Goal: Transaction & Acquisition: Purchase product/service

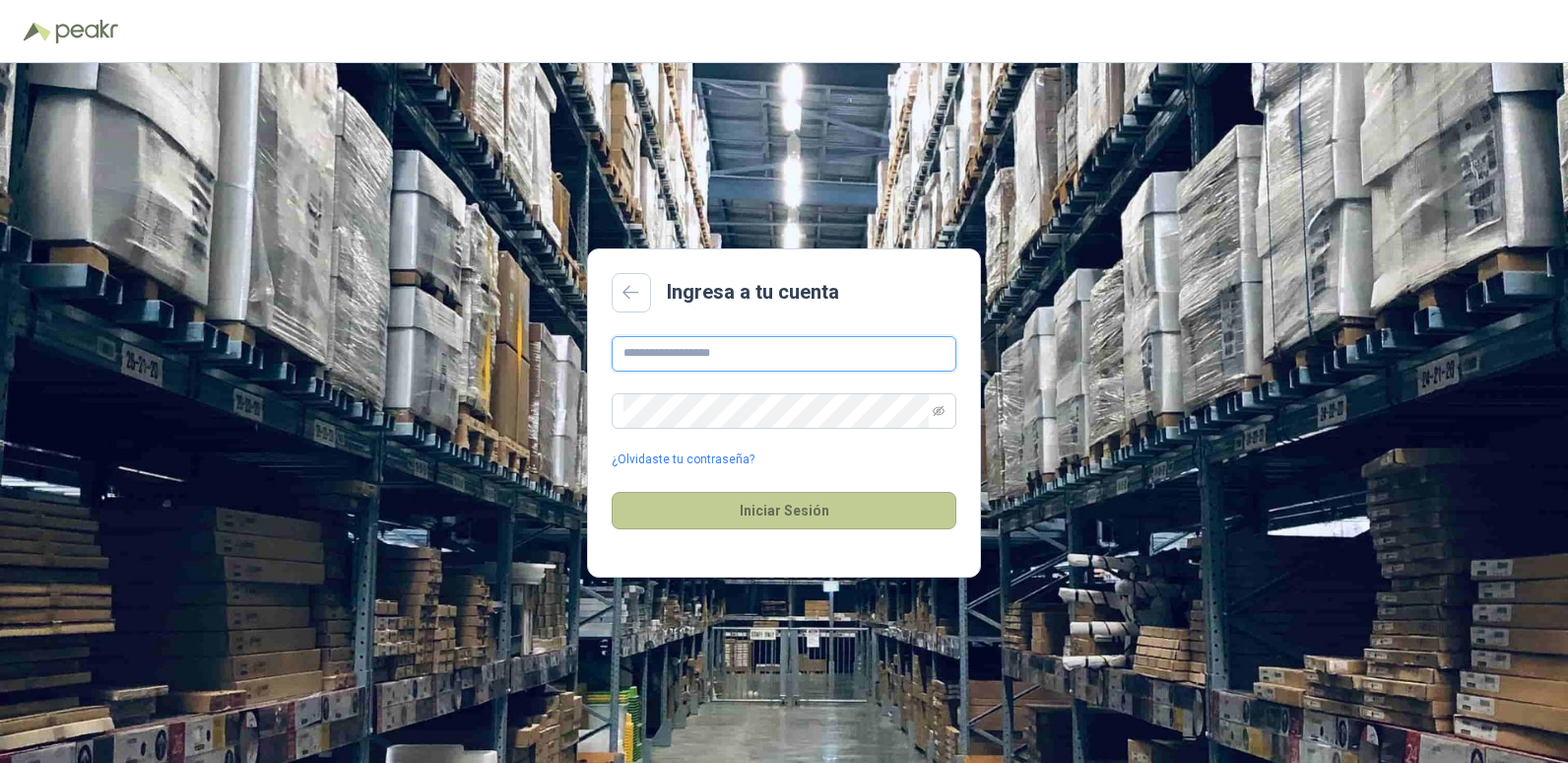
type input "**********"
click at [803, 505] on button "Iniciar Sesión" at bounding box center [784, 509] width 344 height 37
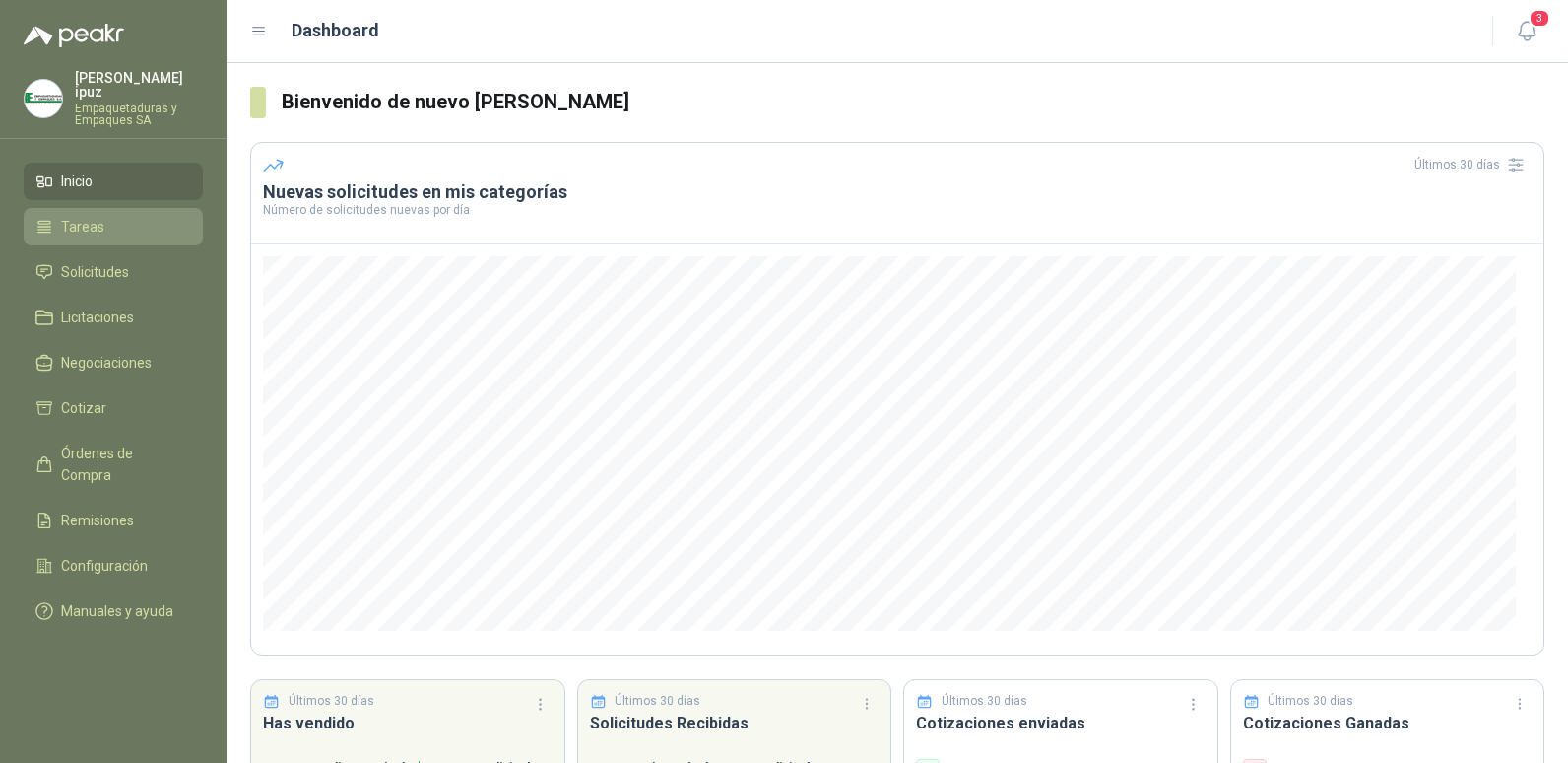
click at [91, 220] on span "Tareas" at bounding box center [82, 227] width 43 height 22
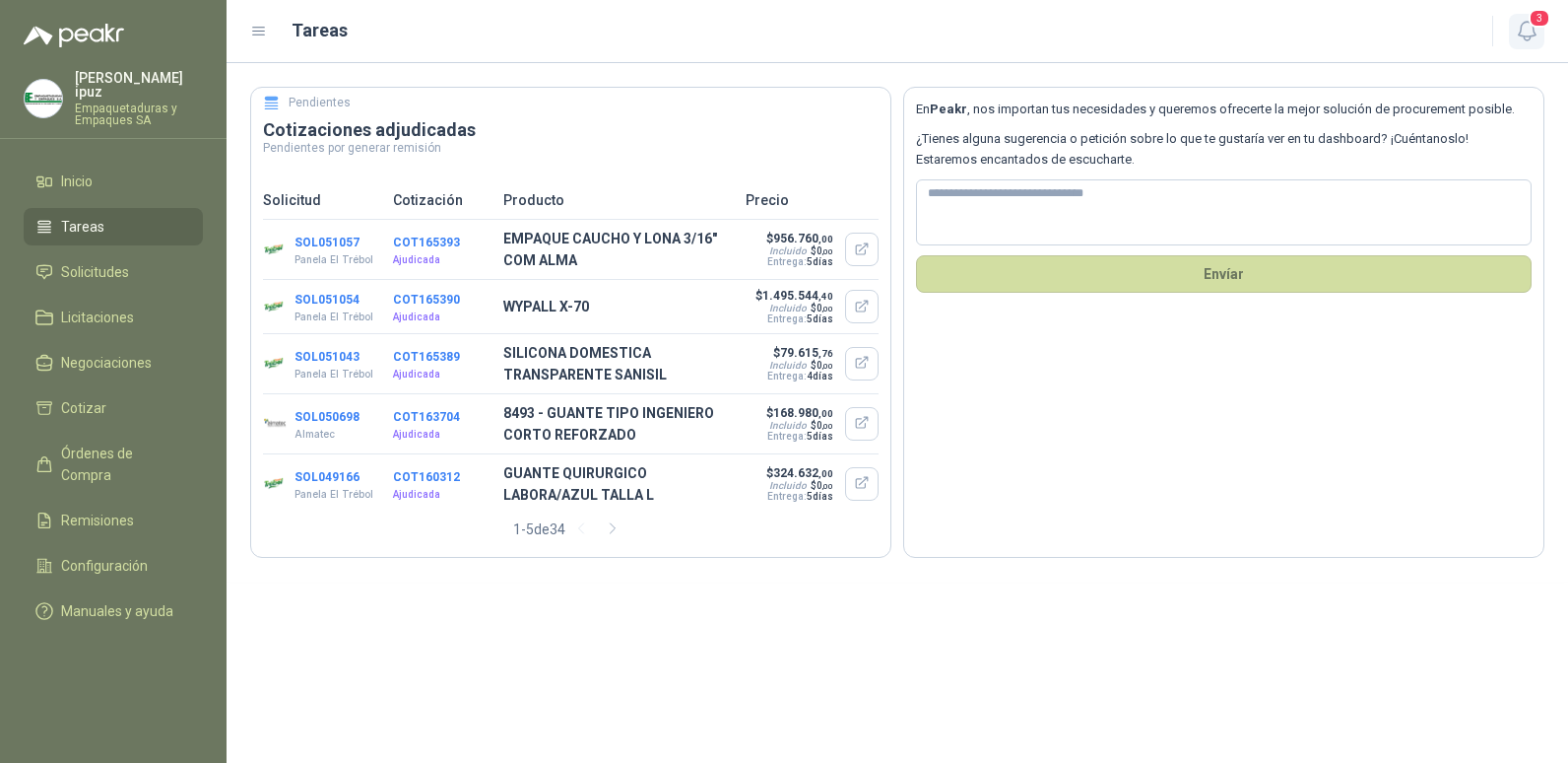
click at [1535, 24] on span "3" at bounding box center [1540, 18] width 22 height 19
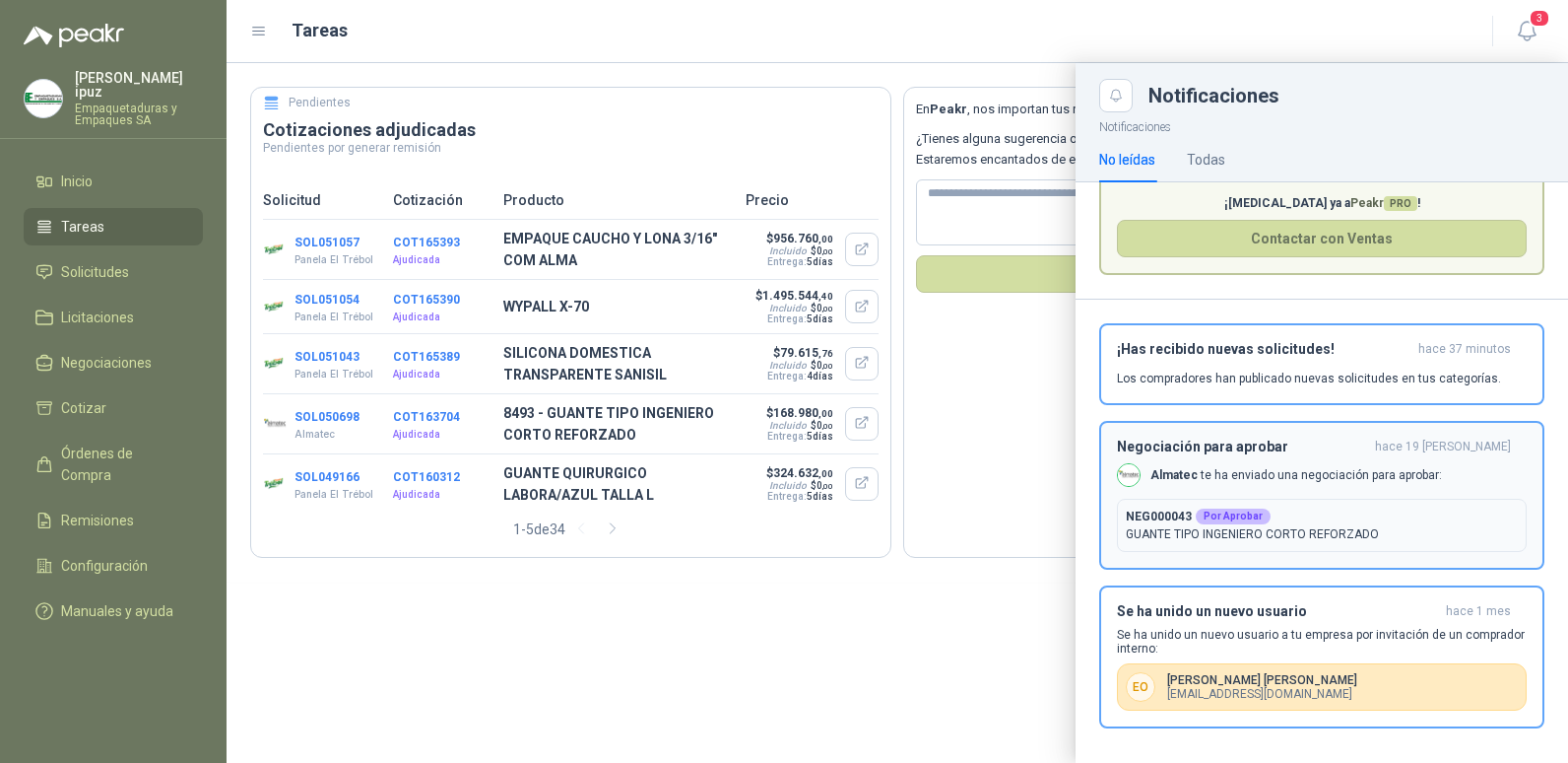
scroll to position [106, 0]
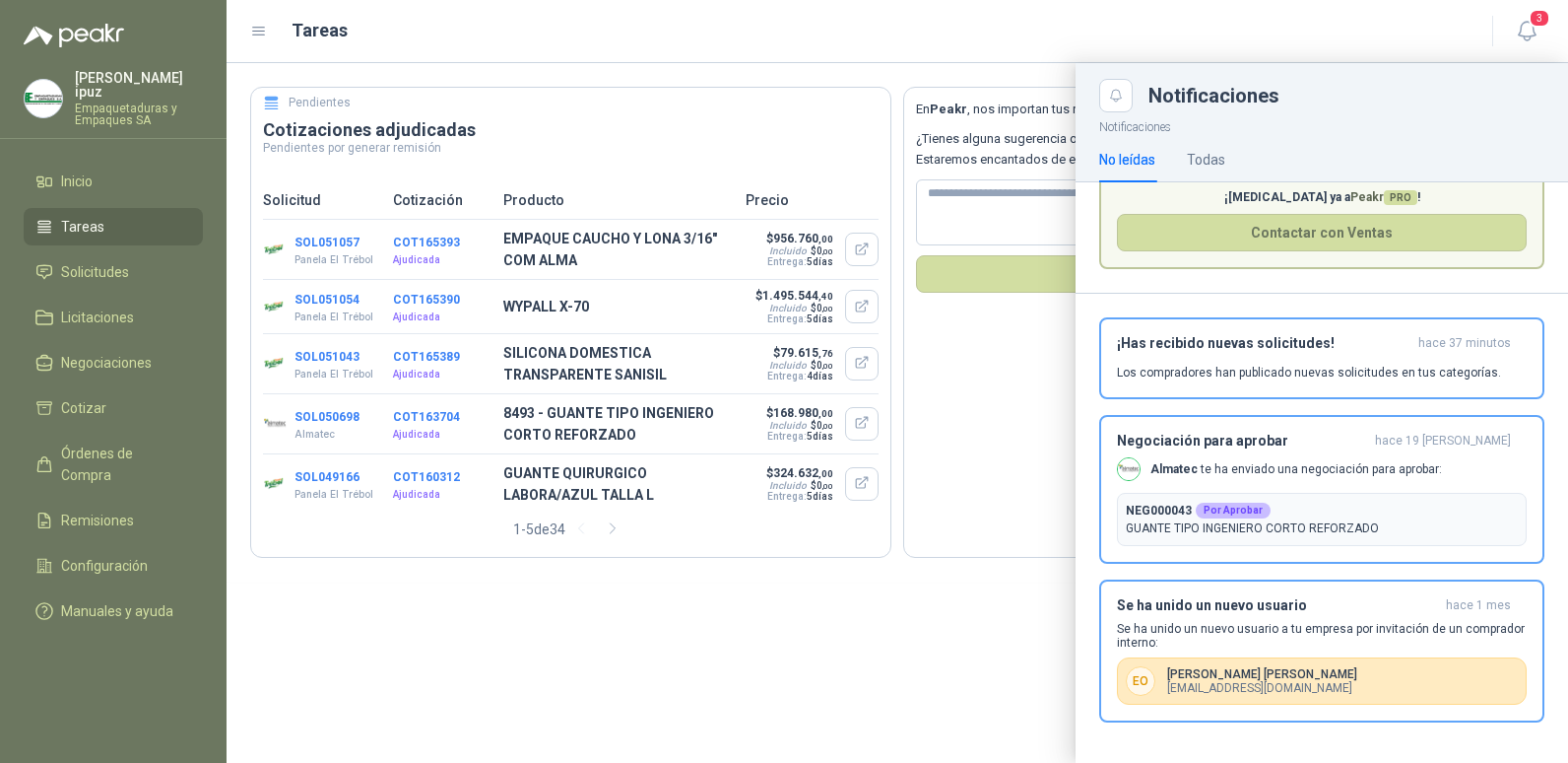
click at [764, 640] on div at bounding box center [897, 412] width 1341 height 700
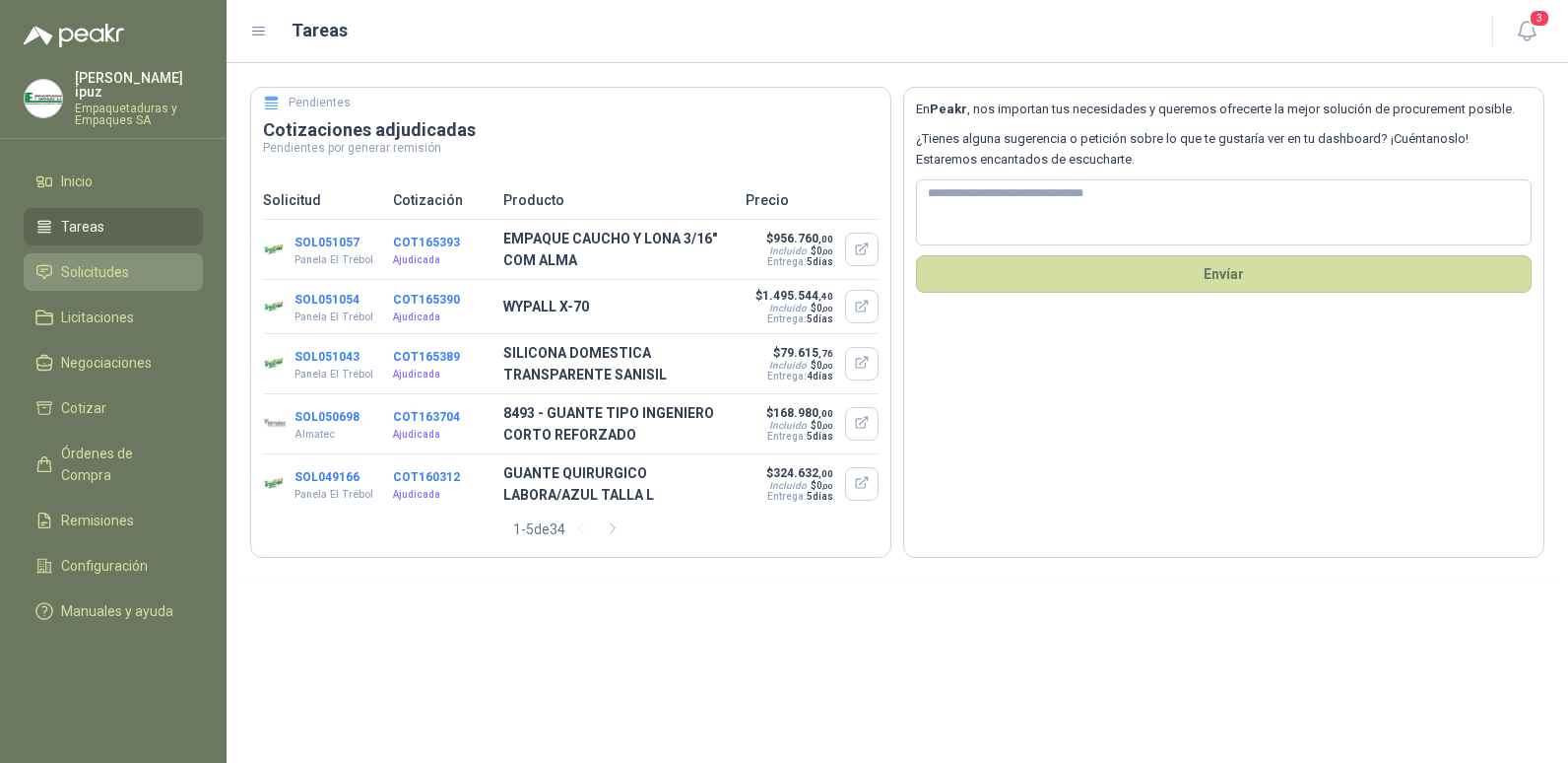
click at [80, 263] on span "Solicitudes" at bounding box center [95, 273] width 68 height 22
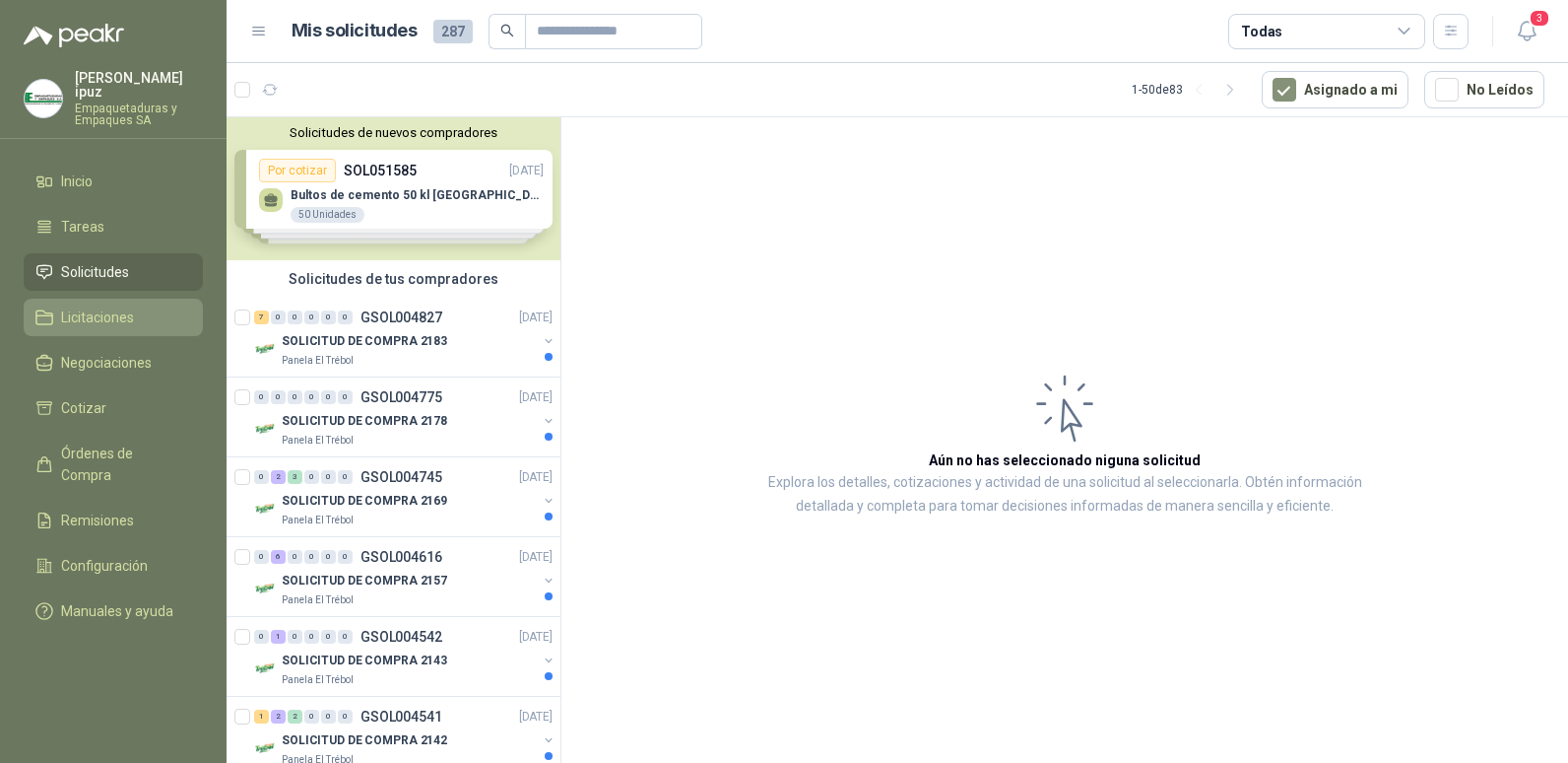
click at [81, 307] on span "Licitaciones" at bounding box center [97, 318] width 73 height 22
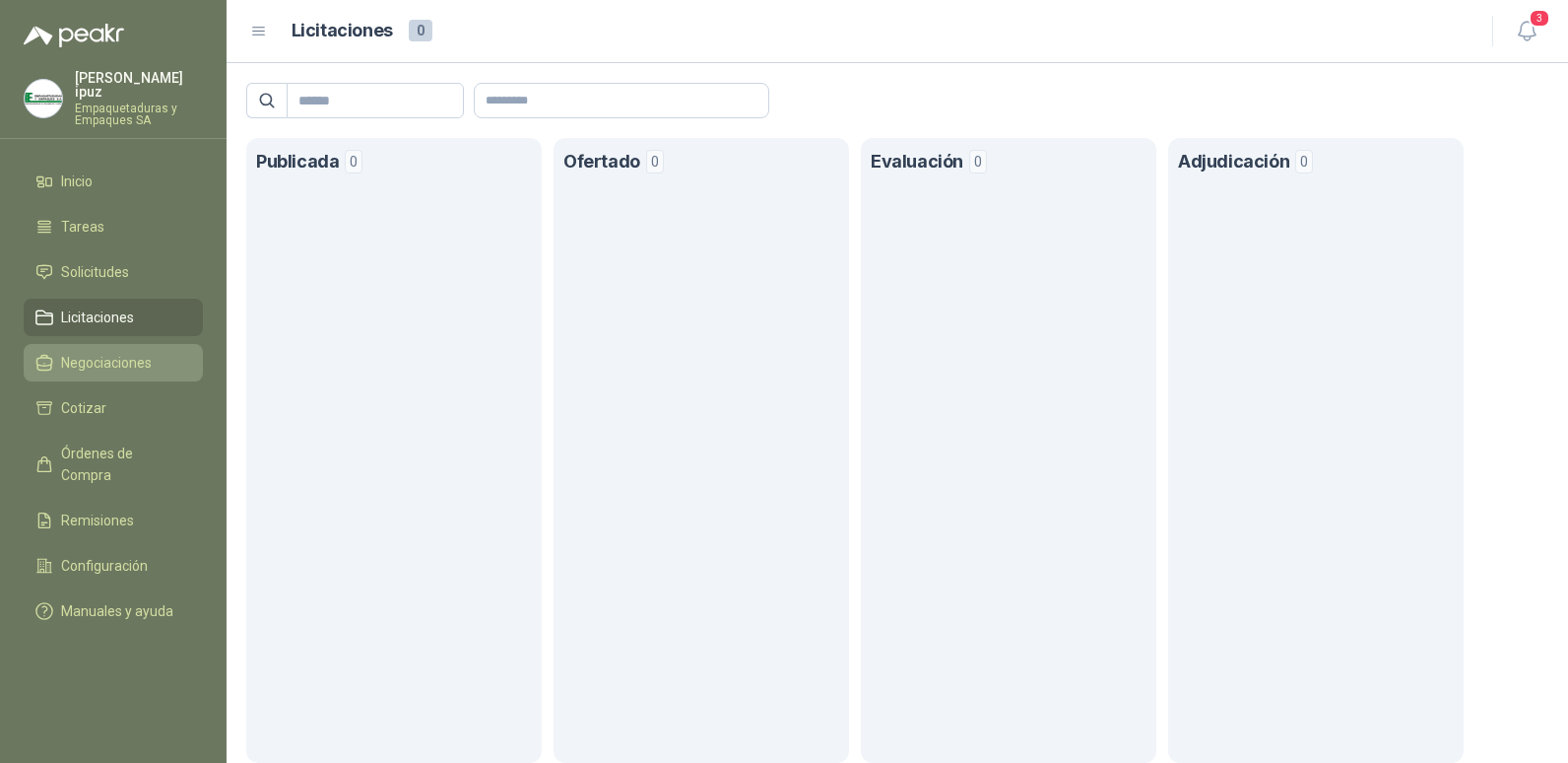
click at [110, 354] on span "Negociaciones" at bounding box center [106, 363] width 91 height 22
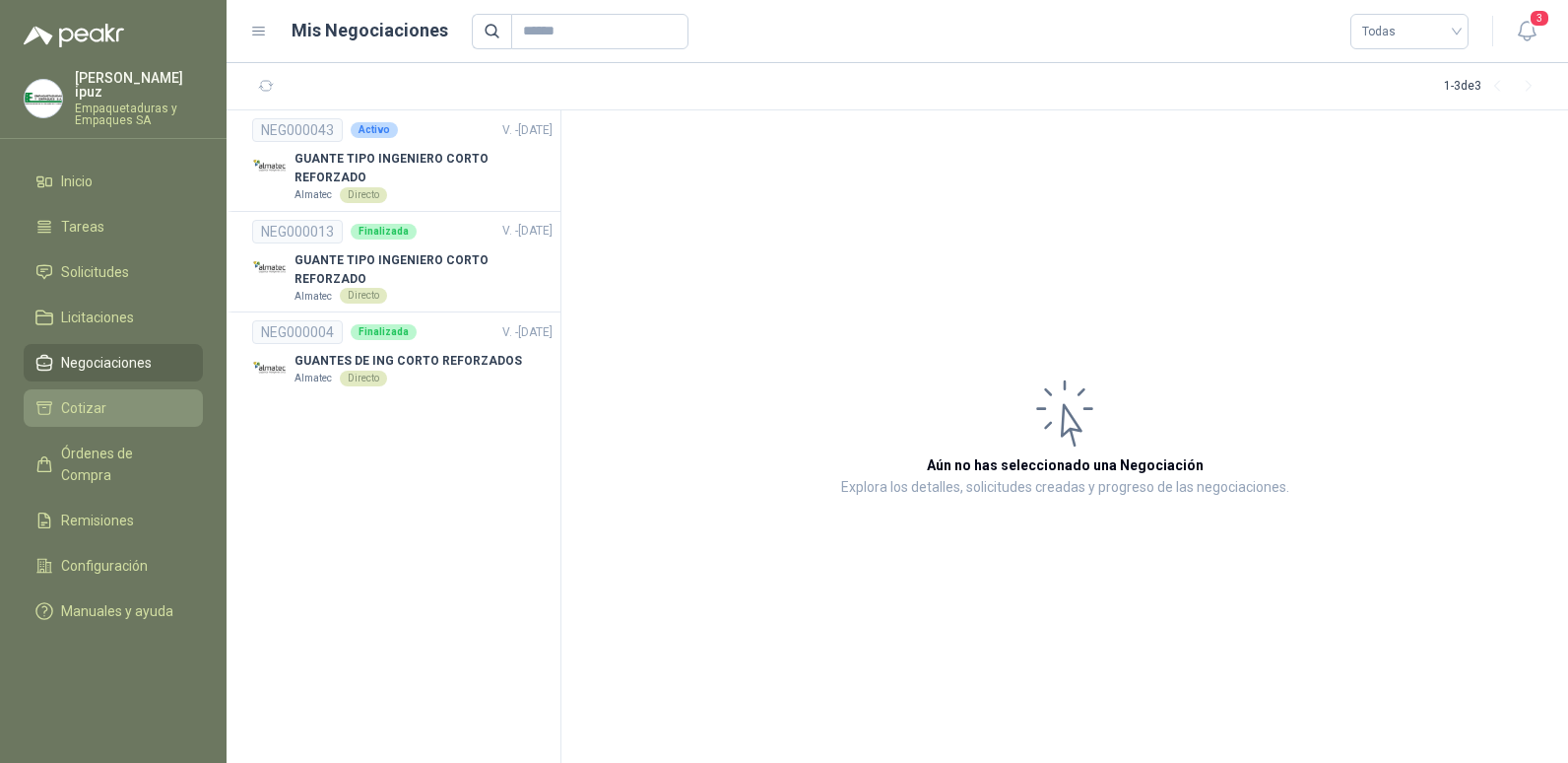
click at [86, 397] on span "Cotizar" at bounding box center [83, 408] width 45 height 22
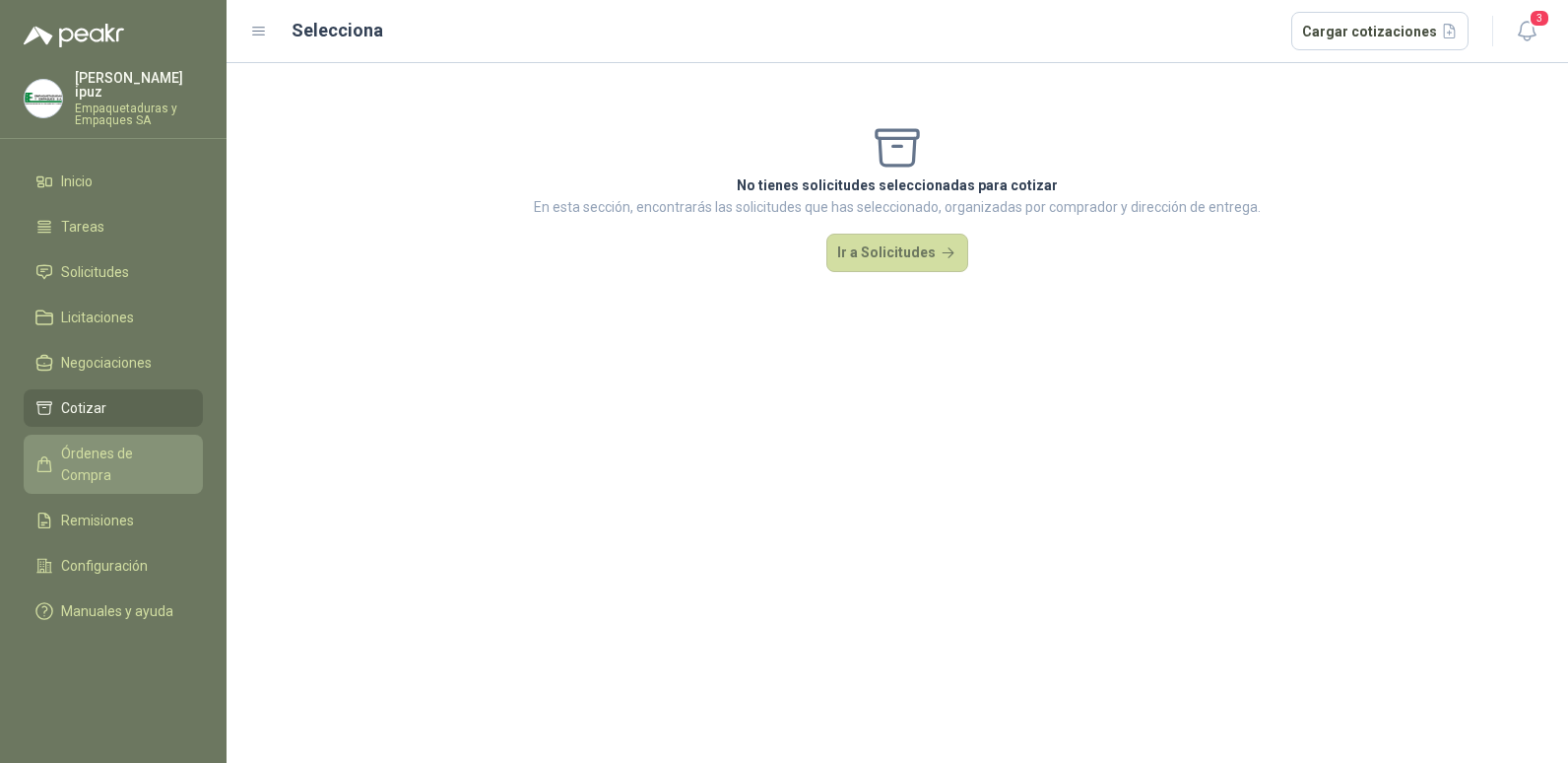
click at [112, 442] on span "Órdenes de Compra" at bounding box center [122, 463] width 123 height 43
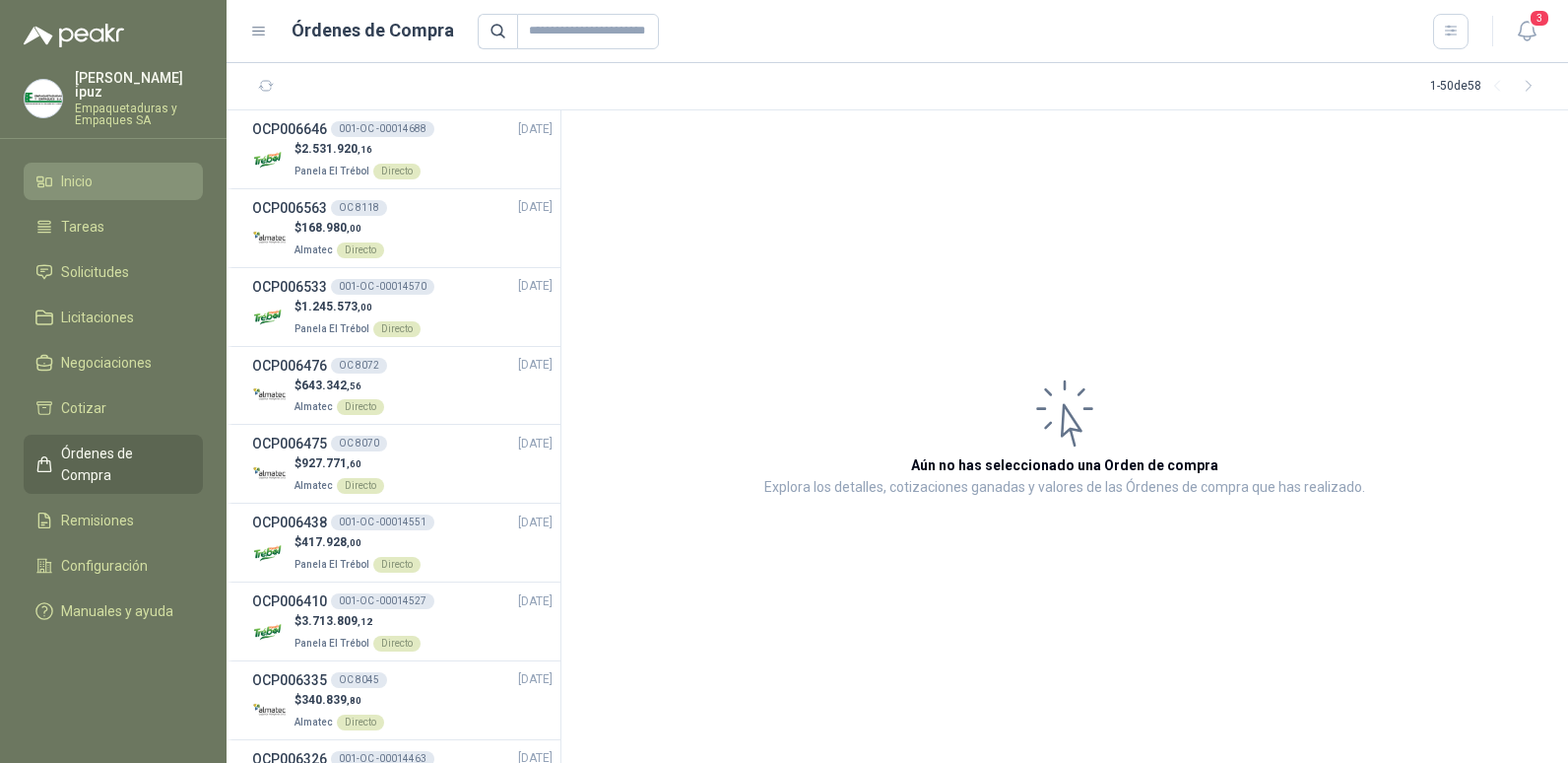
click at [36, 173] on icon at bounding box center [45, 182] width 18 height 18
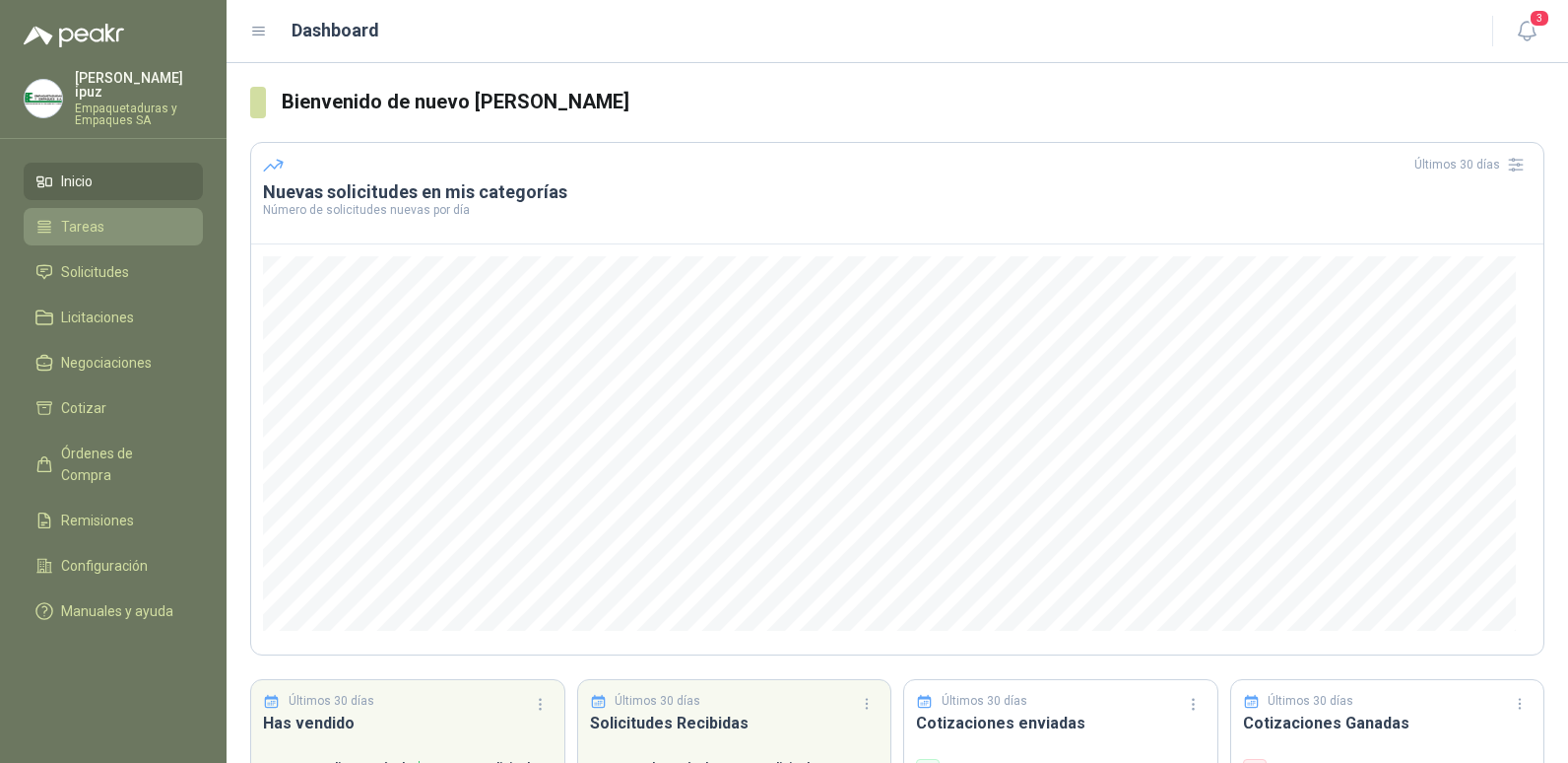
click at [50, 218] on icon at bounding box center [45, 227] width 18 height 18
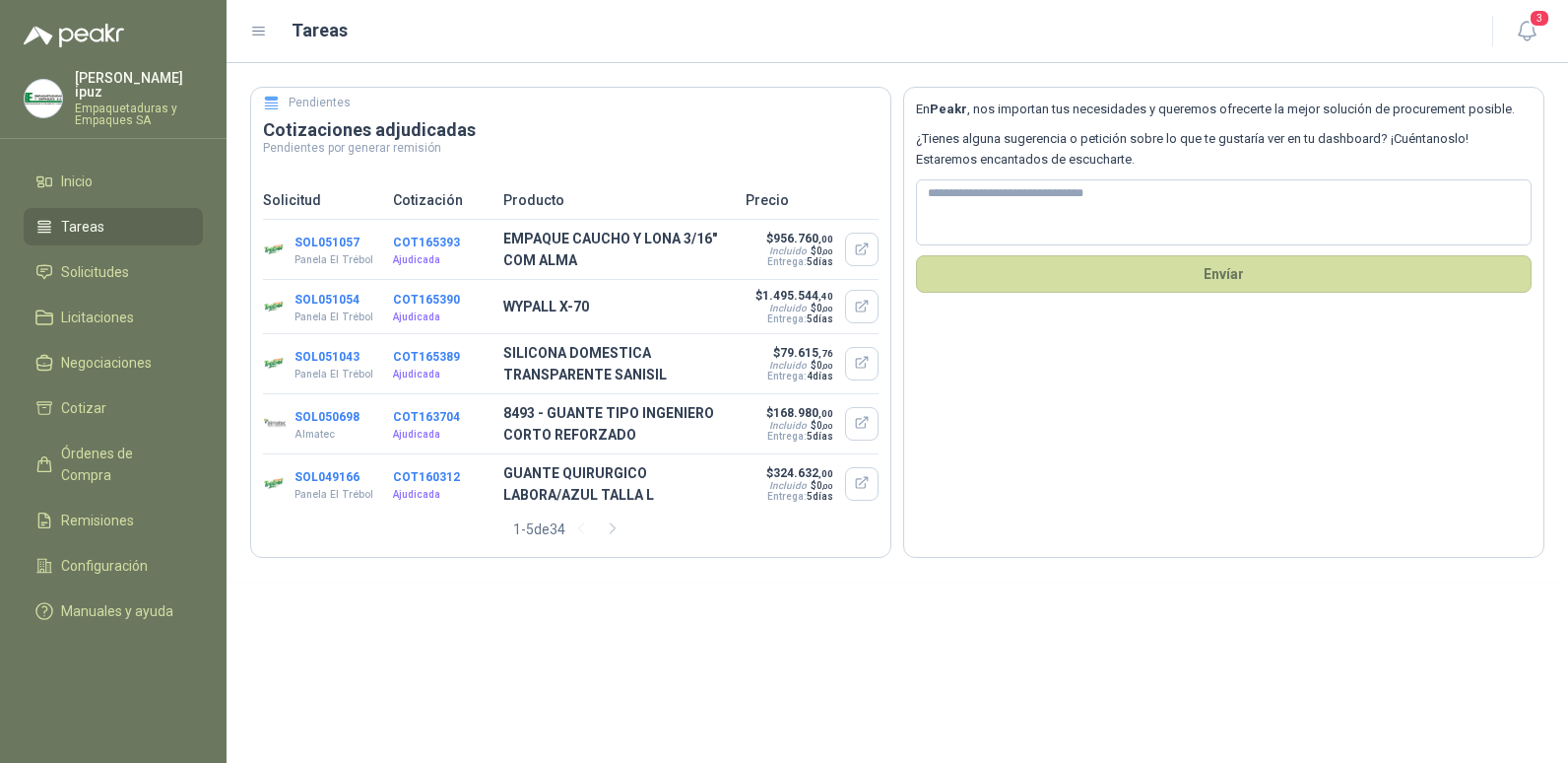
click at [261, 35] on icon at bounding box center [260, 32] width 12 height 8
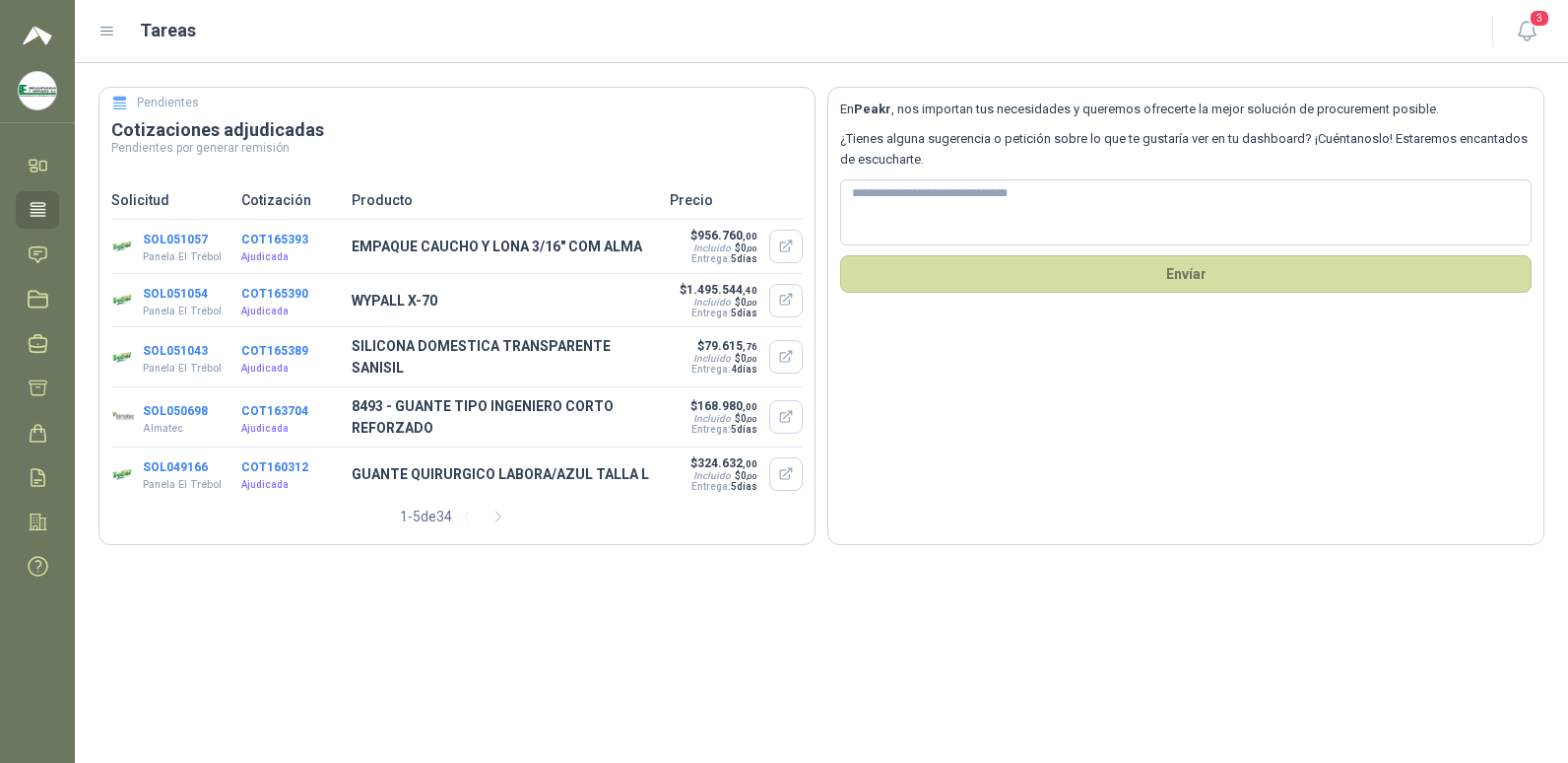
click at [112, 36] on icon at bounding box center [108, 32] width 18 height 18
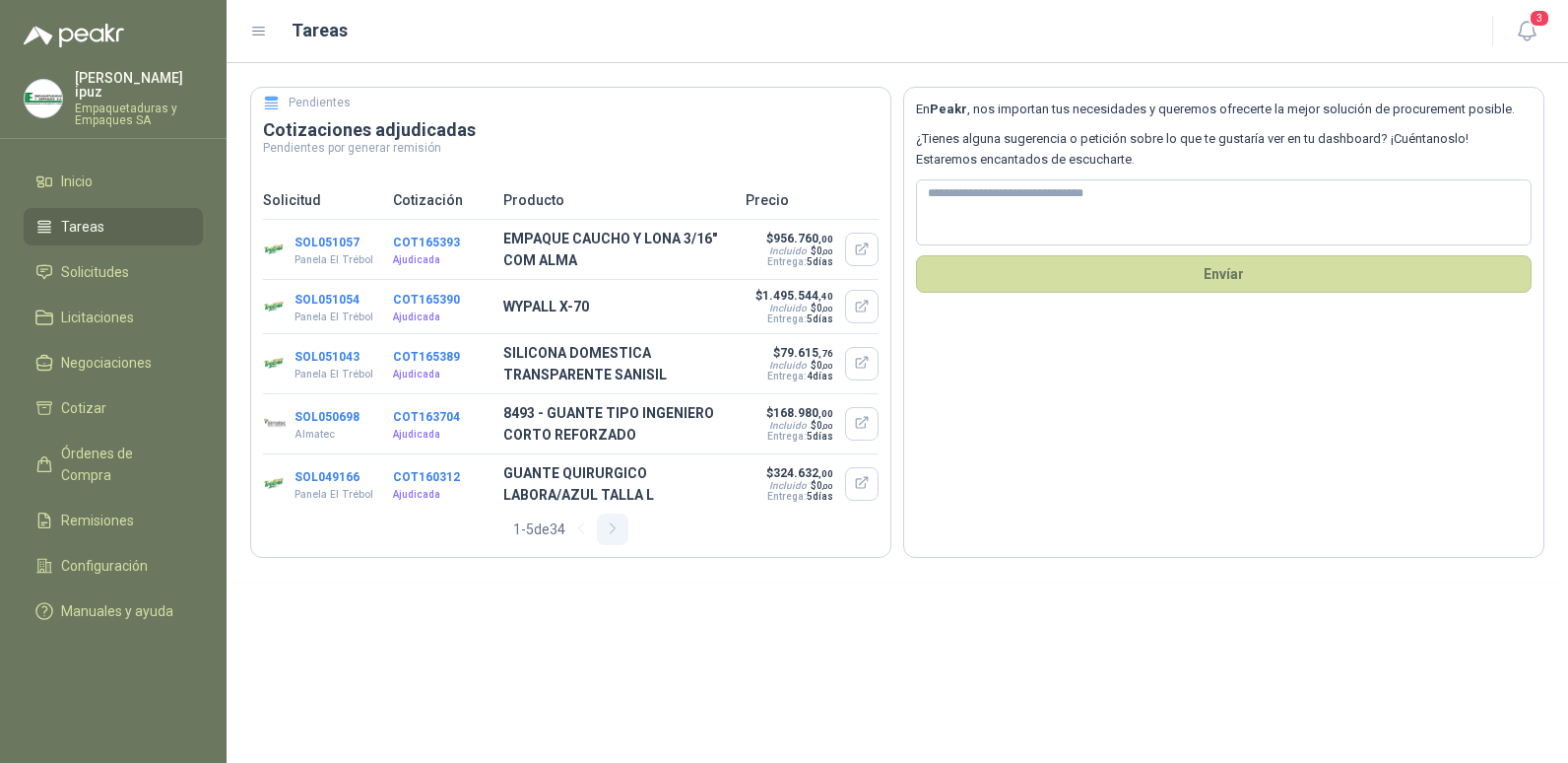
click at [615, 530] on icon "button" at bounding box center [613, 528] width 17 height 17
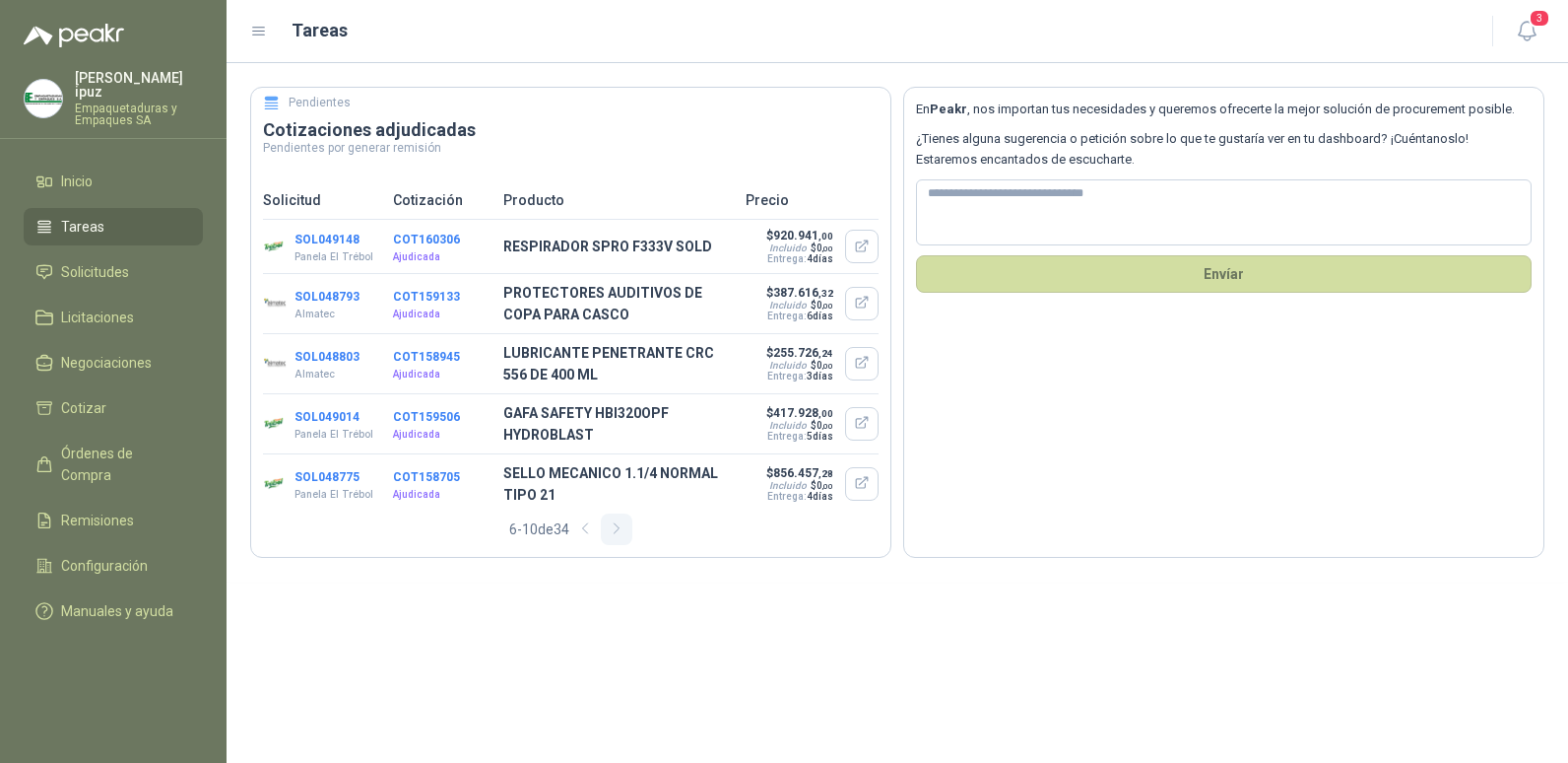
click at [615, 529] on icon "button" at bounding box center [617, 528] width 17 height 17
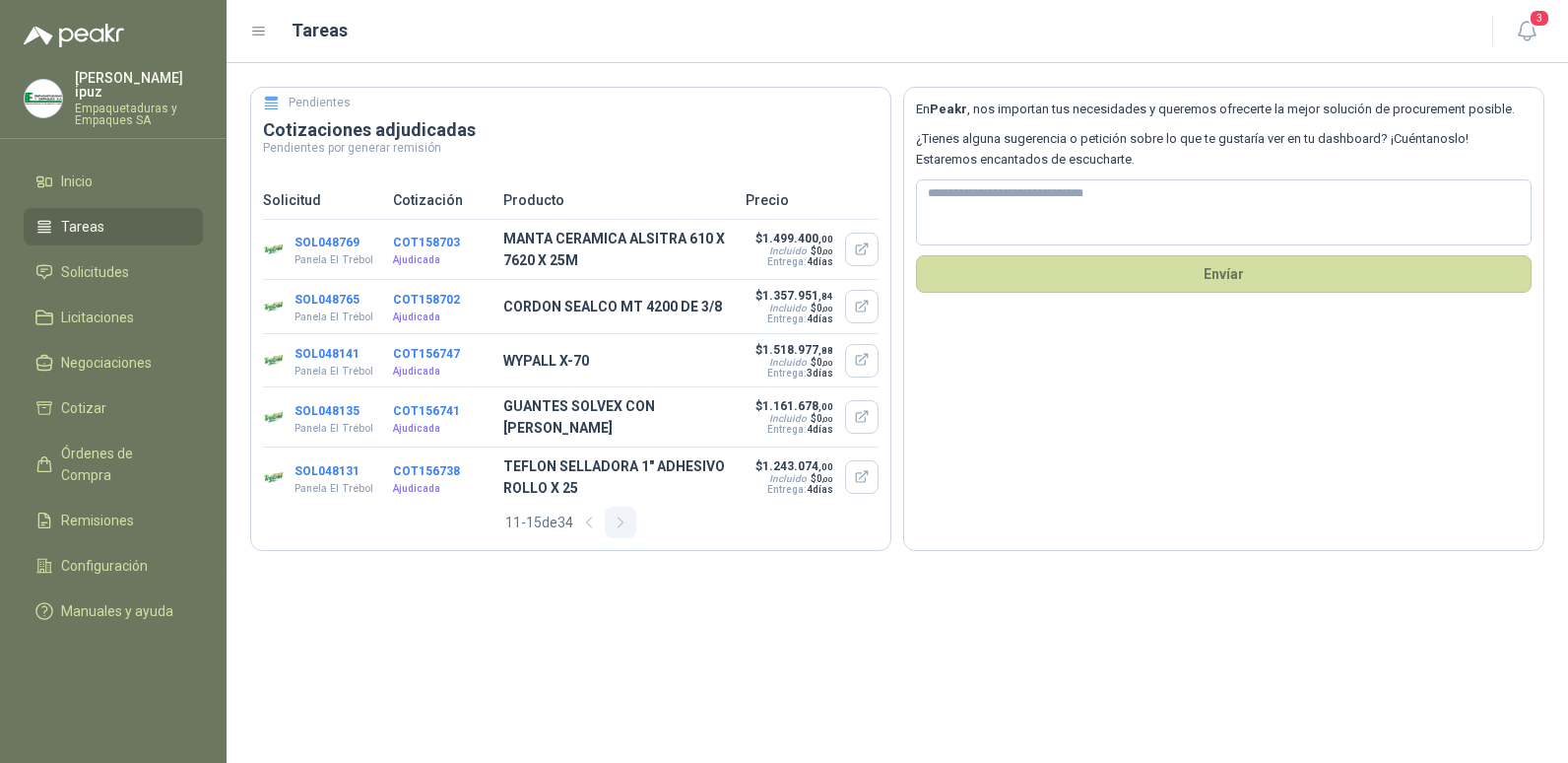
click at [615, 529] on icon "button" at bounding box center [621, 522] width 17 height 17
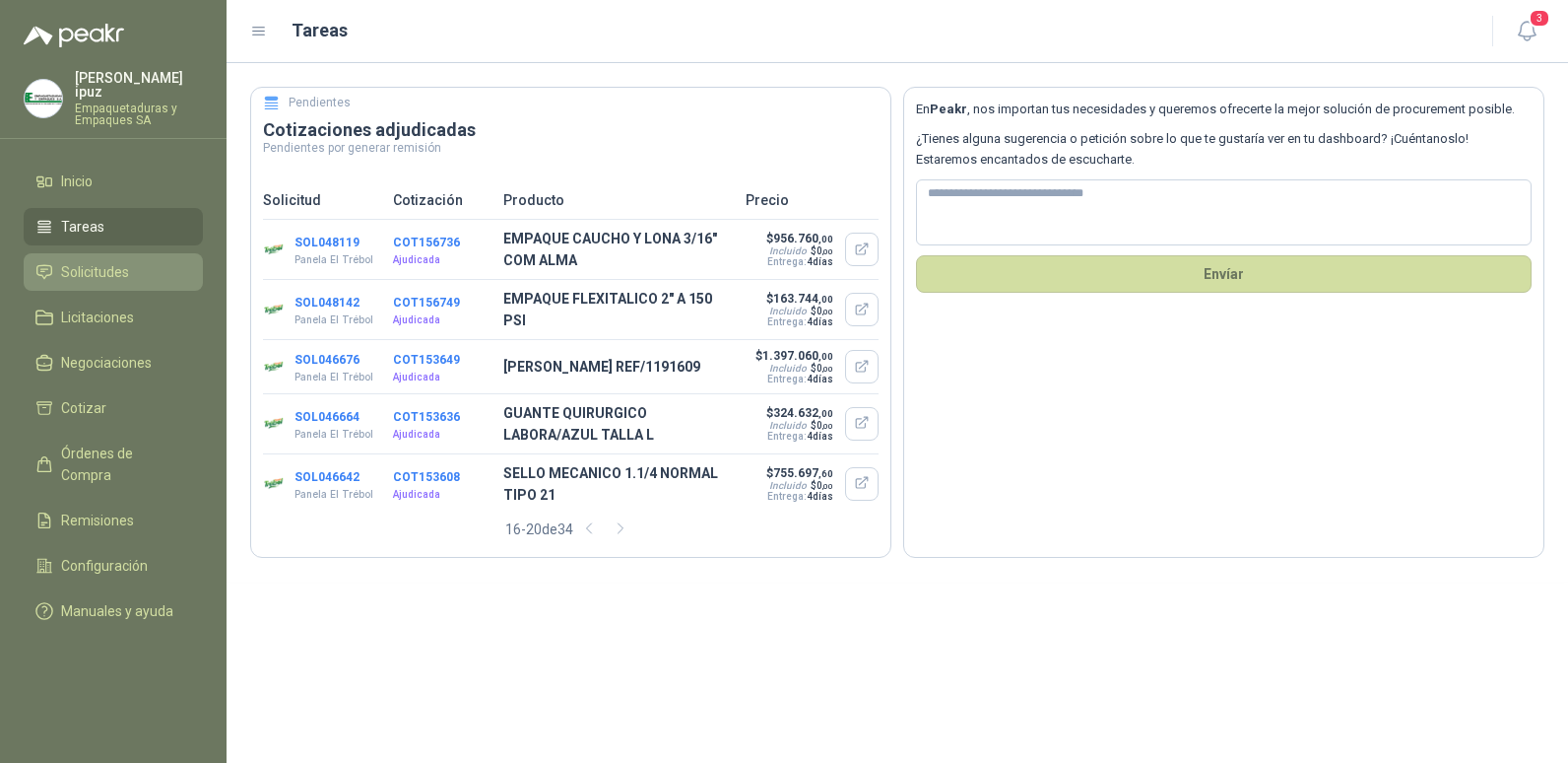
click at [84, 262] on span "Solicitudes" at bounding box center [95, 273] width 68 height 22
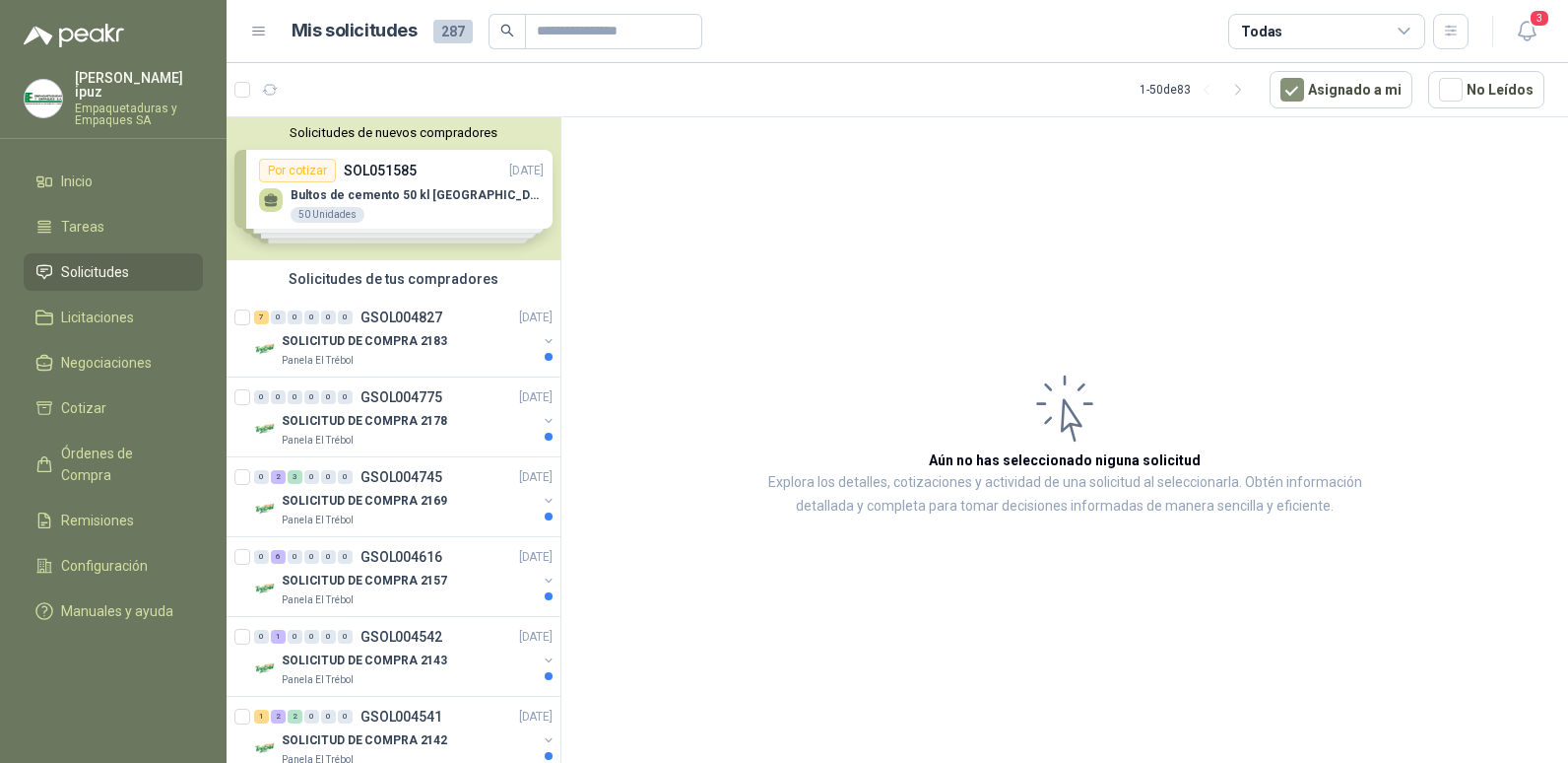
click at [1403, 37] on icon at bounding box center [1404, 32] width 18 height 18
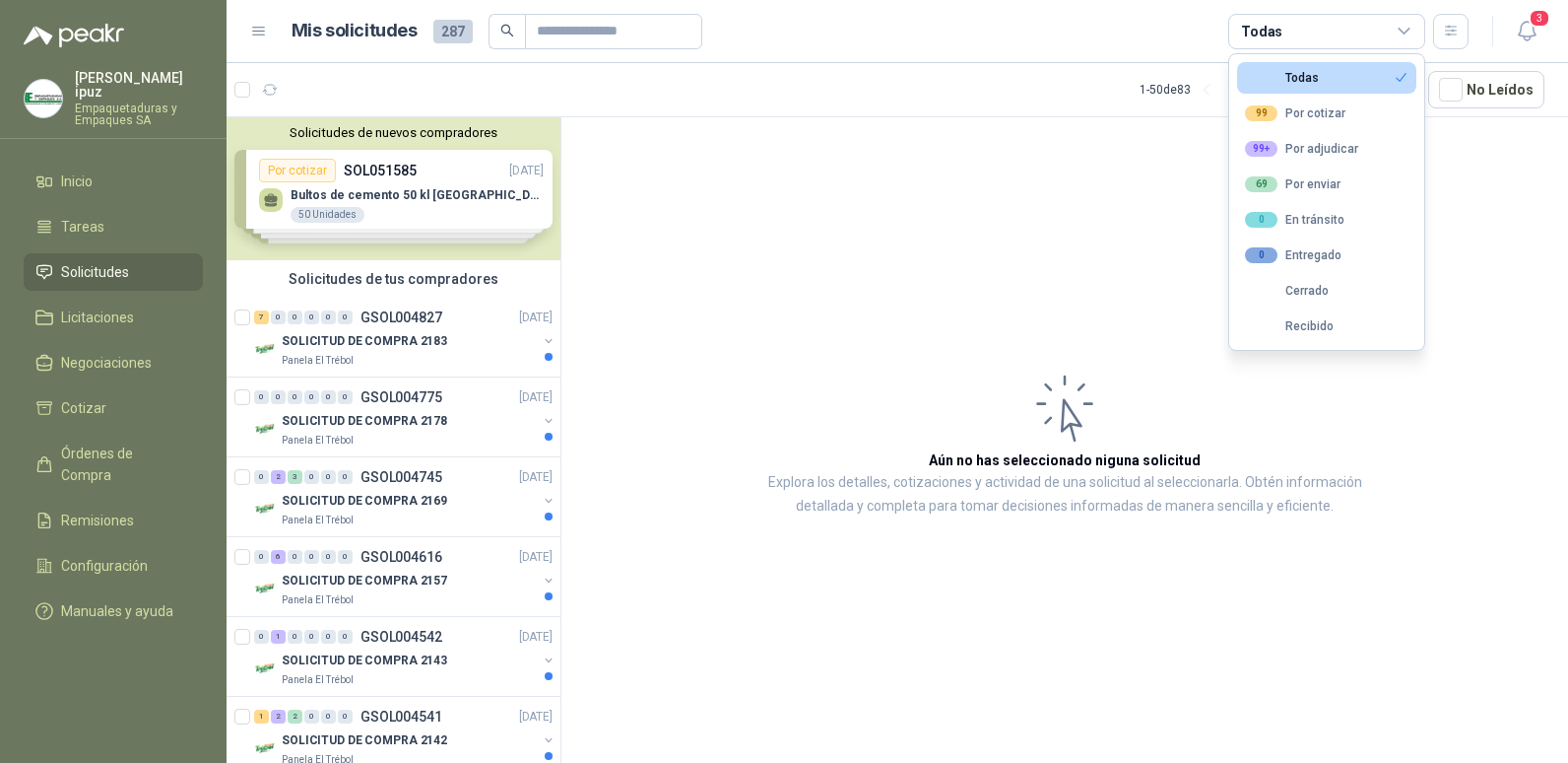
click at [260, 30] on icon at bounding box center [260, 32] width 18 height 18
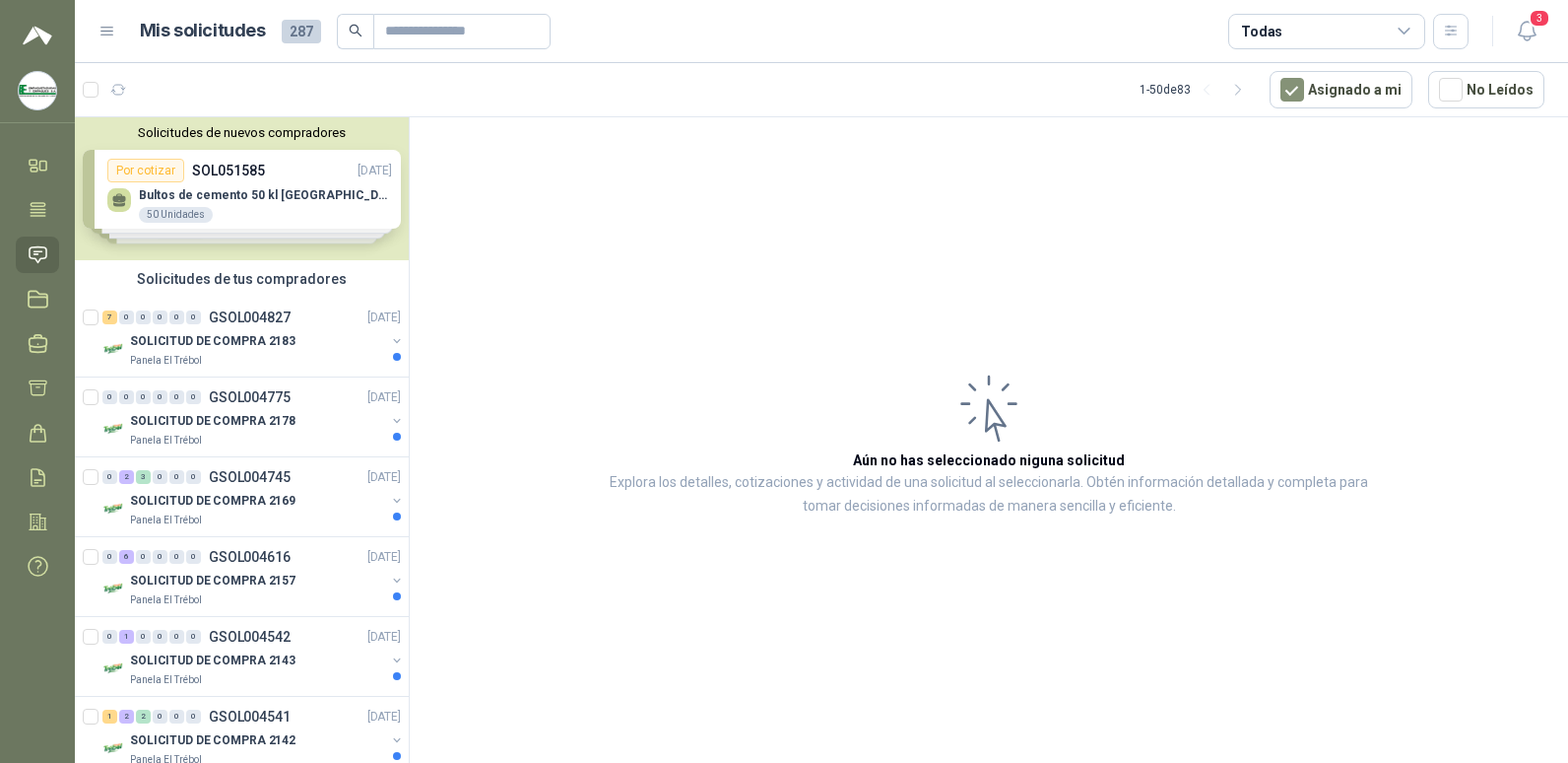
click at [113, 29] on icon at bounding box center [108, 32] width 18 height 18
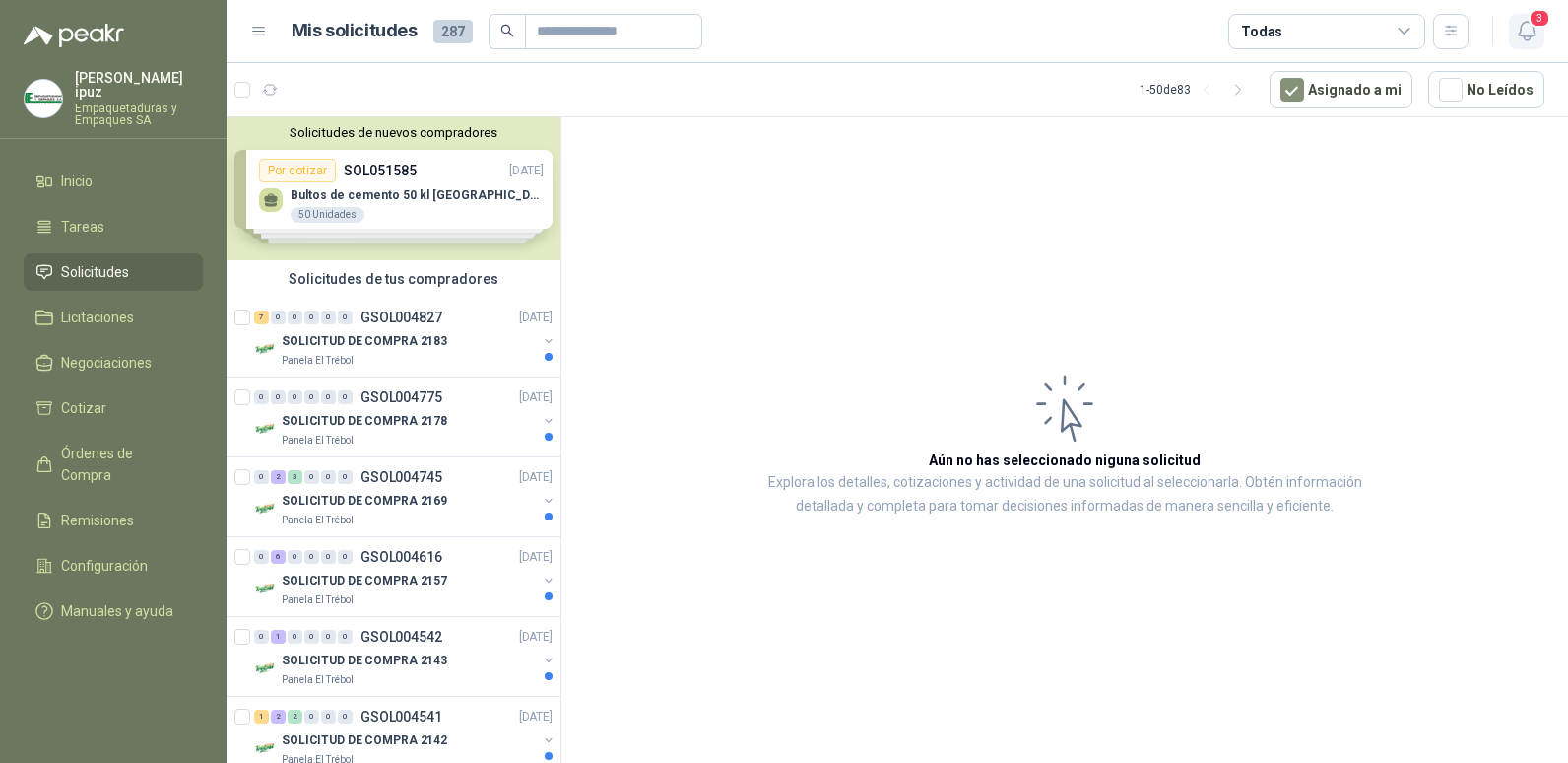
click at [1533, 35] on icon "button" at bounding box center [1527, 31] width 25 height 25
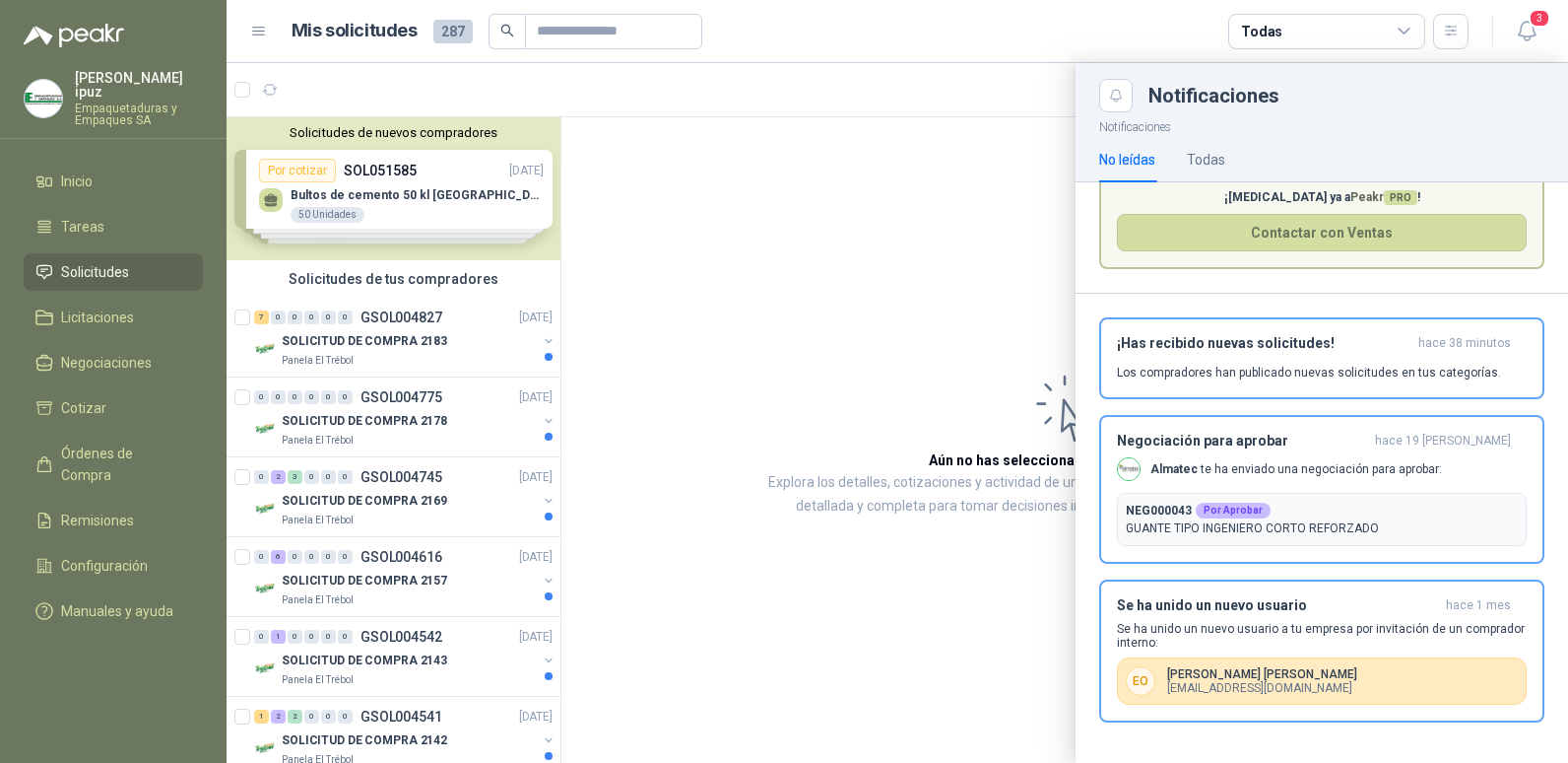
click at [644, 245] on div at bounding box center [897, 412] width 1341 height 700
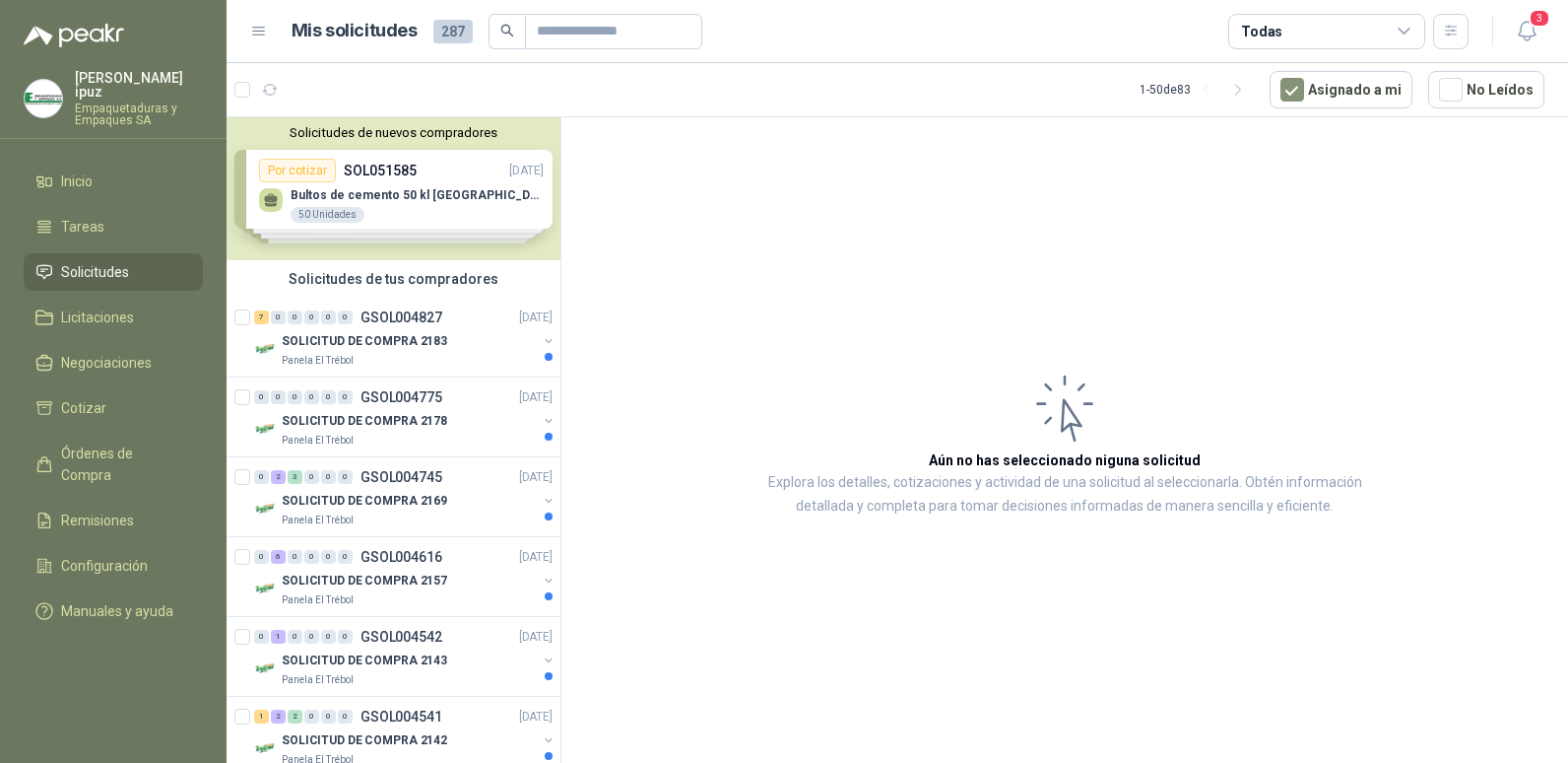
click at [126, 78] on p "[PERSON_NAME]" at bounding box center [139, 85] width 128 height 28
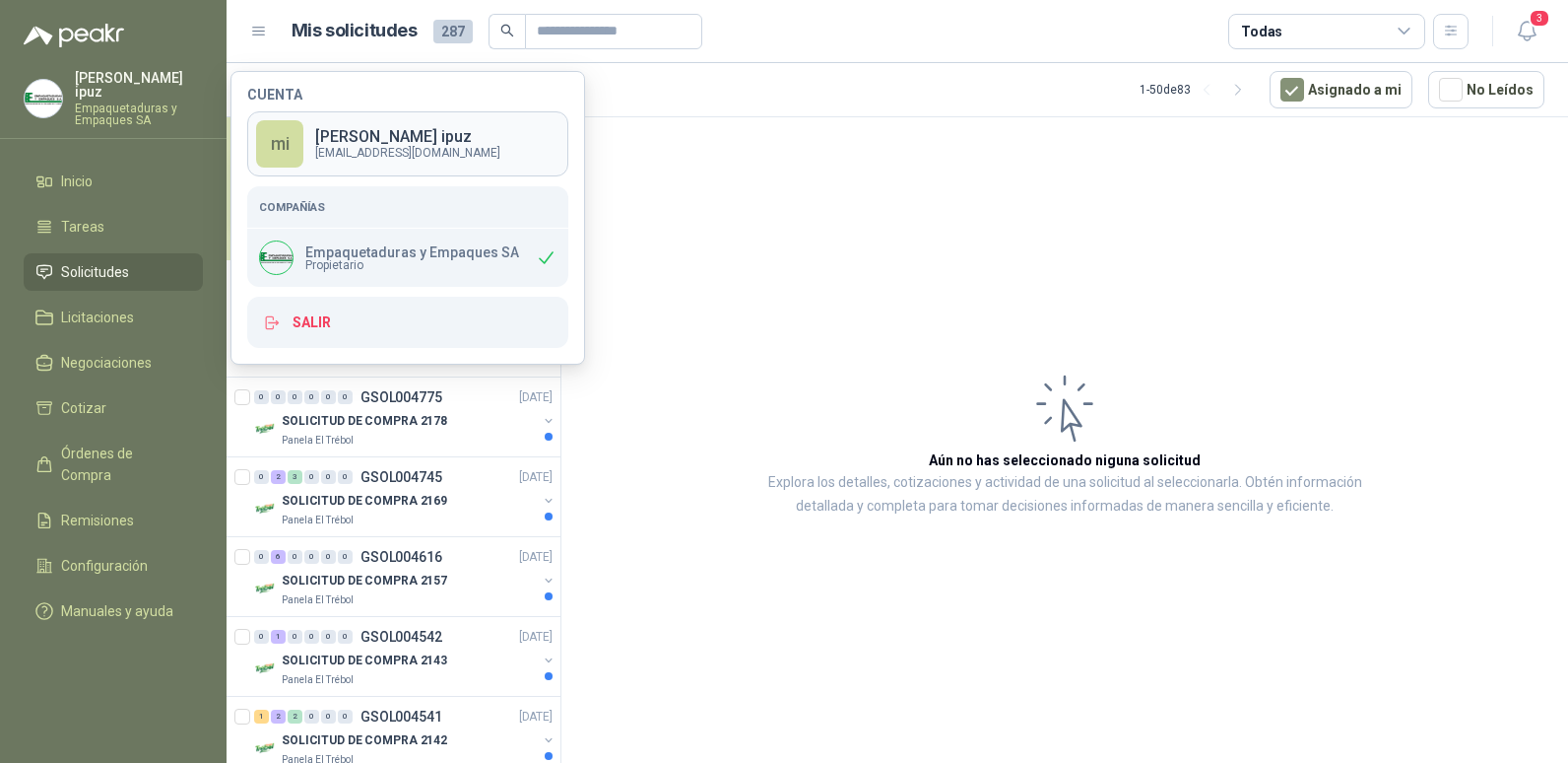
click at [388, 131] on p "[PERSON_NAME]" at bounding box center [408, 137] width 186 height 16
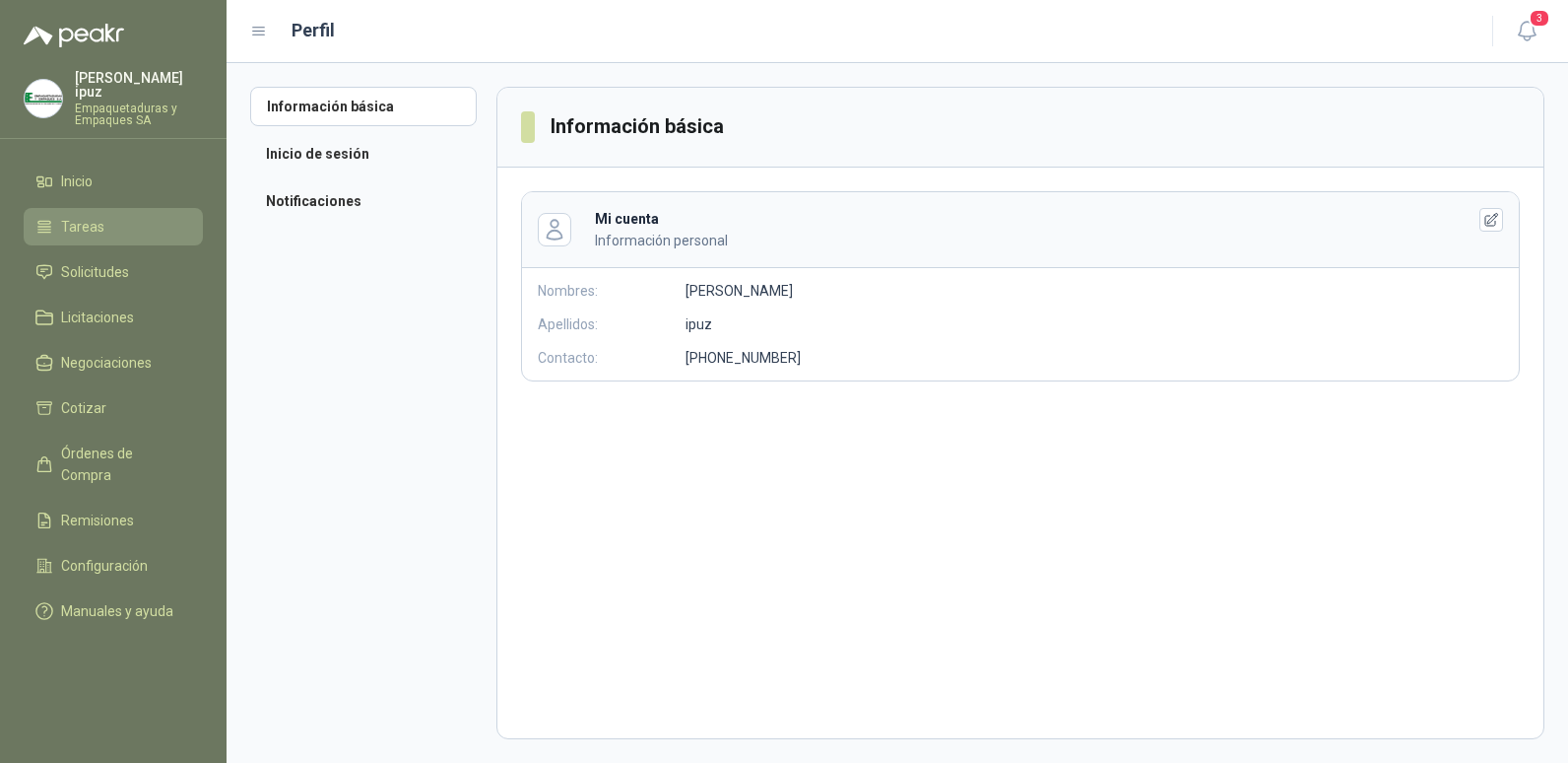
click at [90, 216] on span "Tareas" at bounding box center [82, 227] width 43 height 22
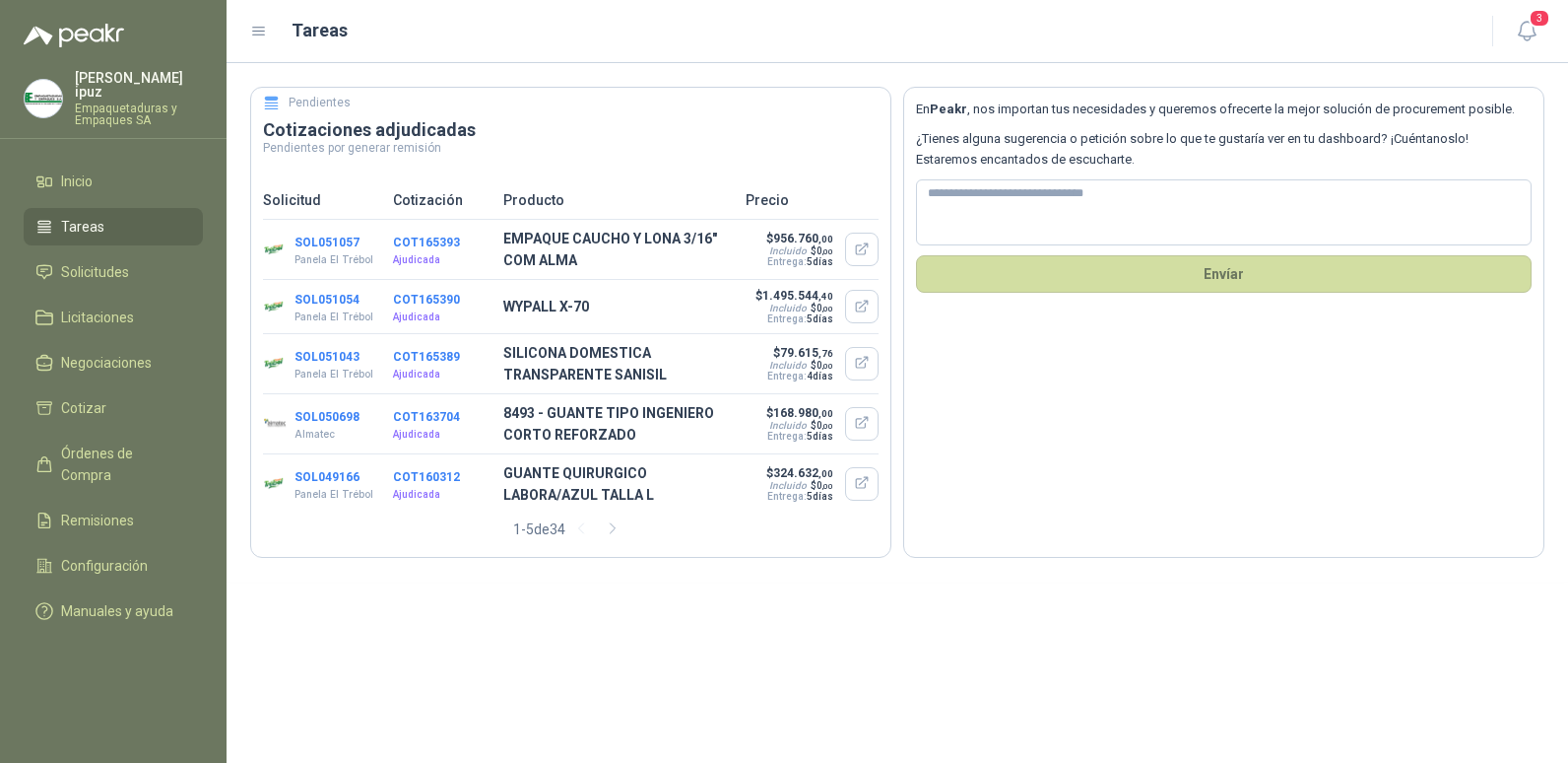
click at [269, 102] on icon at bounding box center [271, 104] width 18 height 18
click at [124, 262] on span "Solicitudes" at bounding box center [95, 273] width 68 height 22
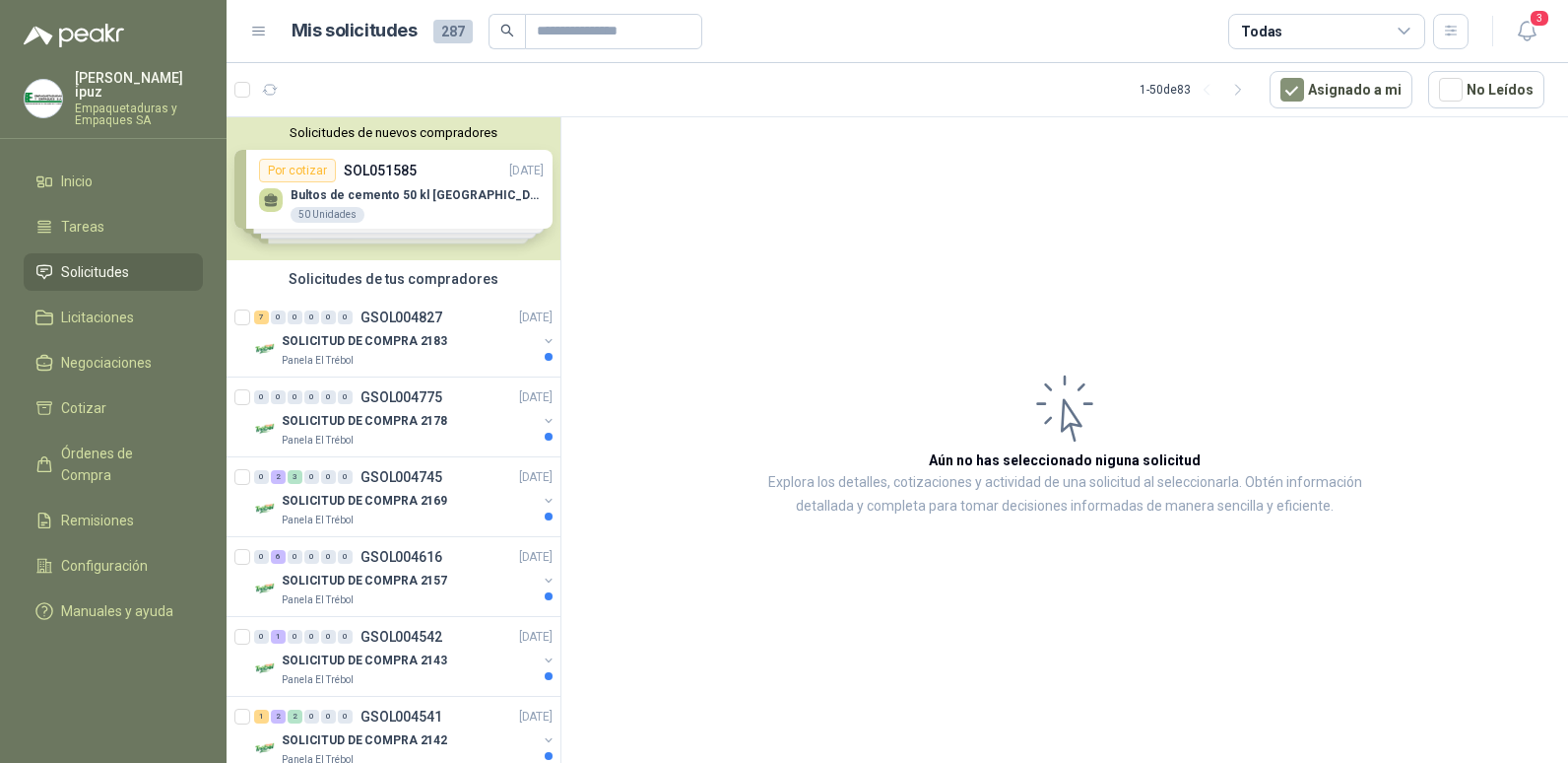
click at [256, 35] on icon at bounding box center [260, 32] width 12 height 8
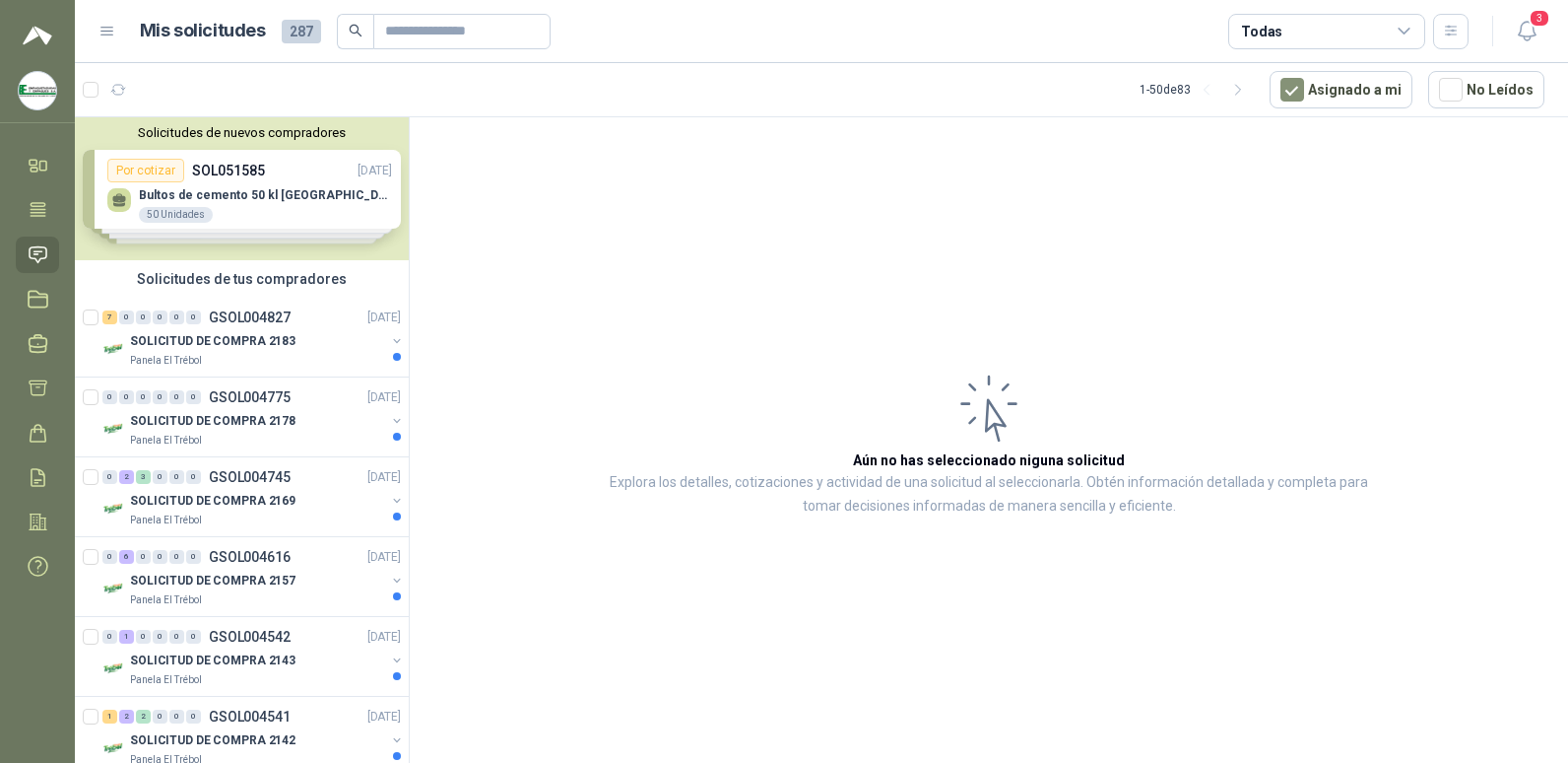
click at [314, 26] on span "287" at bounding box center [300, 32] width 39 height 24
click at [107, 29] on icon at bounding box center [108, 32] width 18 height 18
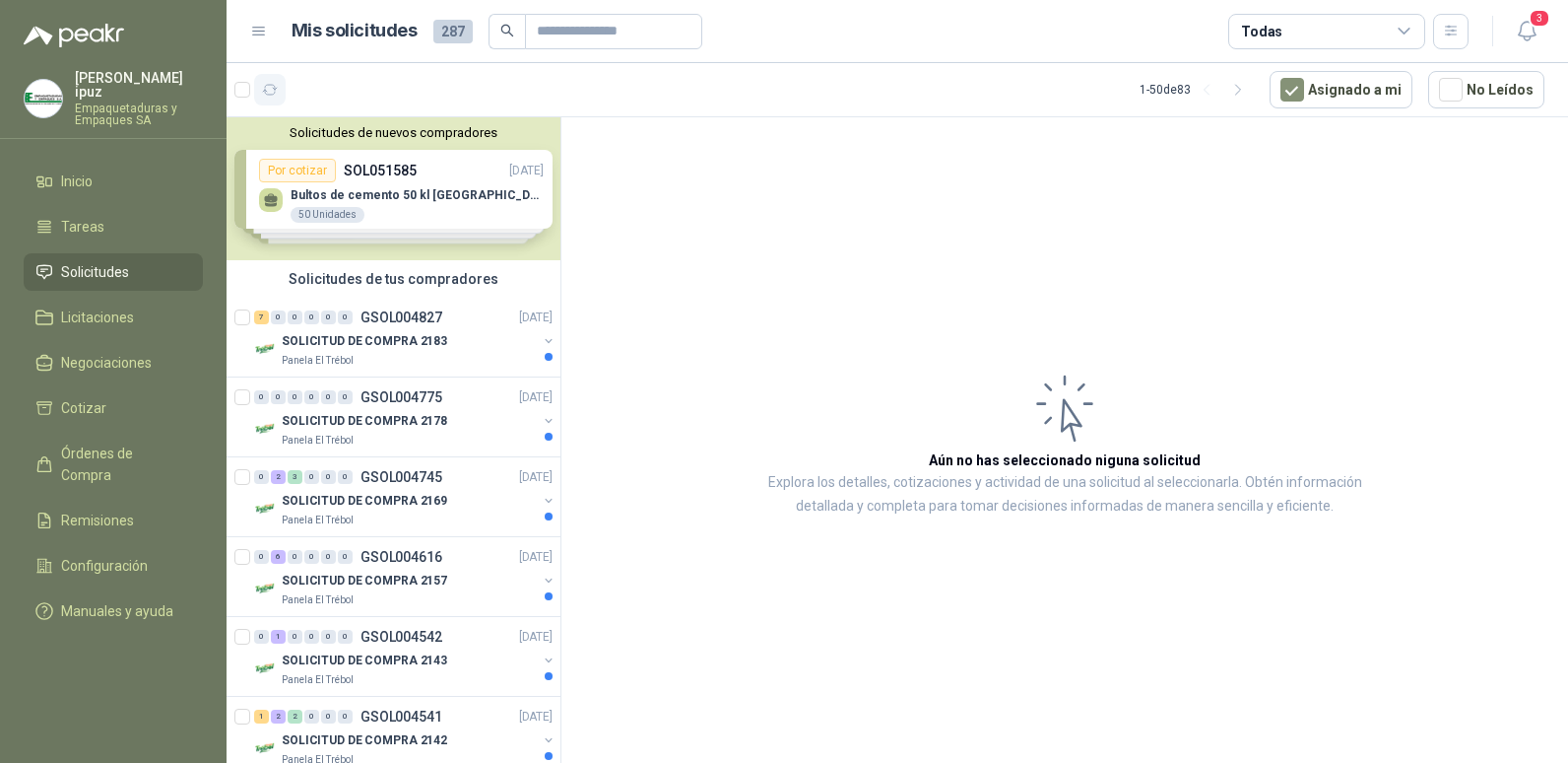
click at [275, 90] on icon "button" at bounding box center [269, 90] width 17 height 17
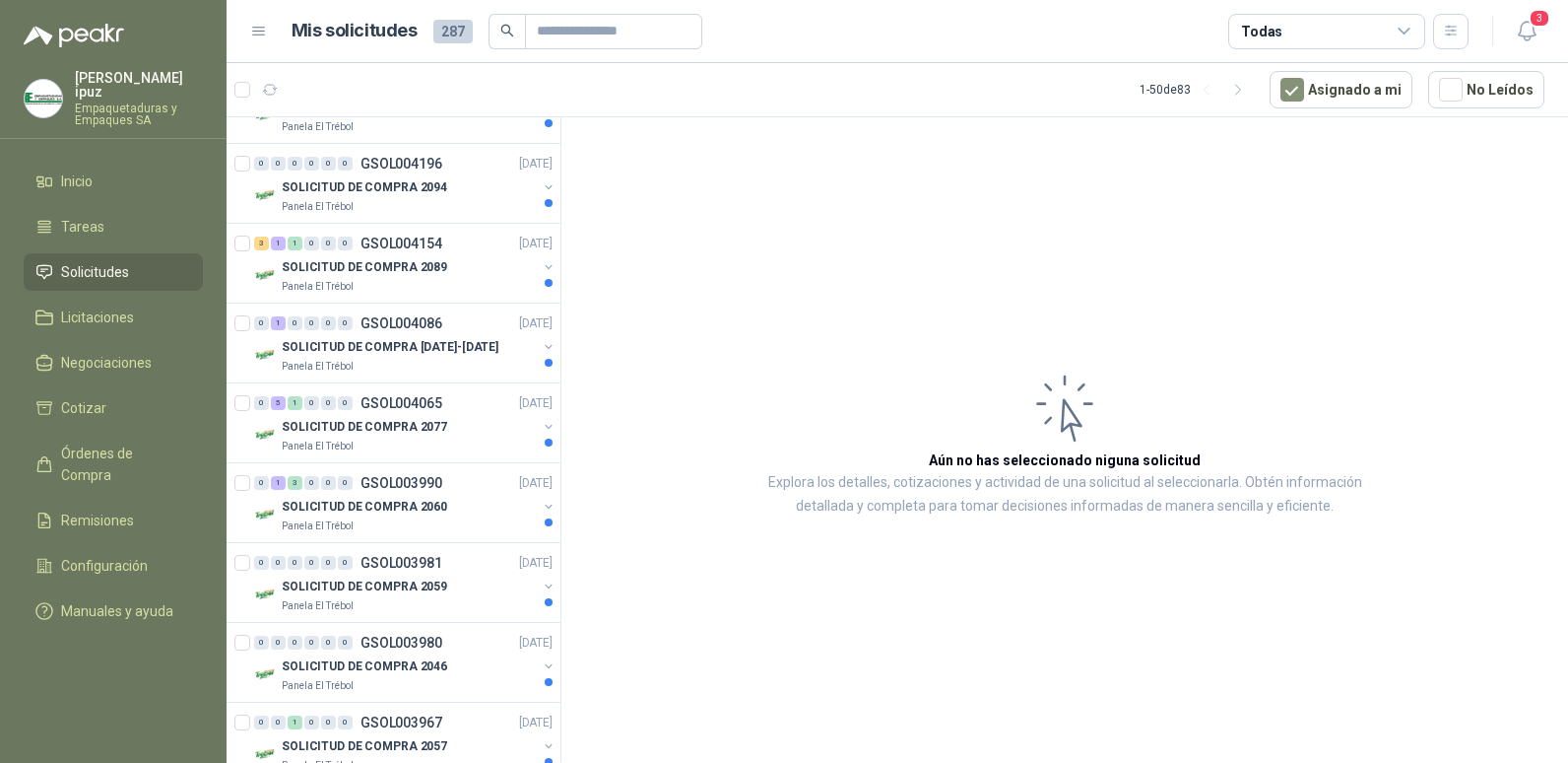
scroll to position [705, 0]
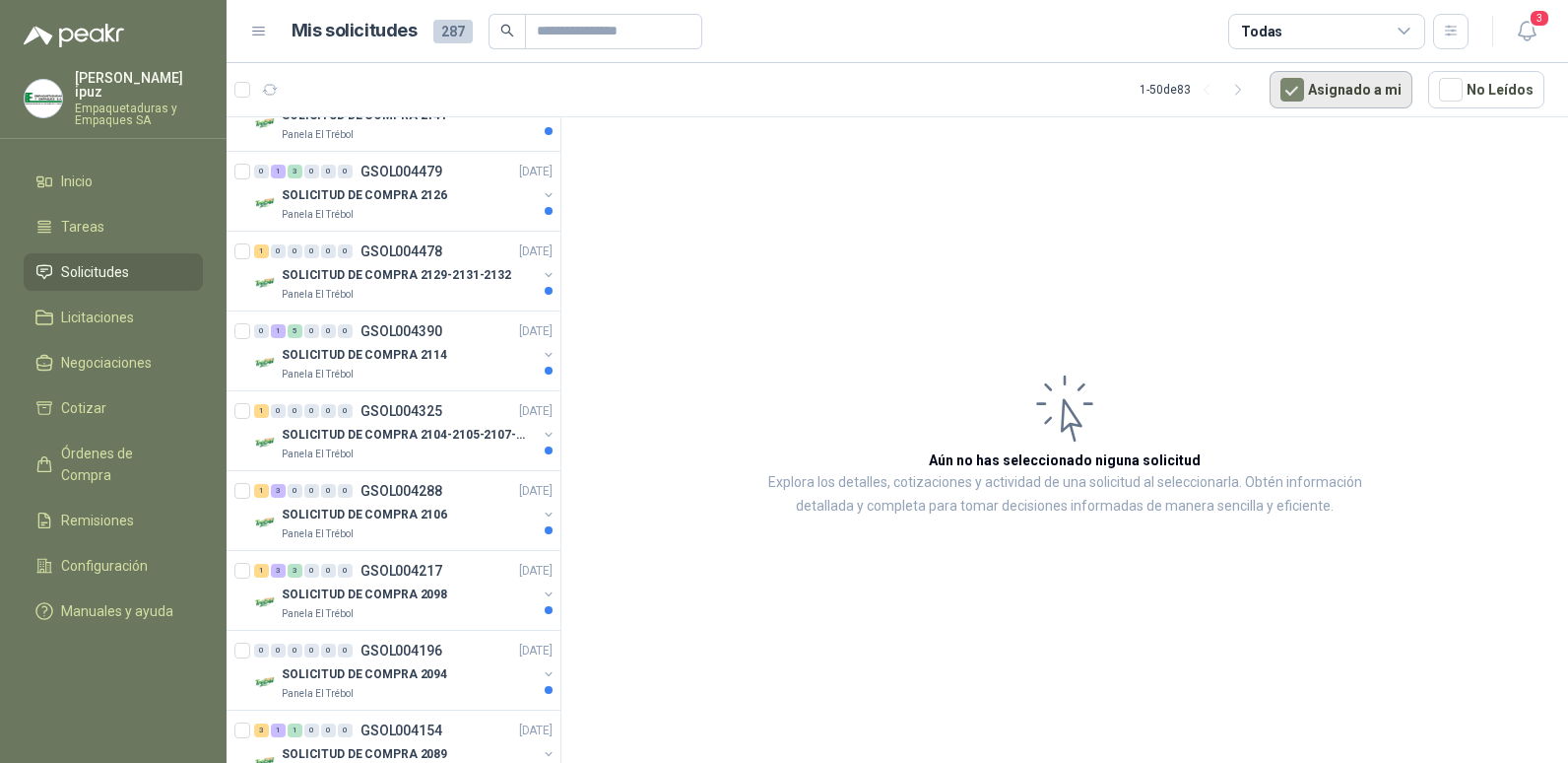
click at [1339, 89] on button "Asignado a mi" at bounding box center [1340, 89] width 143 height 37
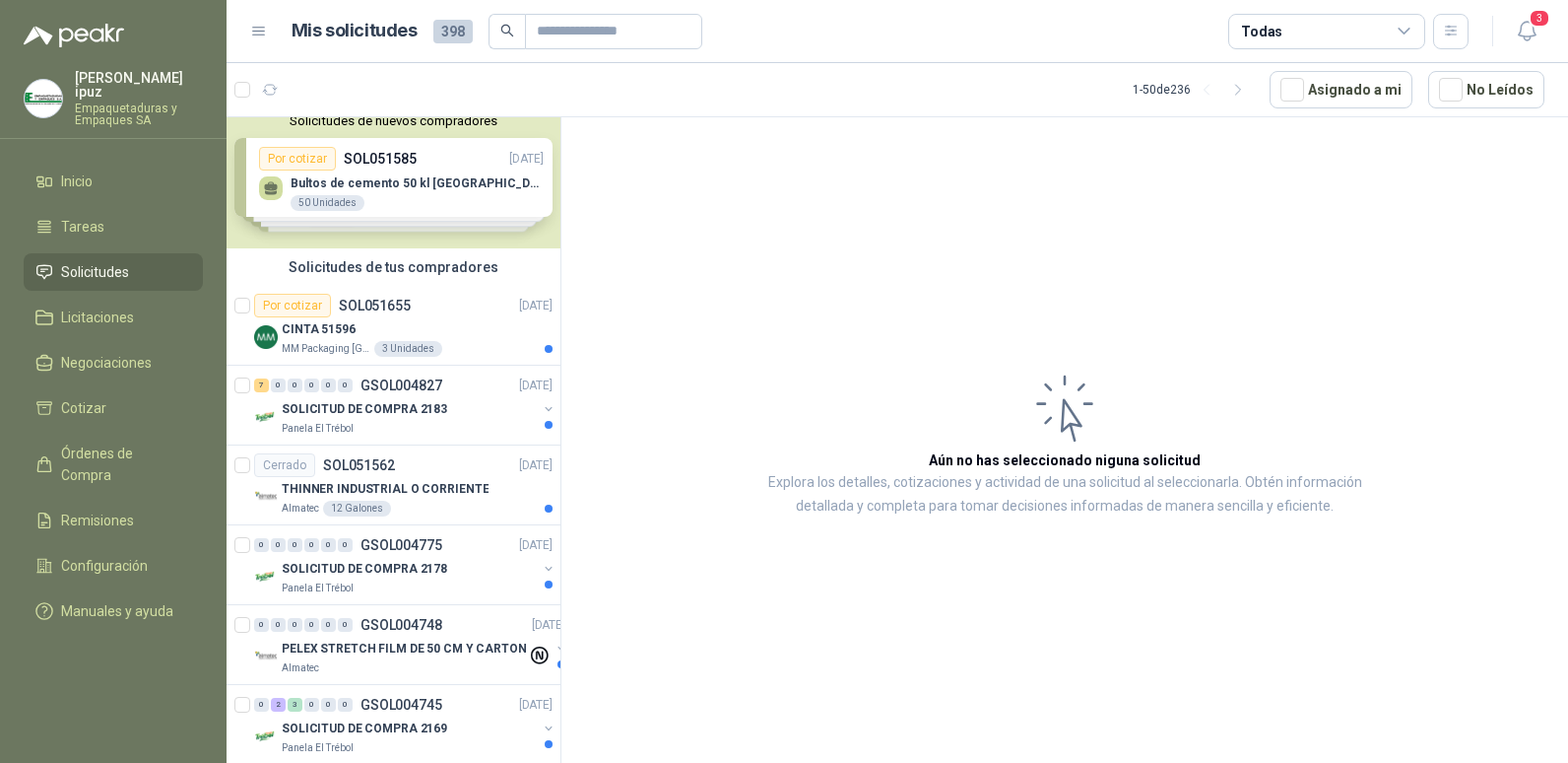
scroll to position [0, 0]
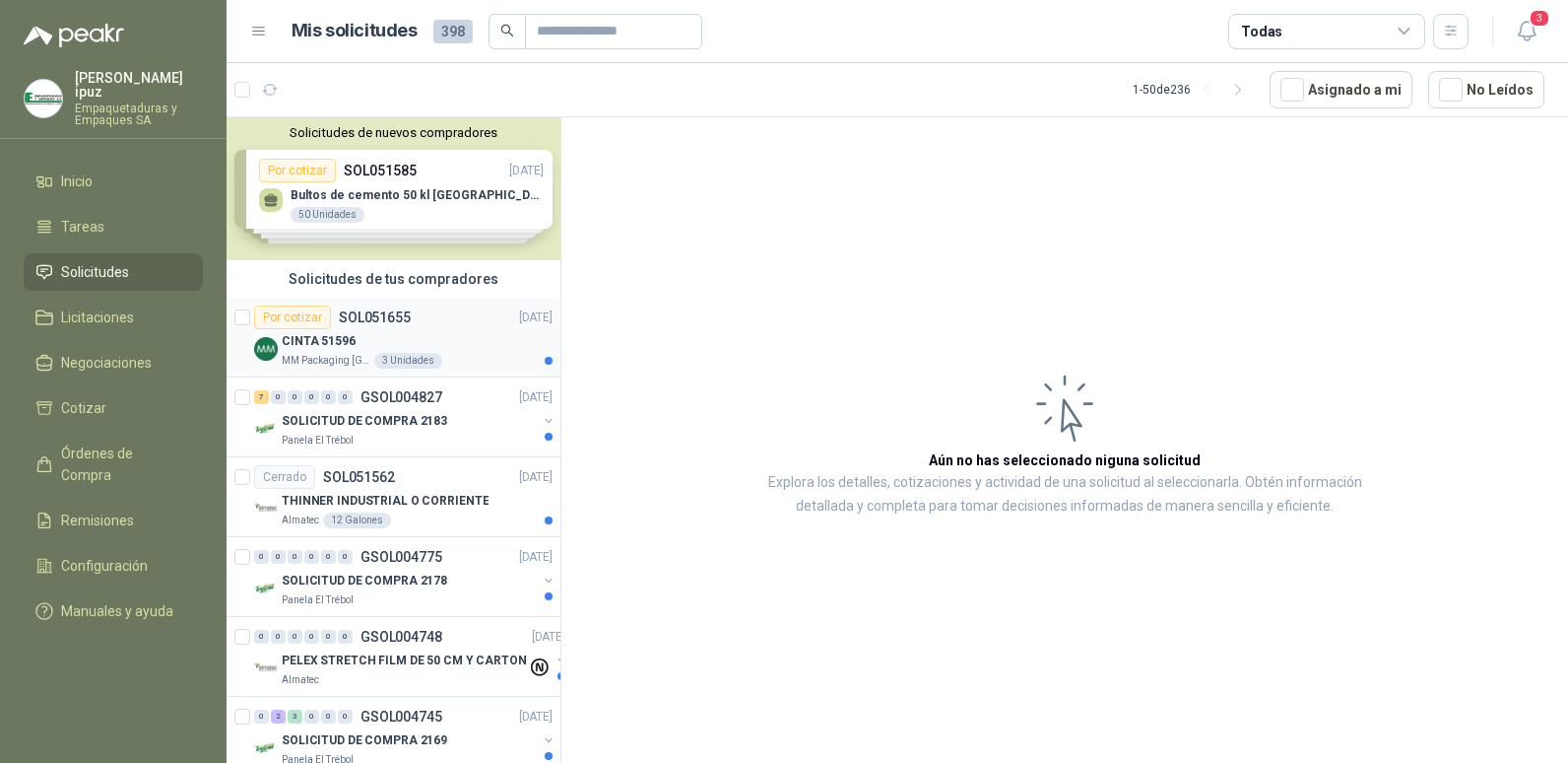
click at [294, 343] on p "CINTA 51596" at bounding box center [318, 342] width 74 height 19
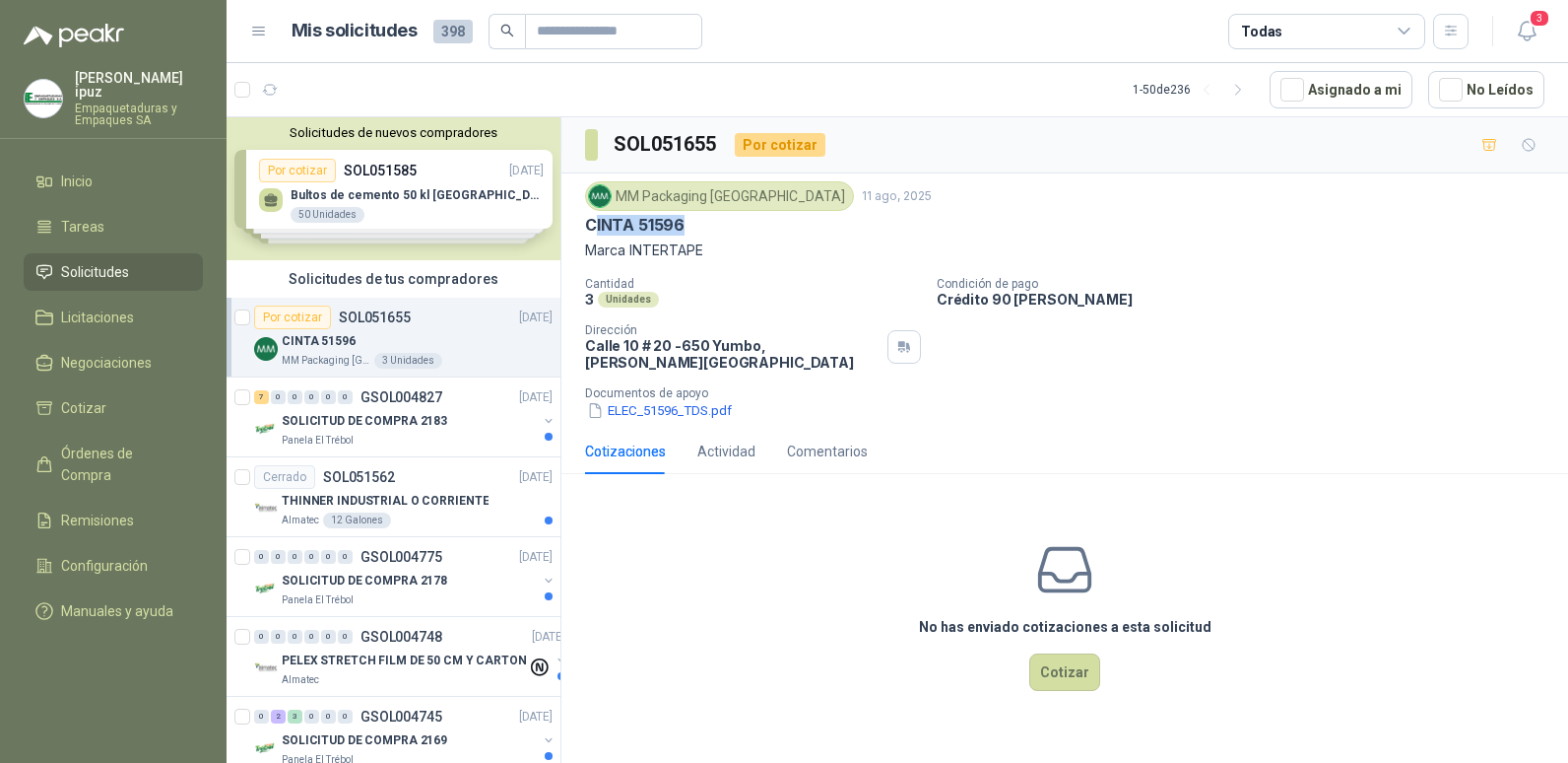
drag, startPoint x: 591, startPoint y: 223, endPoint x: 685, endPoint y: 223, distance: 94.0
click at [685, 223] on div "CINTA 51596" at bounding box center [1064, 225] width 959 height 21
click at [664, 400] on button "ELEC_51596_TDS.pdf" at bounding box center [659, 410] width 149 height 21
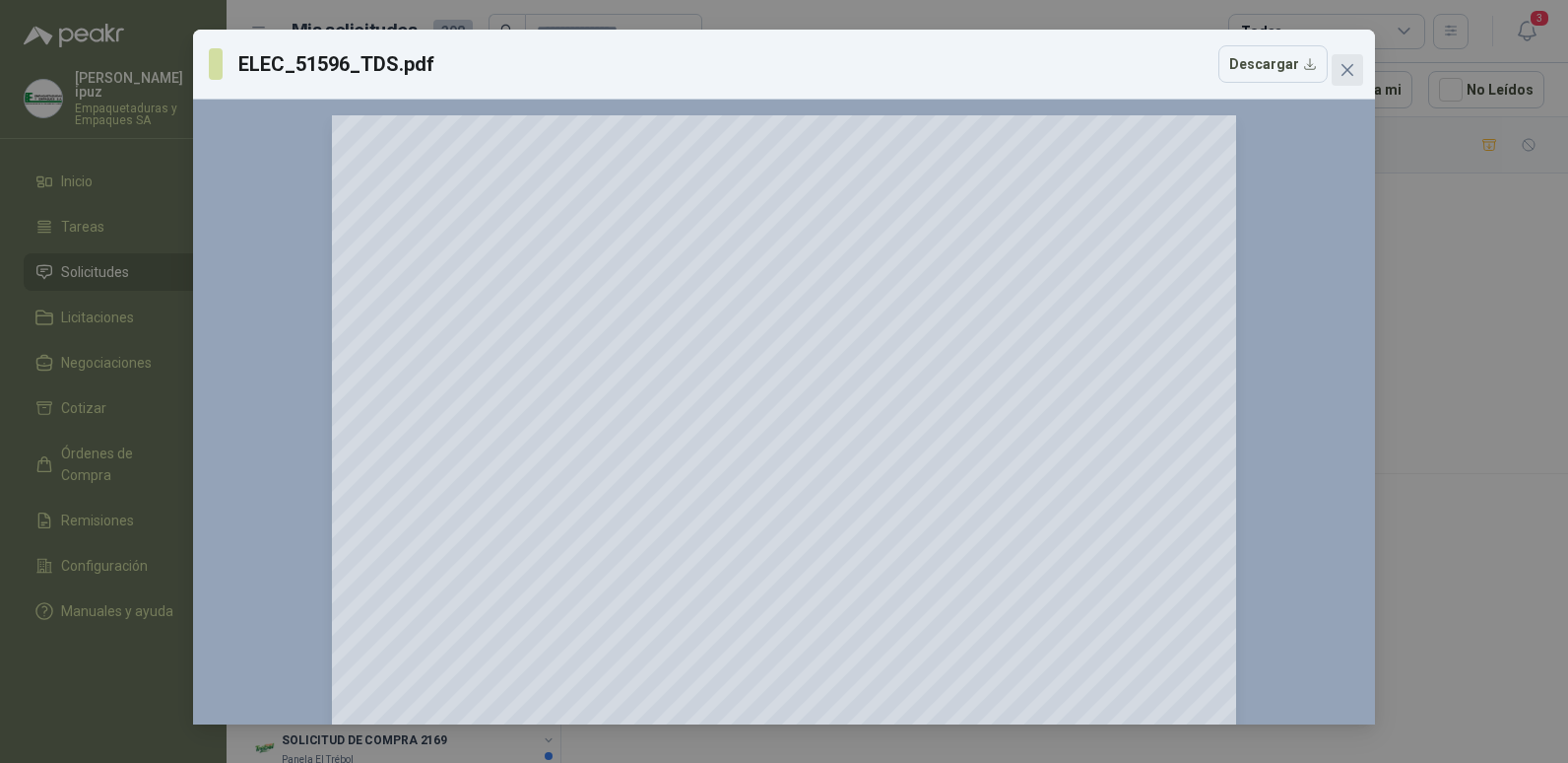
click at [1352, 67] on icon "close" at bounding box center [1347, 70] width 16 height 16
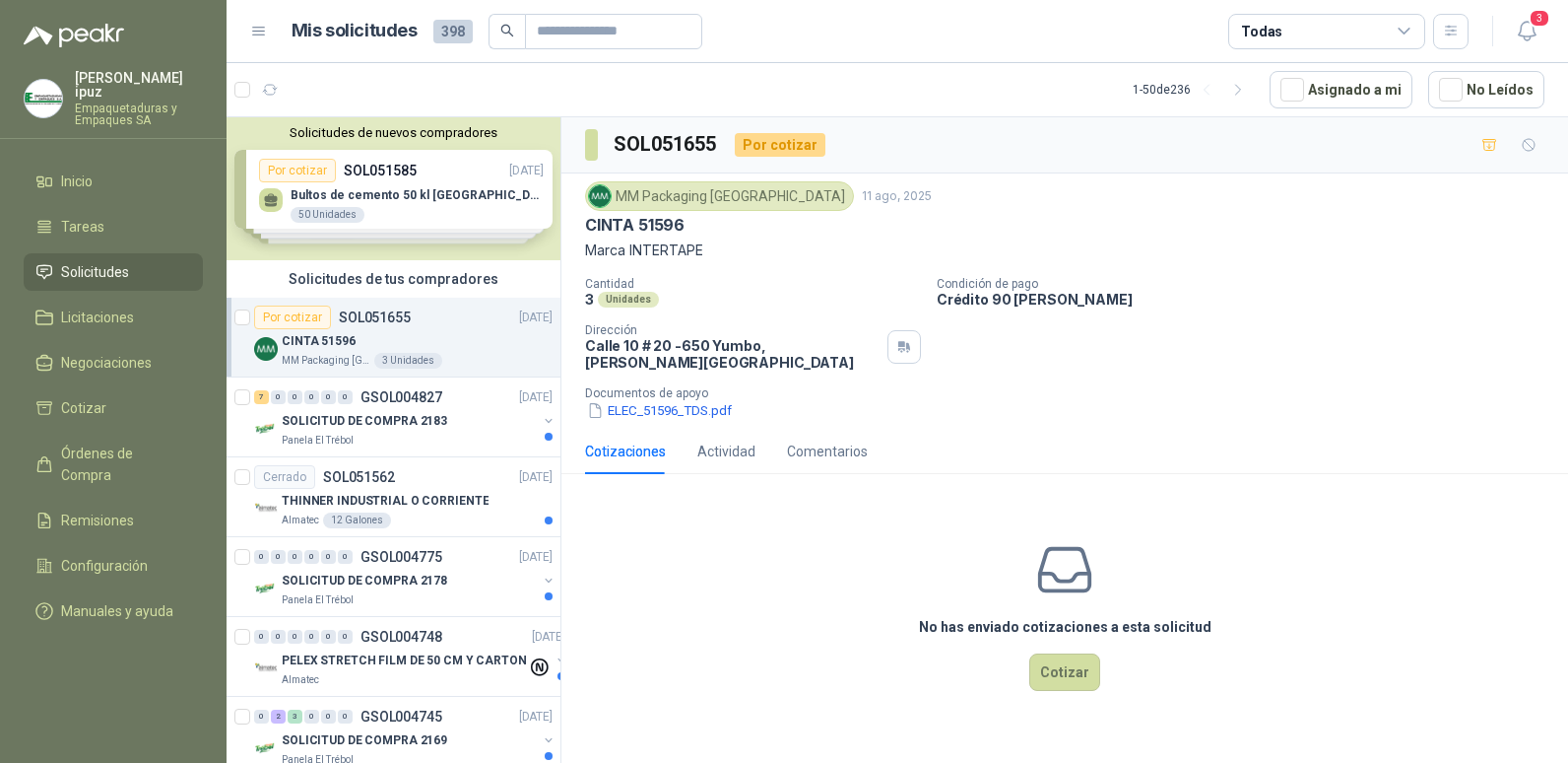
click at [722, 510] on div "No has enviado cotizaciones a esta solicitud Cotizar" at bounding box center [1064, 615] width 1007 height 252
click at [712, 428] on div "Actividad" at bounding box center [727, 450] width 58 height 45
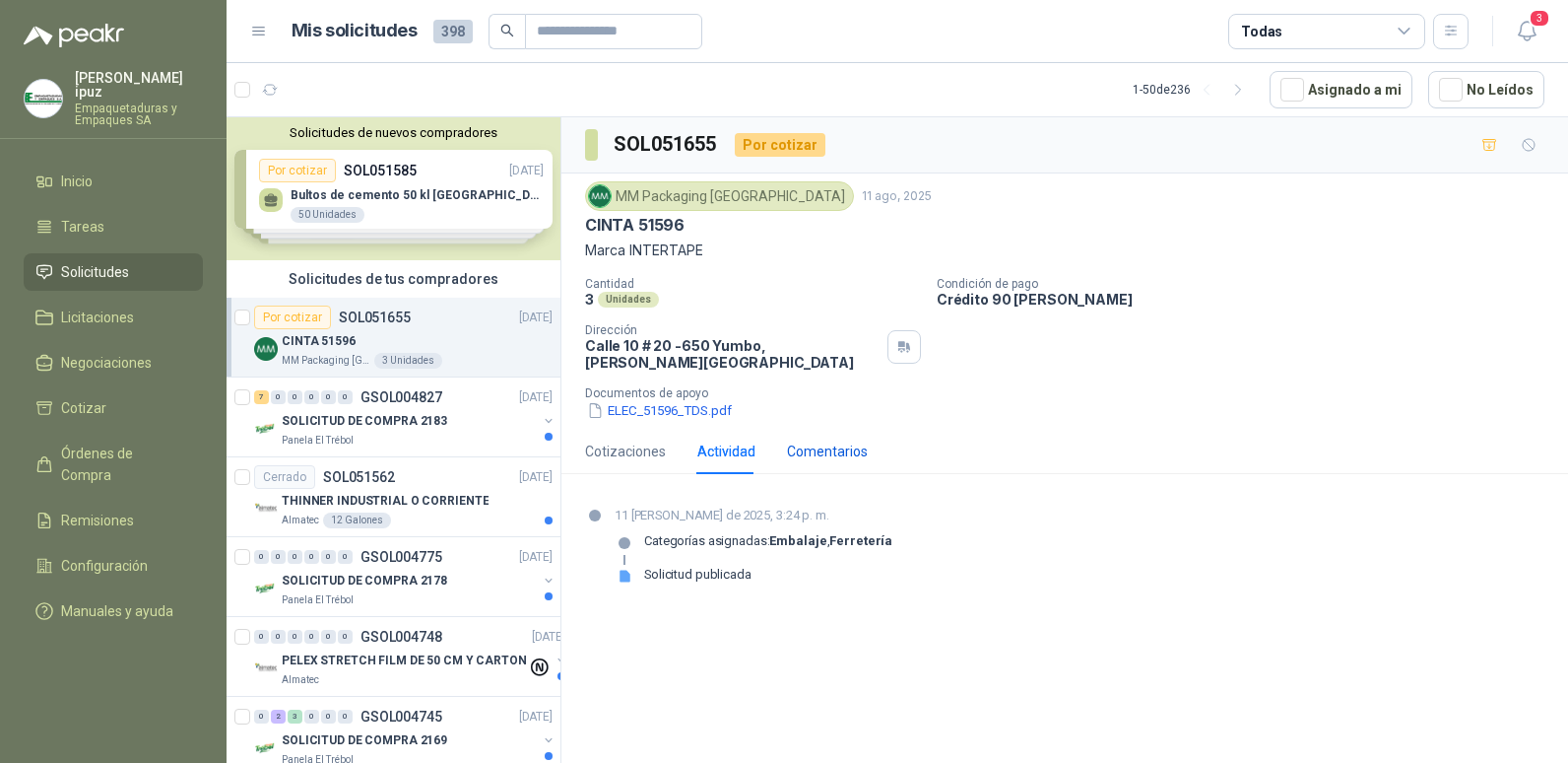
click at [819, 440] on div "Comentarios" at bounding box center [826, 451] width 81 height 22
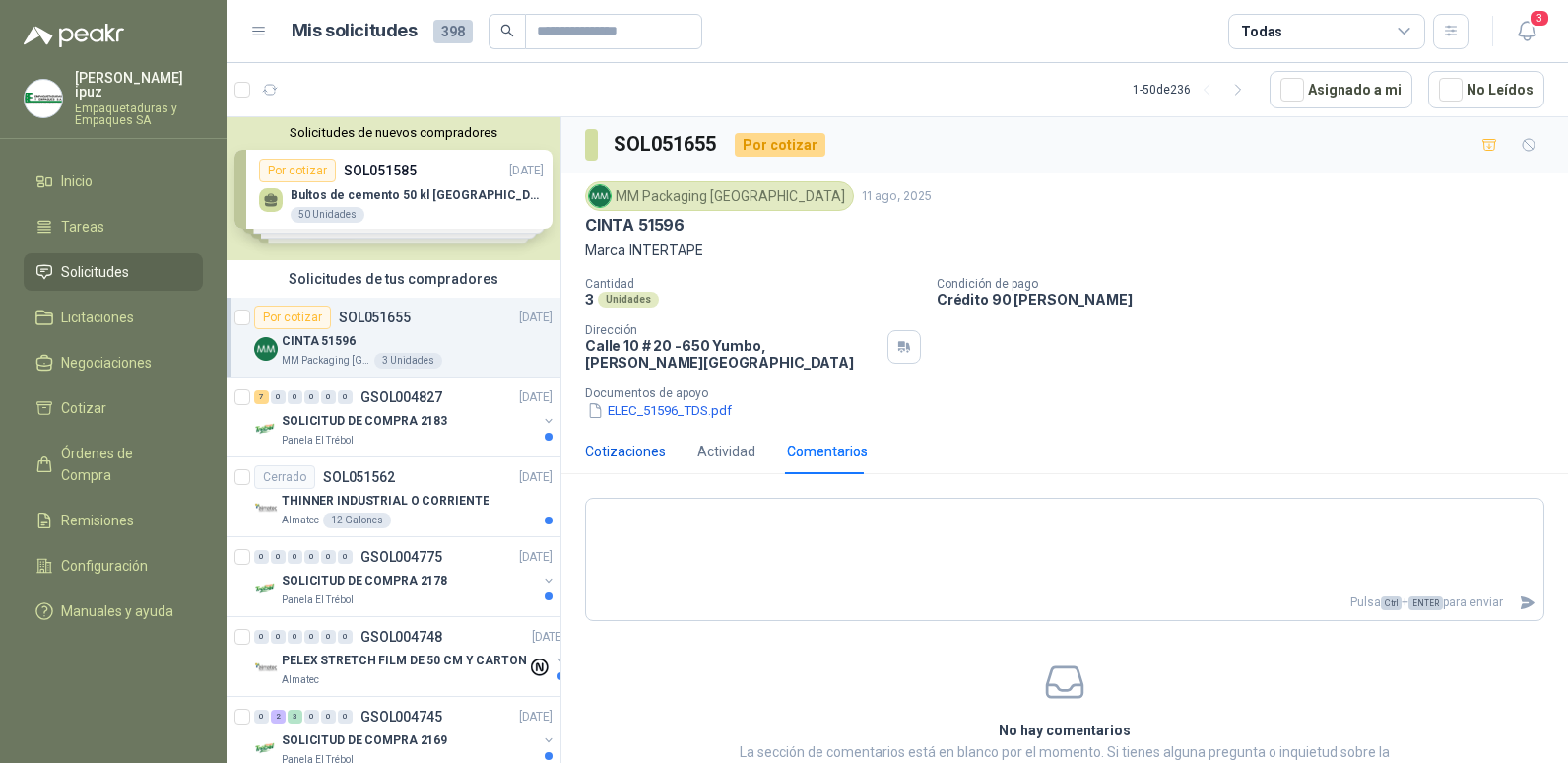
click at [598, 440] on div "Cotizaciones" at bounding box center [625, 451] width 81 height 22
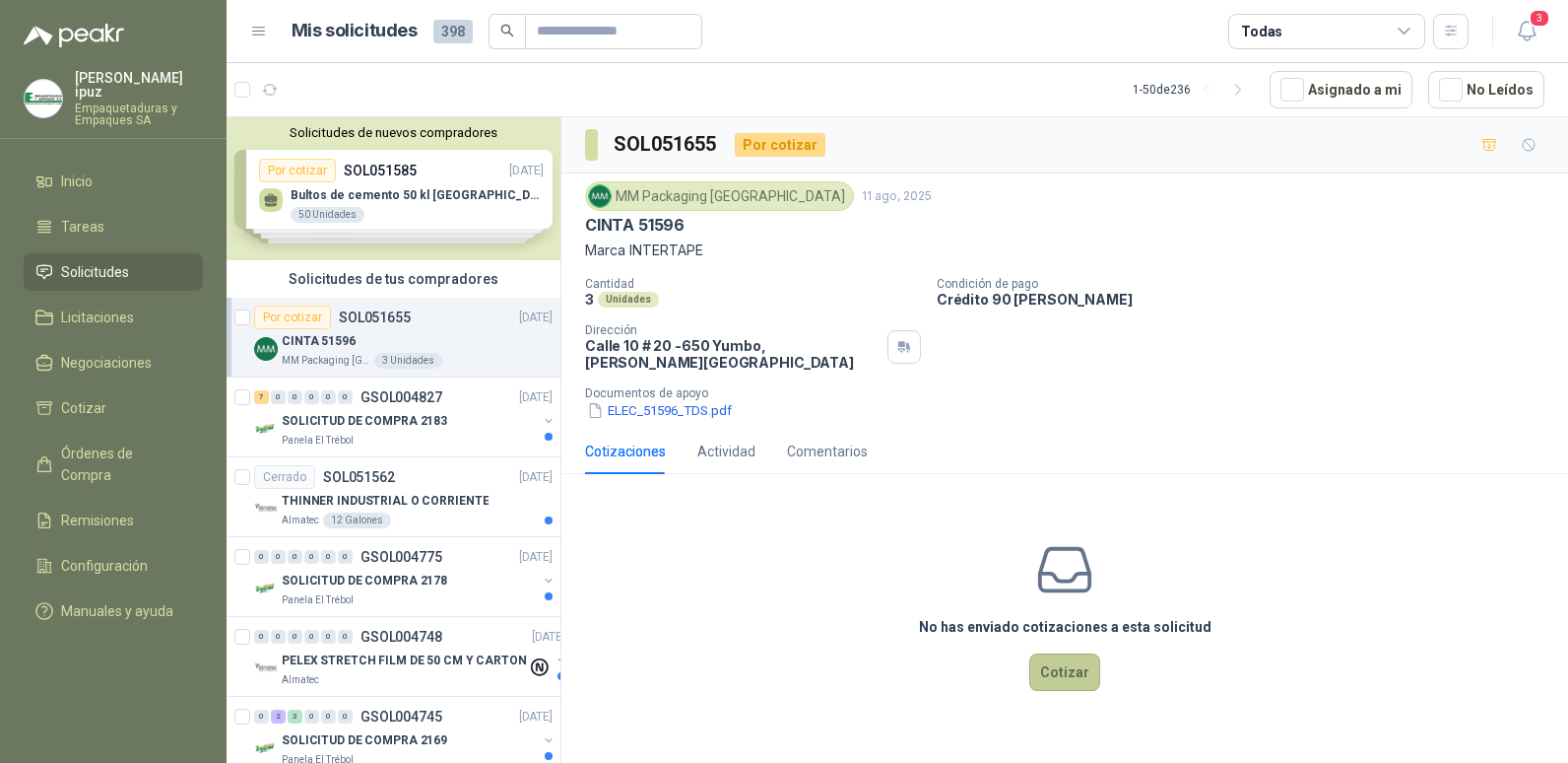
click at [1057, 655] on button "Cotizar" at bounding box center [1064, 671] width 71 height 37
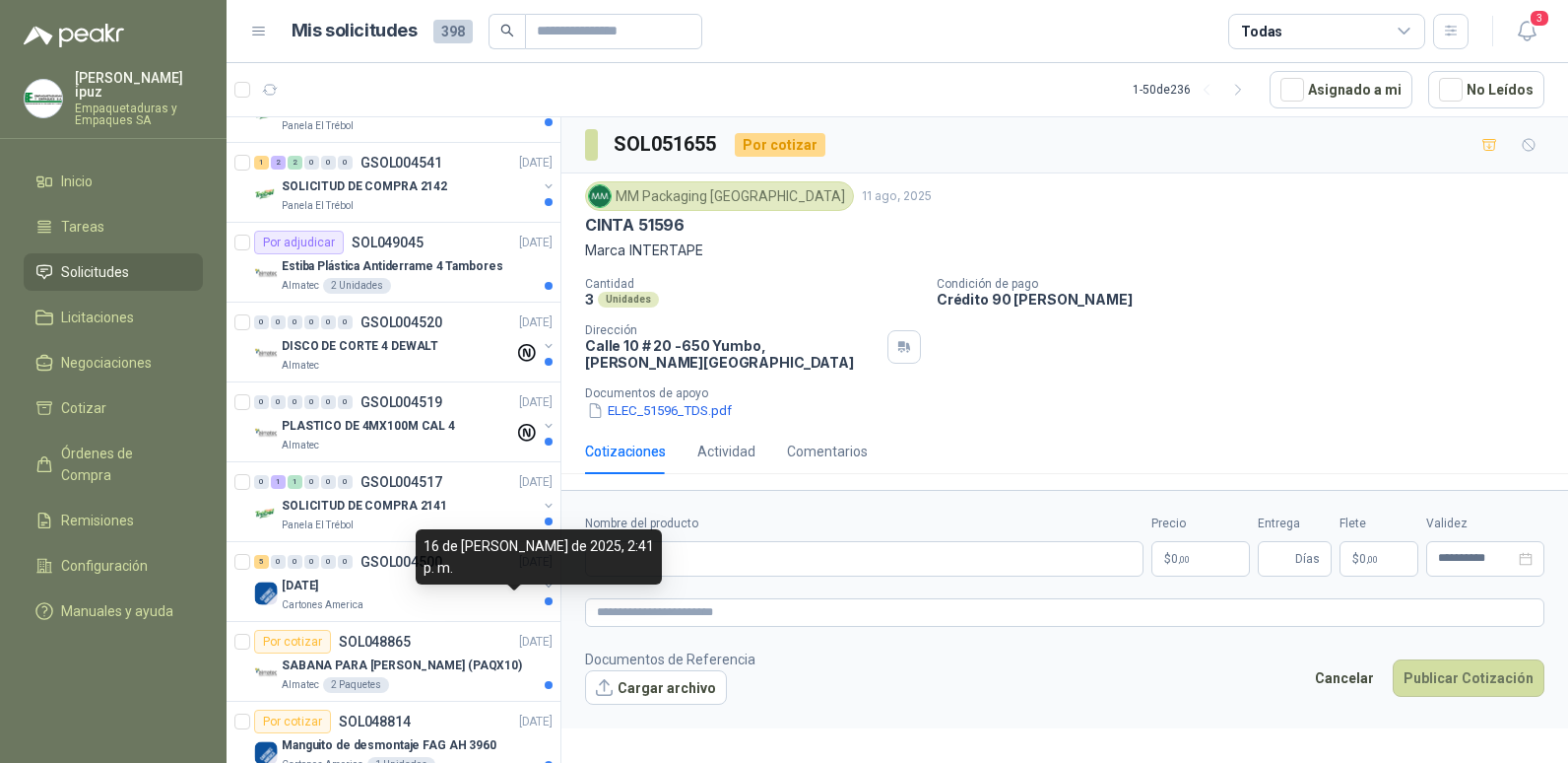
scroll to position [2267, 0]
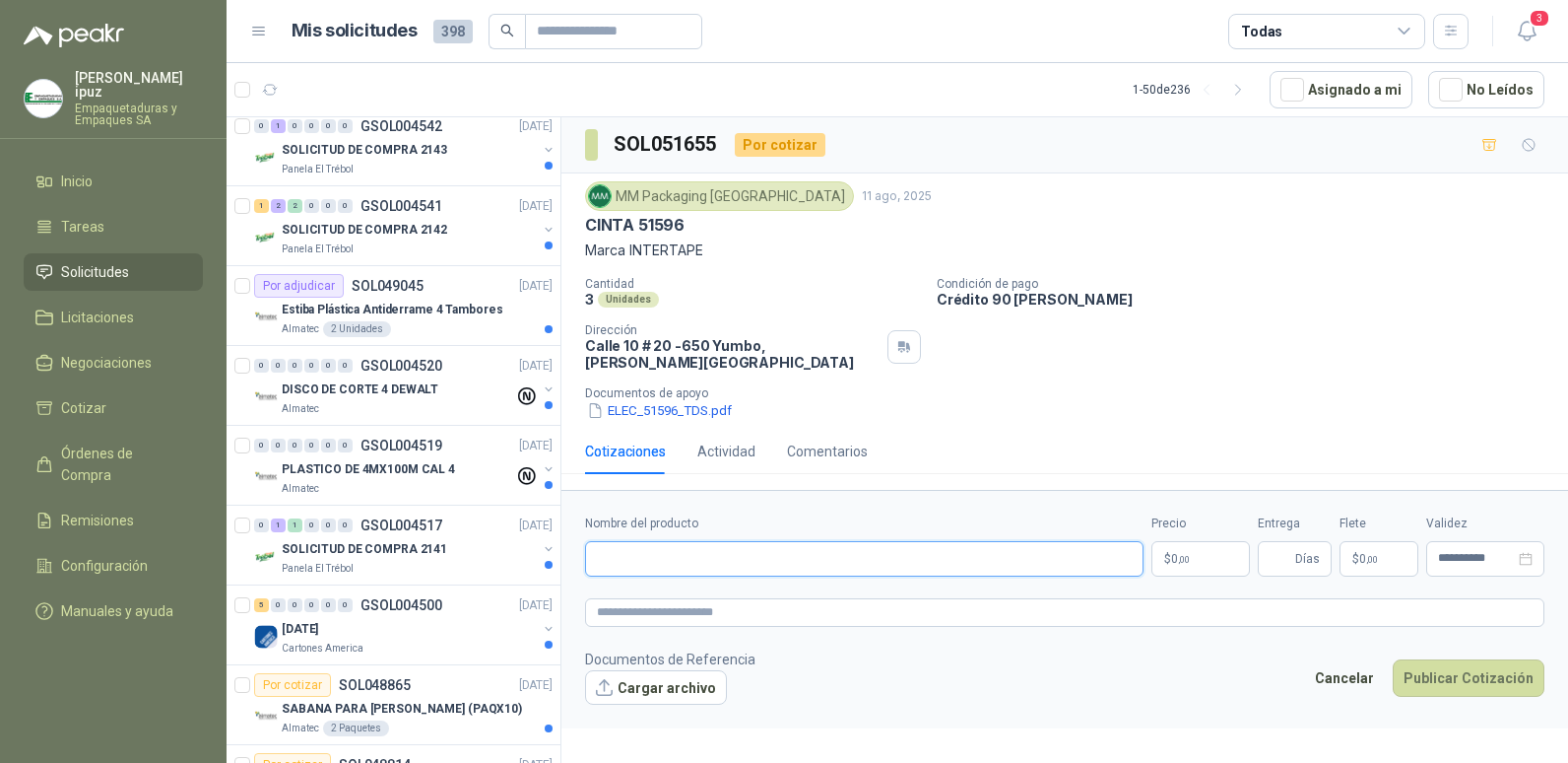
click at [624, 542] on input "Nombre del producto" at bounding box center [864, 559] width 559 height 36
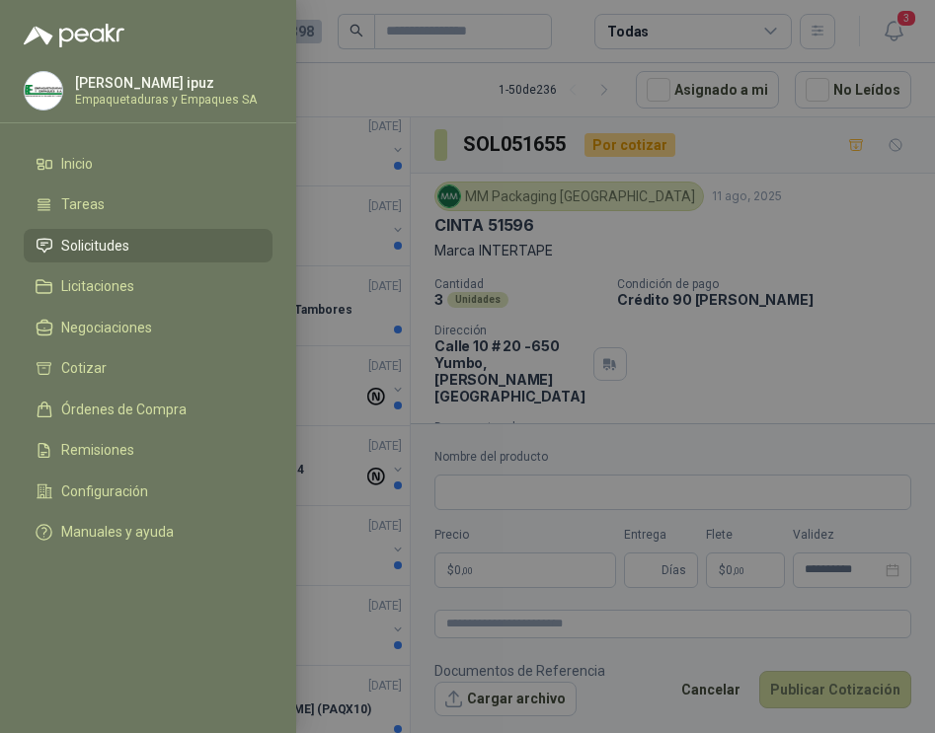
click at [647, 522] on div at bounding box center [467, 366] width 935 height 733
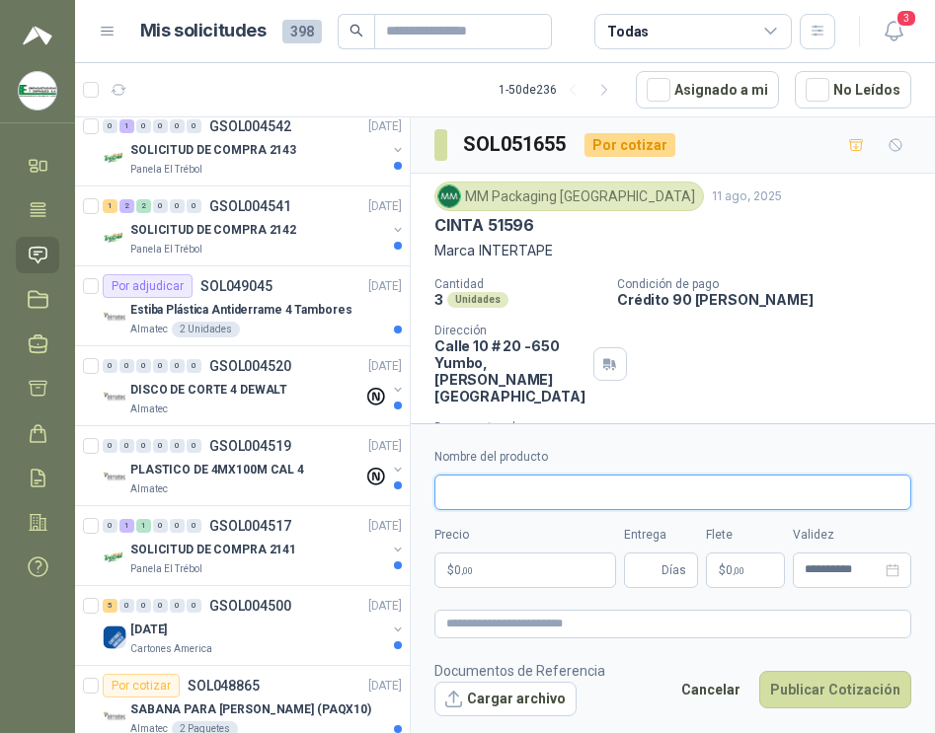
click at [543, 487] on input "Nombre del producto" at bounding box center [672, 493] width 477 height 36
click at [593, 500] on input "Nombre del producto" at bounding box center [672, 493] width 477 height 36
paste input "**********"
type input "**********"
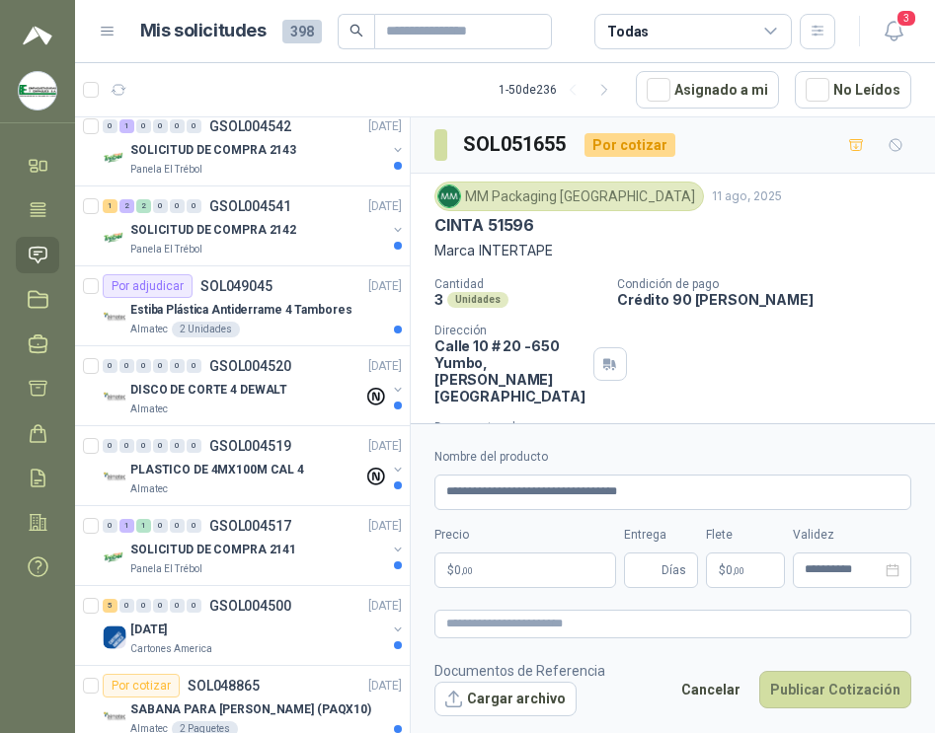
click at [496, 570] on p "$ 0 ,00" at bounding box center [525, 571] width 182 height 36
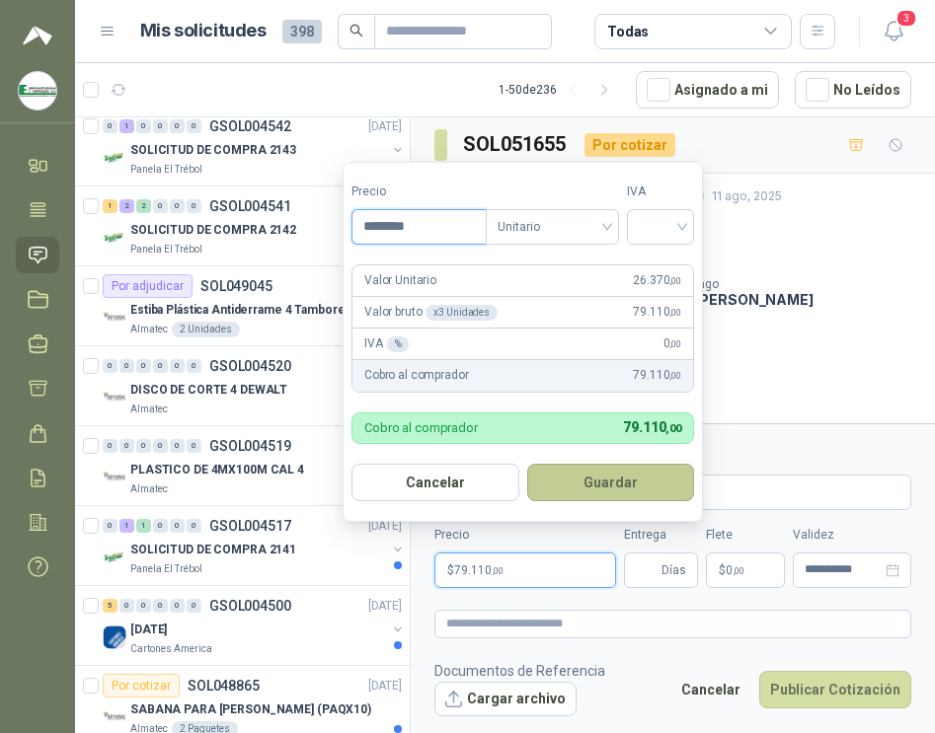
type input "********"
click at [657, 491] on button "Guardar" at bounding box center [611, 482] width 168 height 37
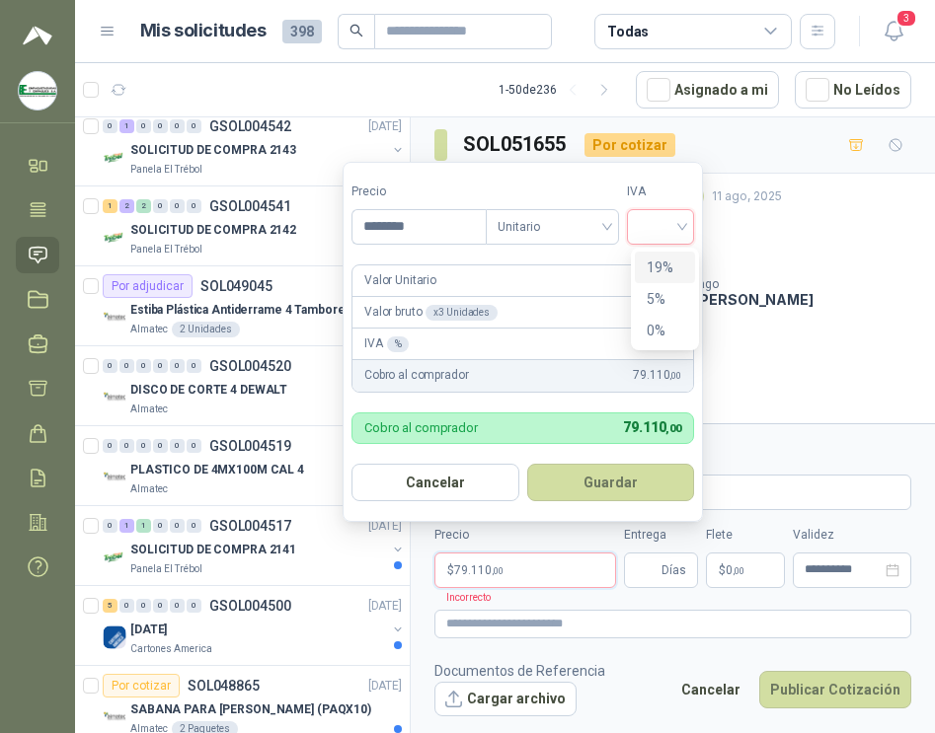
click at [693, 217] on div at bounding box center [660, 227] width 67 height 36
click at [659, 264] on div "19%" at bounding box center [664, 268] width 37 height 22
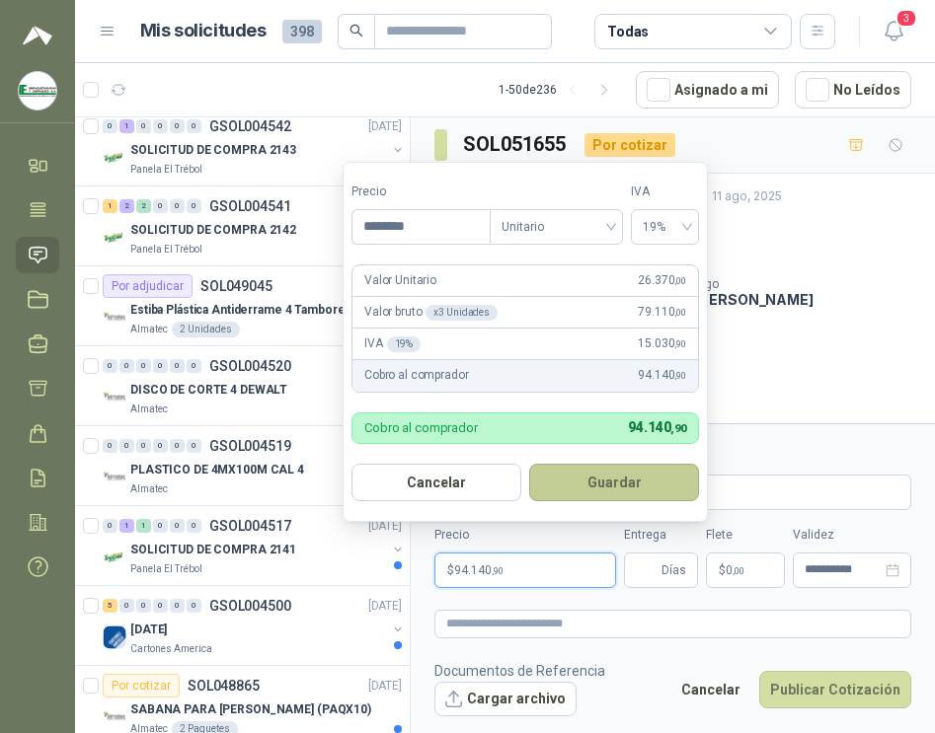
click at [613, 479] on button "Guardar" at bounding box center [614, 482] width 170 height 37
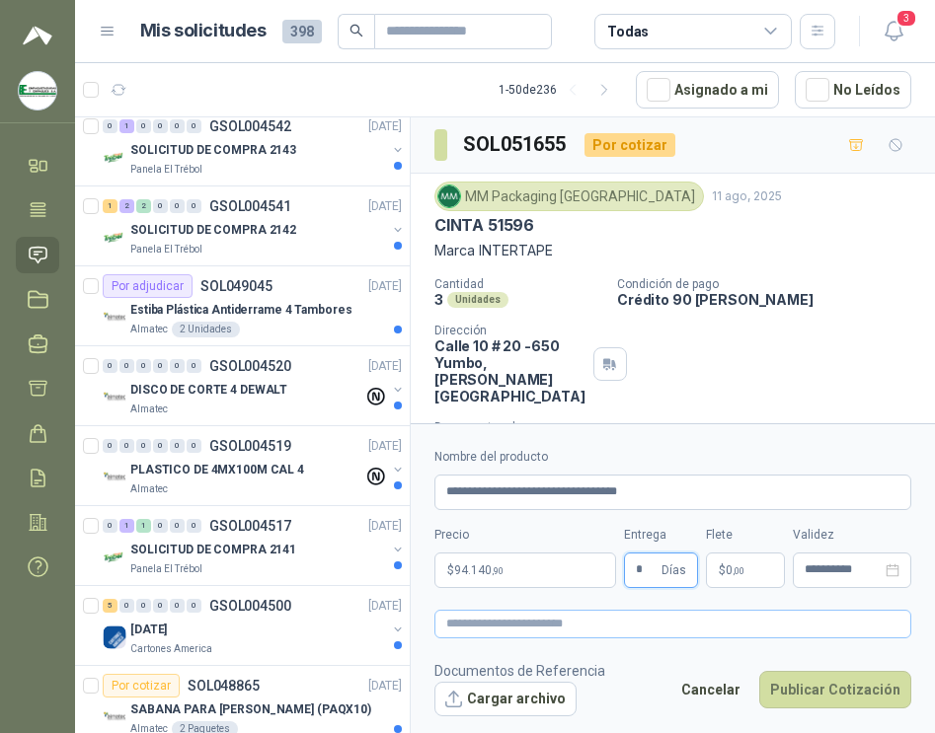
type input "*"
click at [568, 625] on textarea at bounding box center [672, 624] width 477 height 29
click at [491, 692] on button "Cargar archivo" at bounding box center [505, 700] width 142 height 36
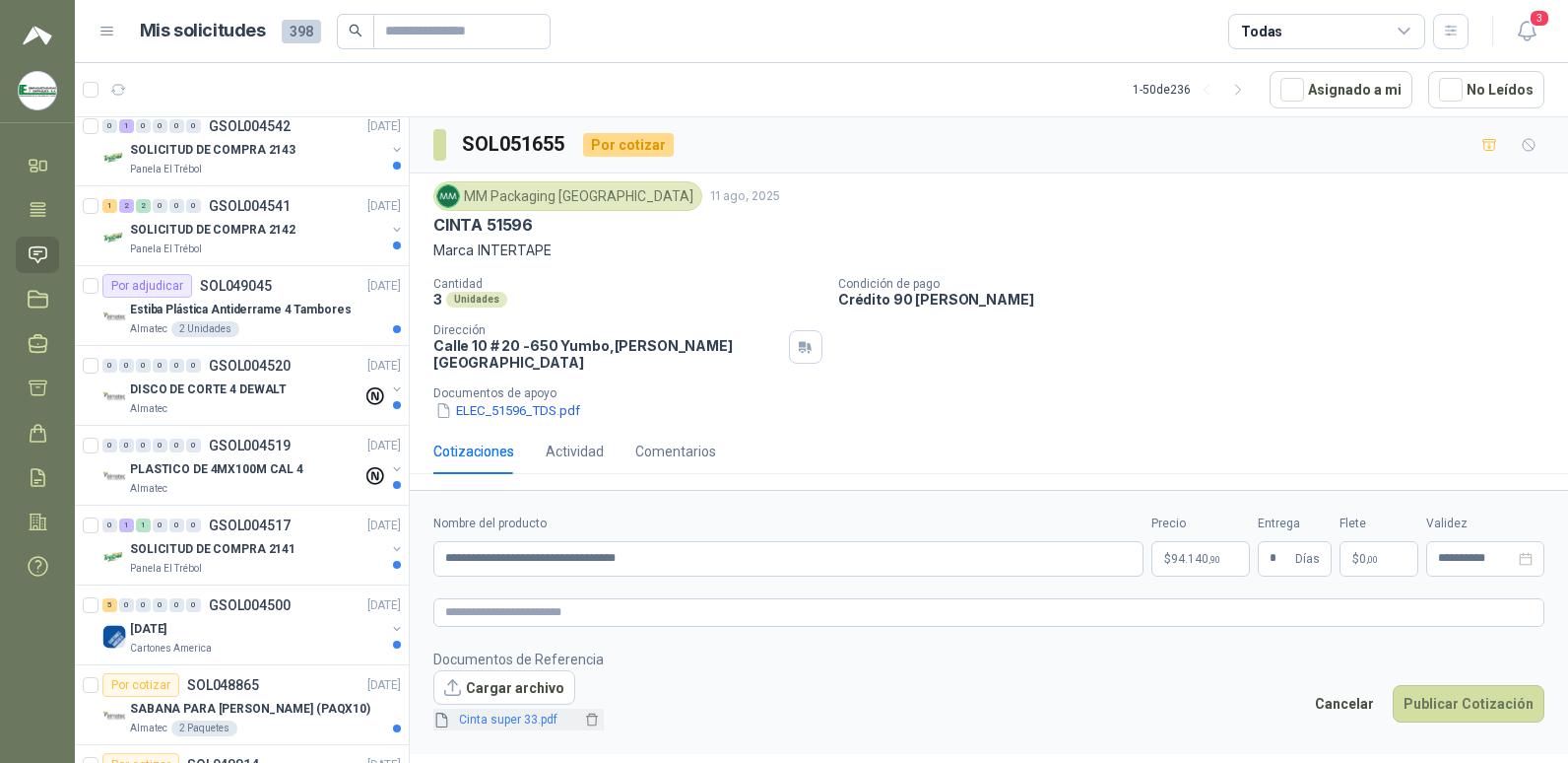
click at [474, 711] on link "Cinta super 33.pdf" at bounding box center [516, 720] width 130 height 19
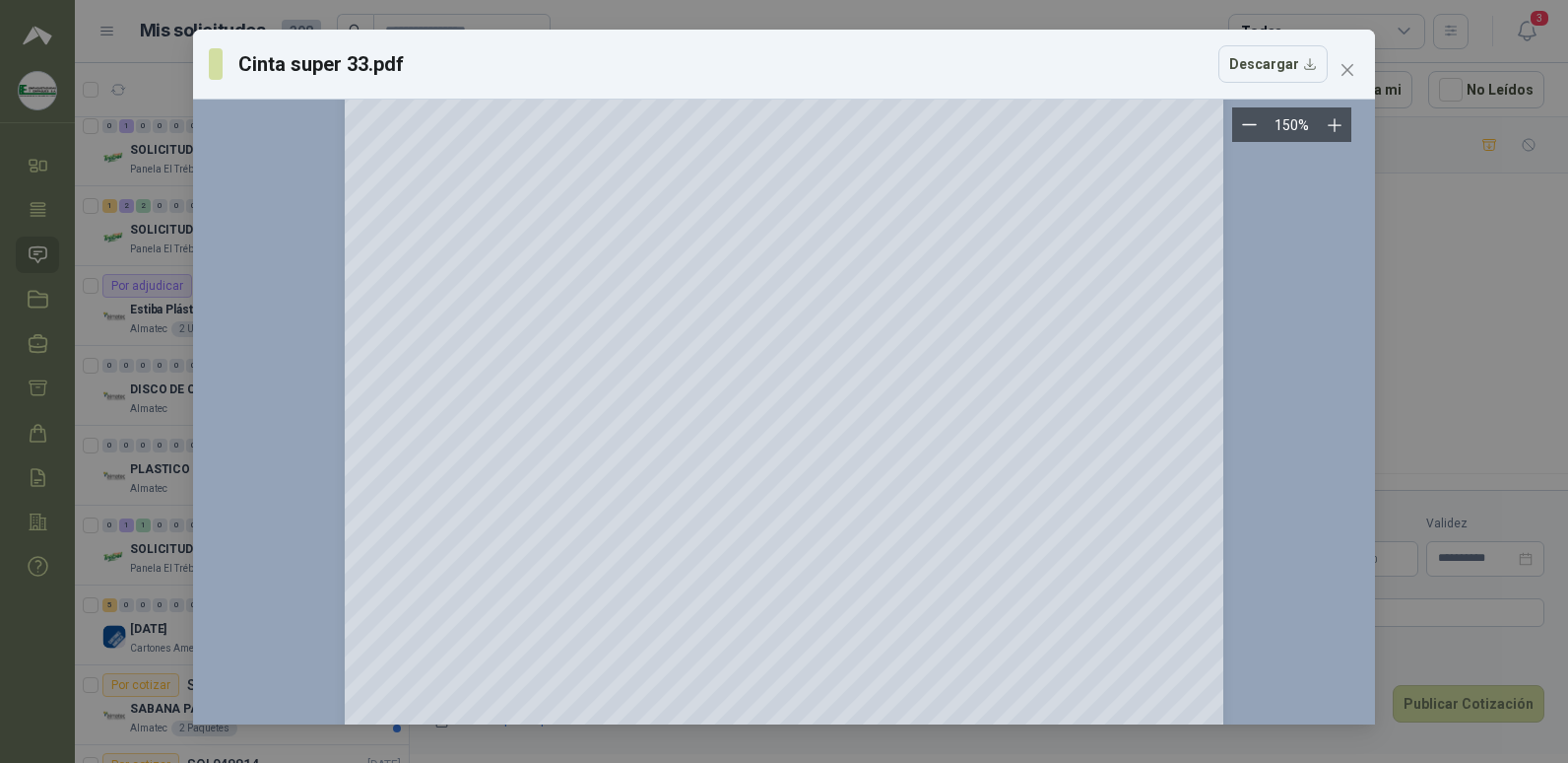
scroll to position [651, 0]
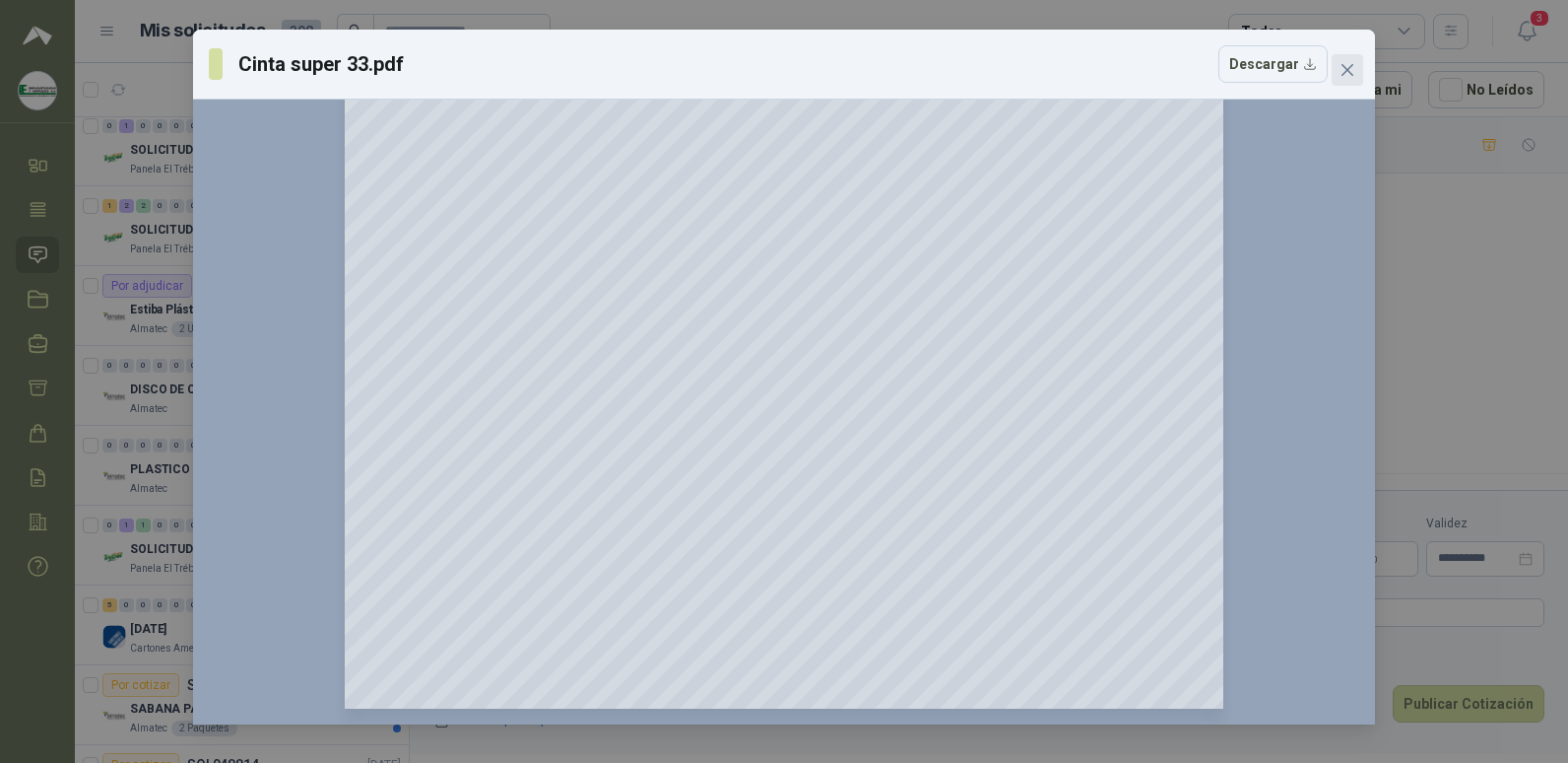
click at [1343, 69] on icon "close" at bounding box center [1347, 70] width 16 height 16
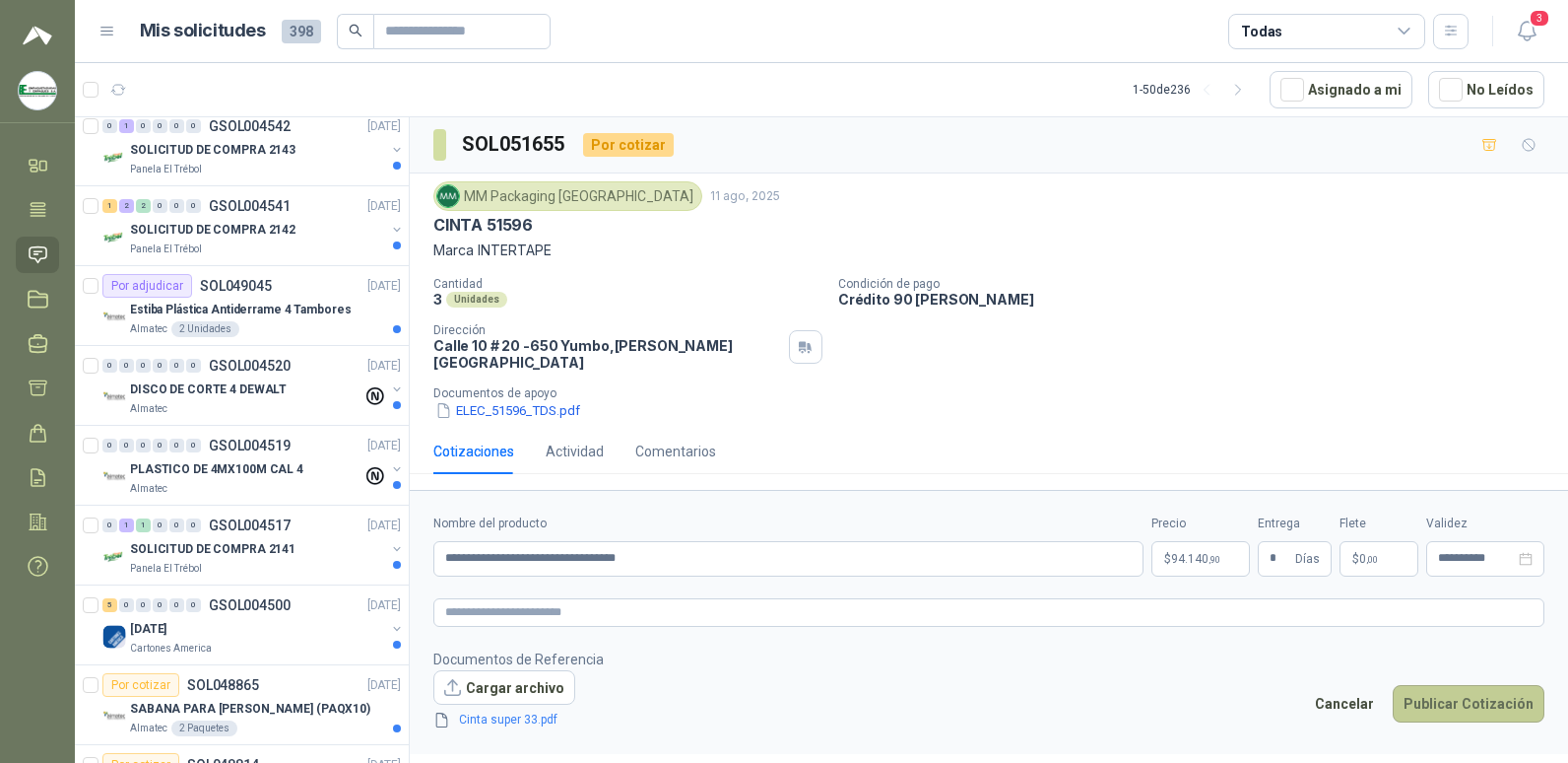
click at [1457, 685] on button "Publicar Cotización" at bounding box center [1468, 703] width 152 height 37
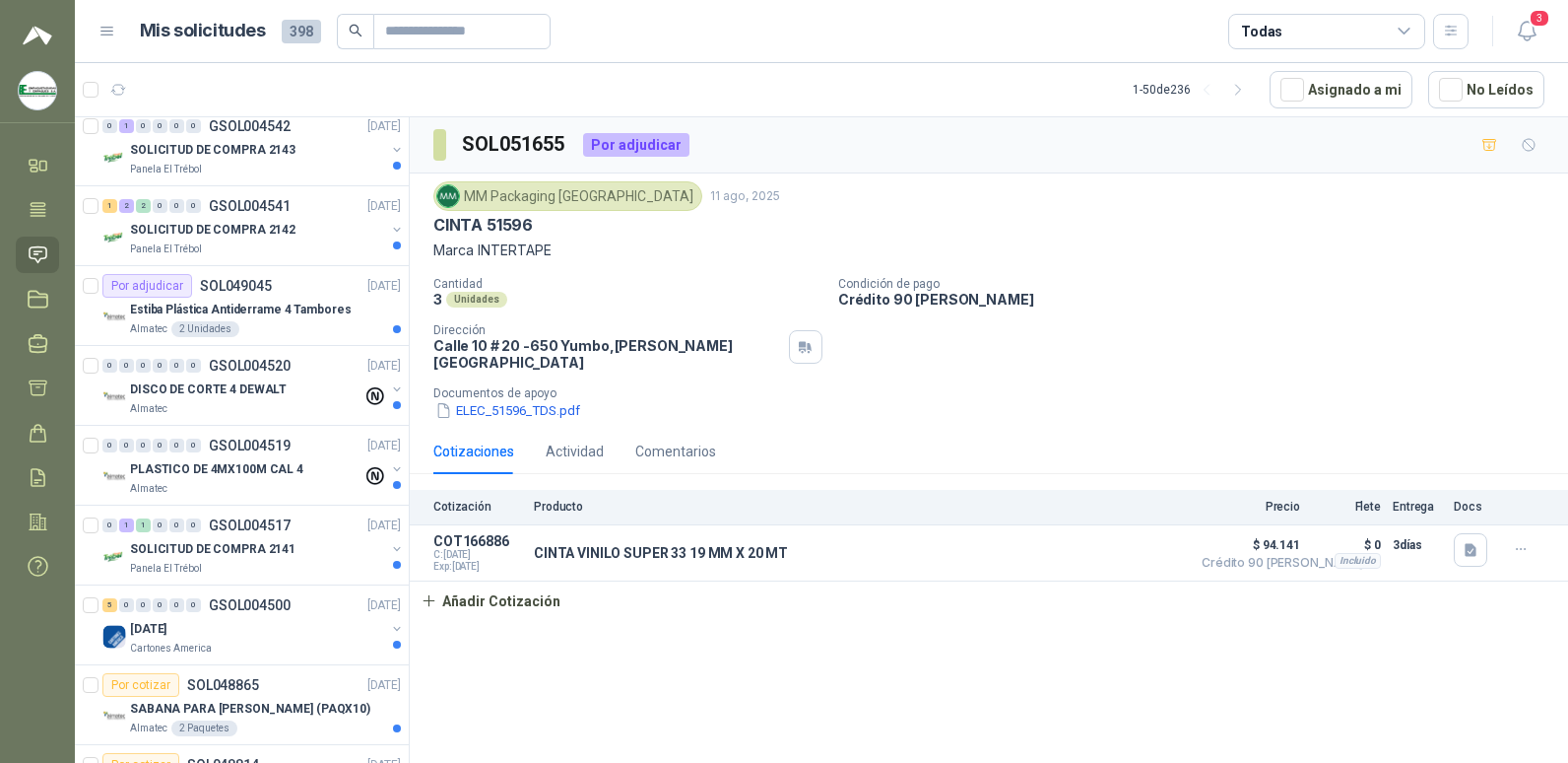
click at [562, 499] on p "Producto" at bounding box center [861, 506] width 656 height 14
click at [678, 666] on div "SOL051655 Por adjudicar MM Packaging [GEOGRAPHIC_DATA] 11 ago, 2025 CINTA 51596…" at bounding box center [989, 442] width 1159 height 652
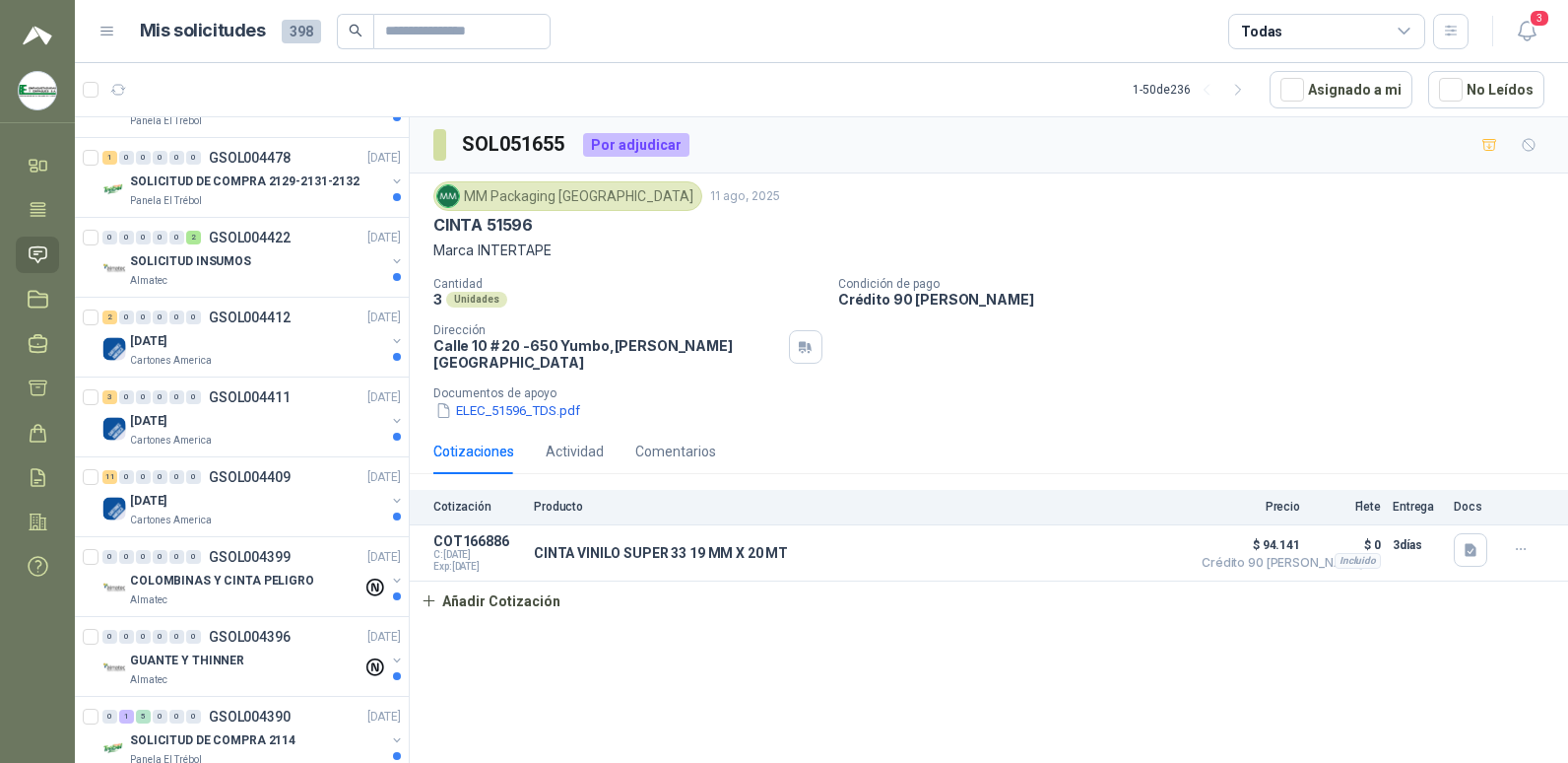
scroll to position [3267, 0]
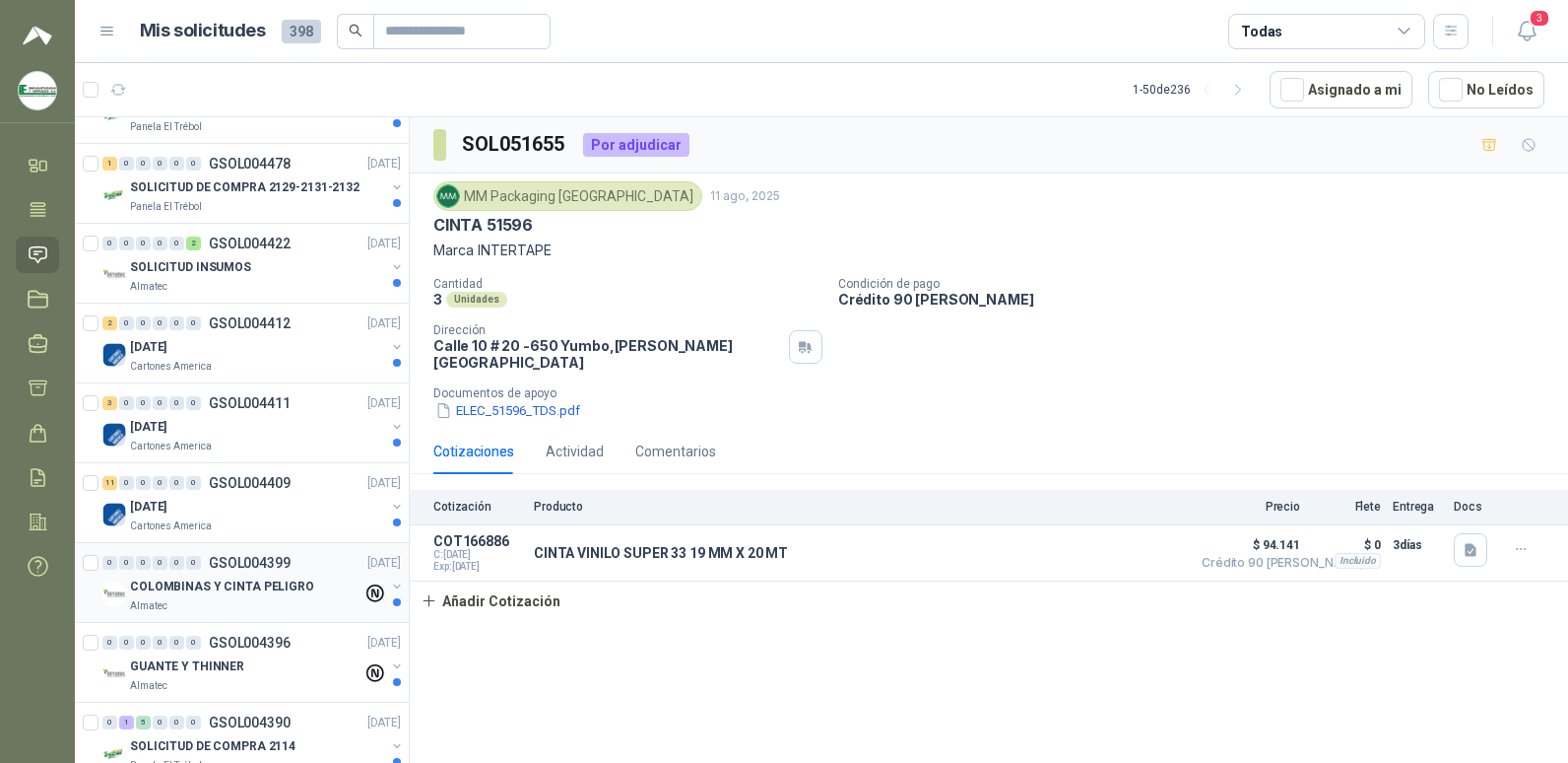
click at [216, 584] on p "COLOMBINAS Y CINTA PELIGRO" at bounding box center [222, 586] width 185 height 19
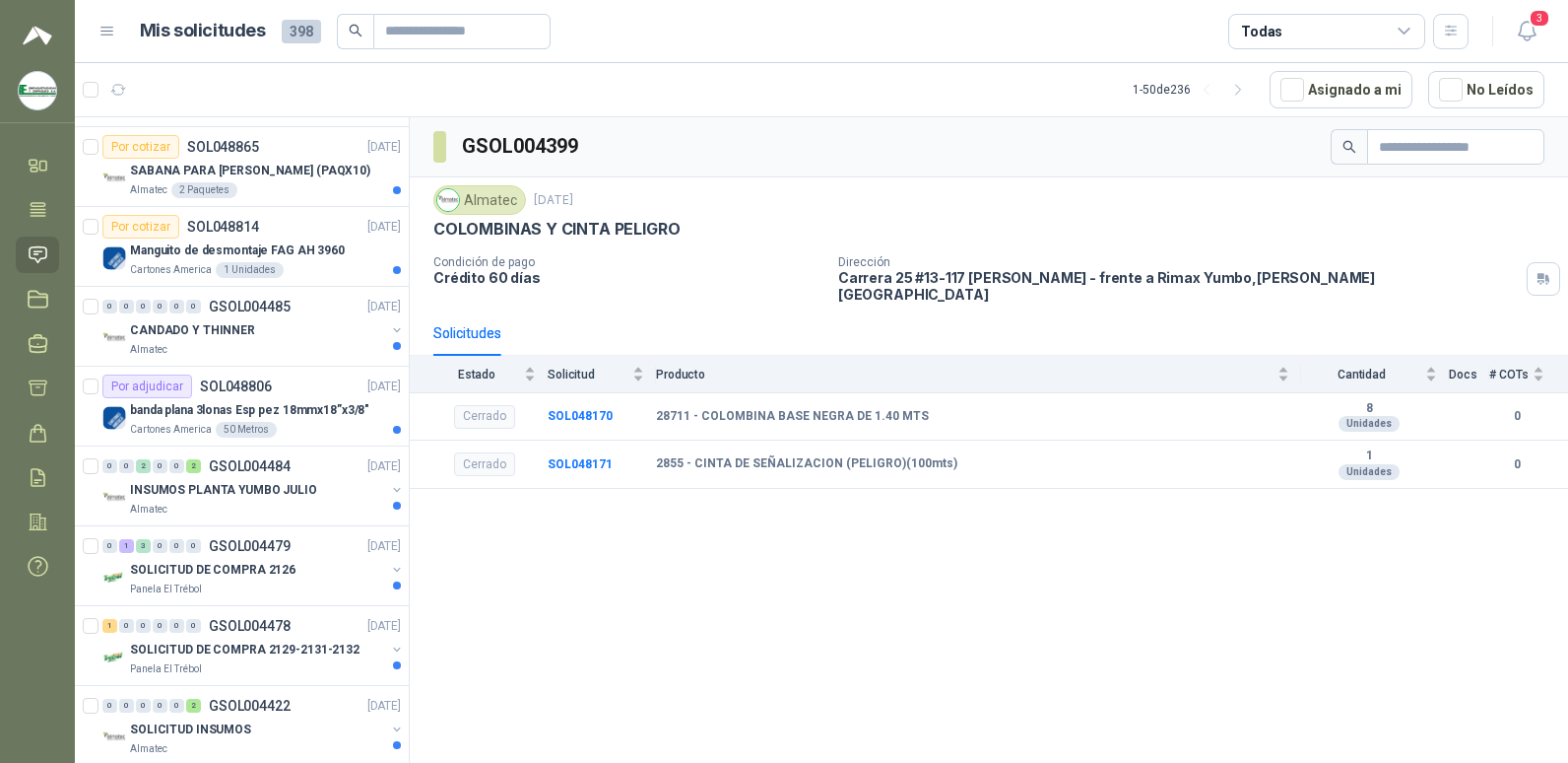
scroll to position [2774, 0]
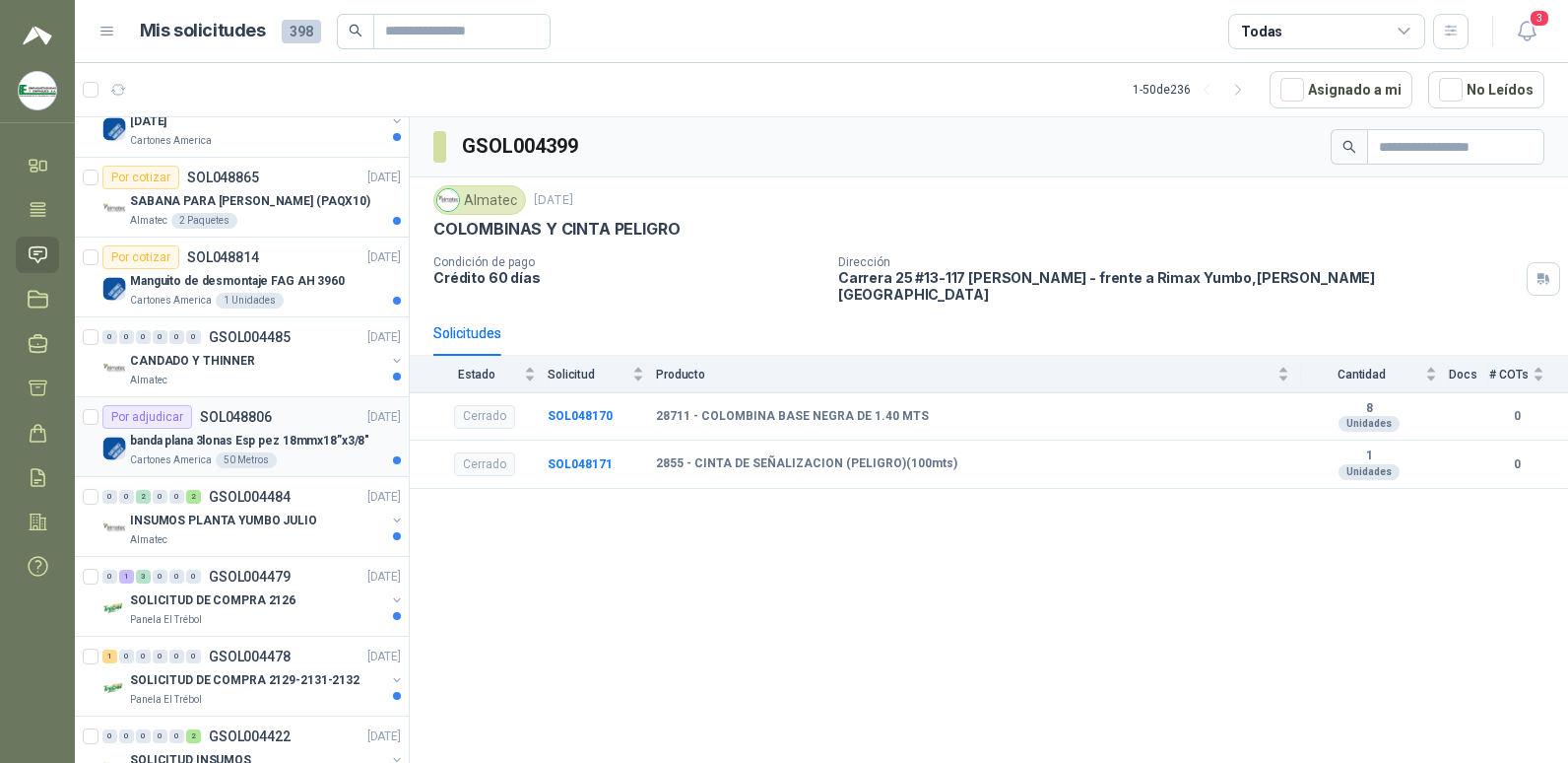
click at [287, 437] on p "banda plana 3lonas Esp pez 18mmx18”x3/8"" at bounding box center [250, 440] width 240 height 19
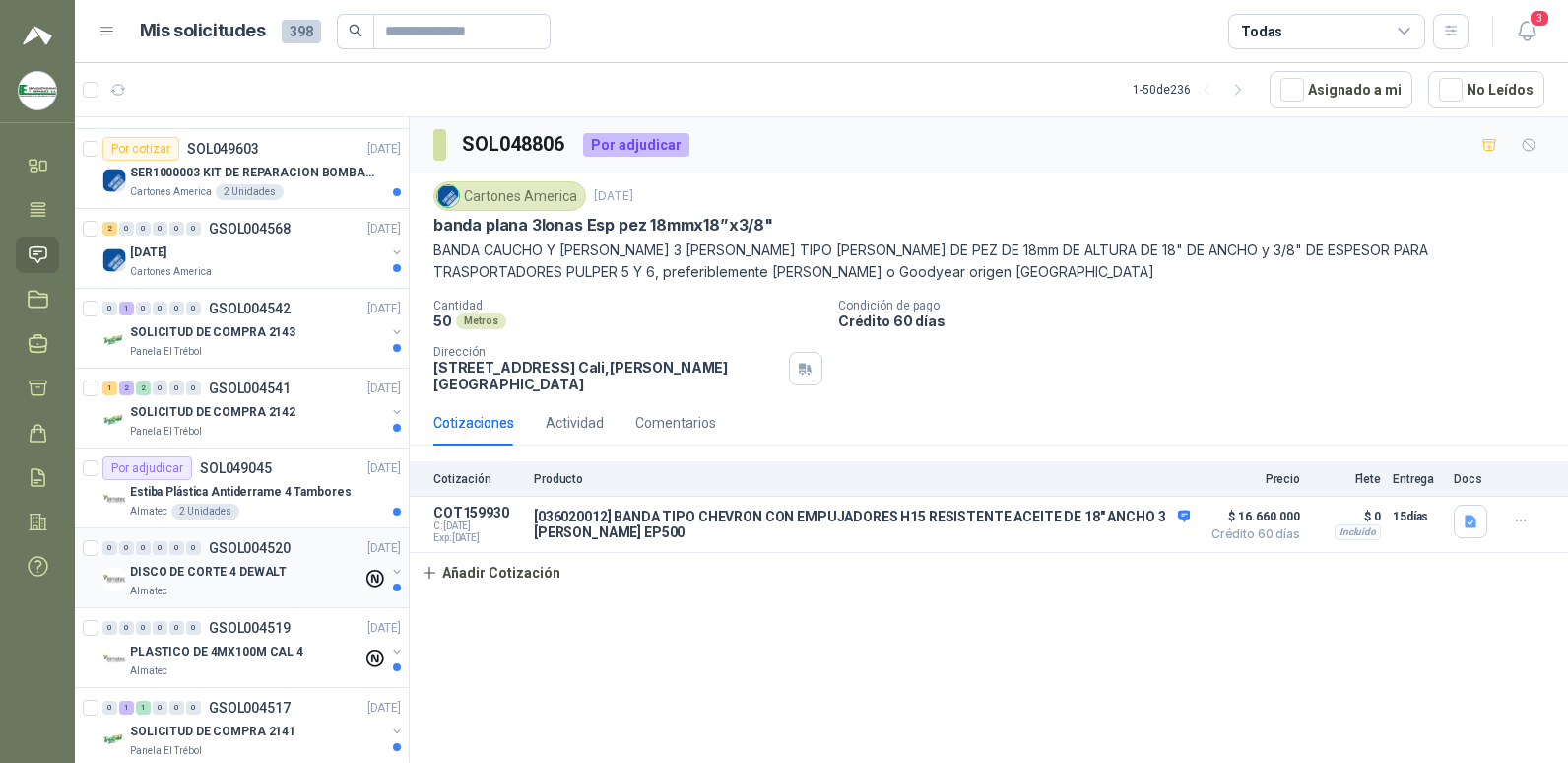
scroll to position [1985, 0]
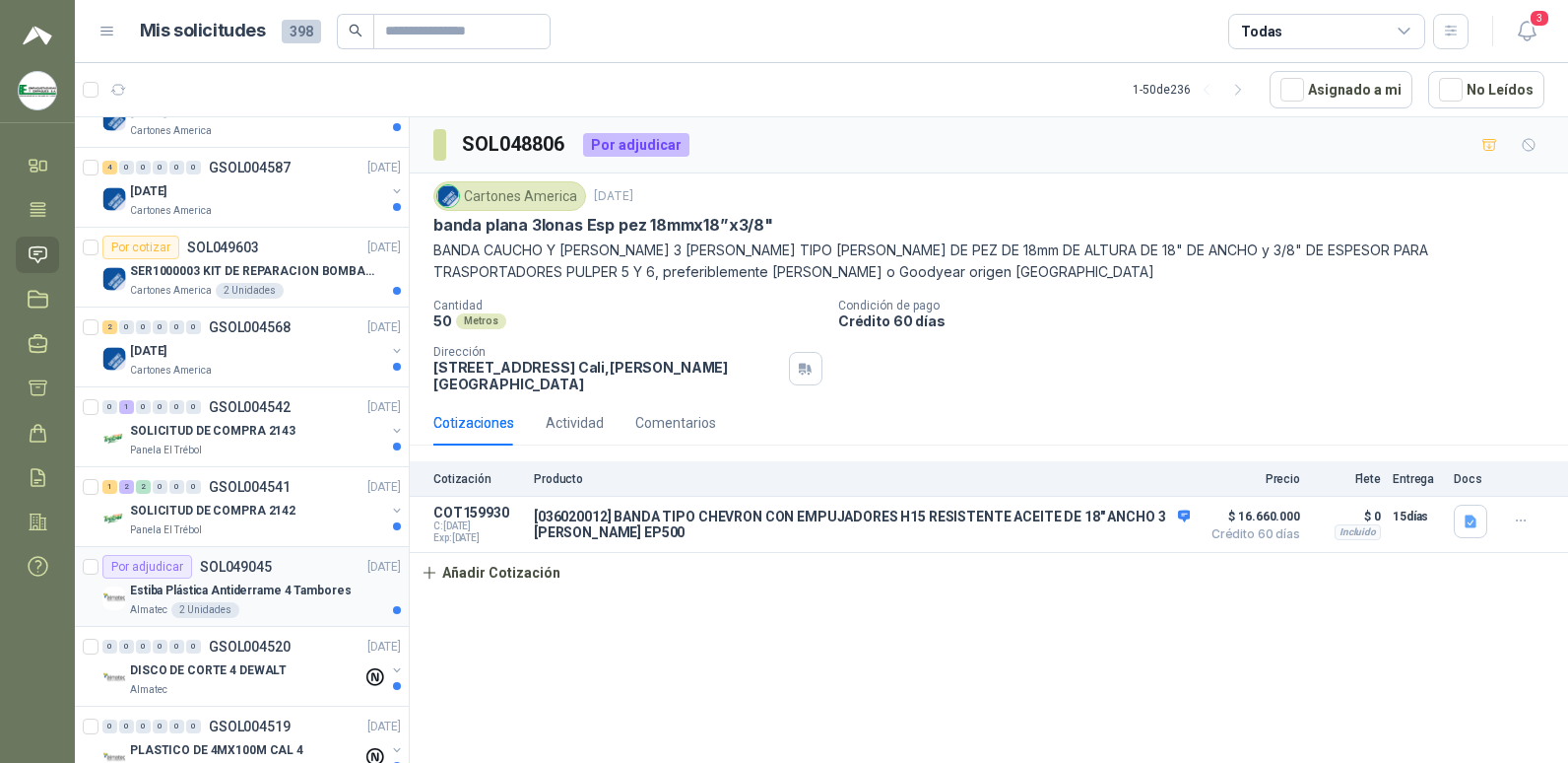
click at [303, 595] on p "Estiba Plástica Antiderrame 4 Tambores" at bounding box center [240, 590] width 221 height 19
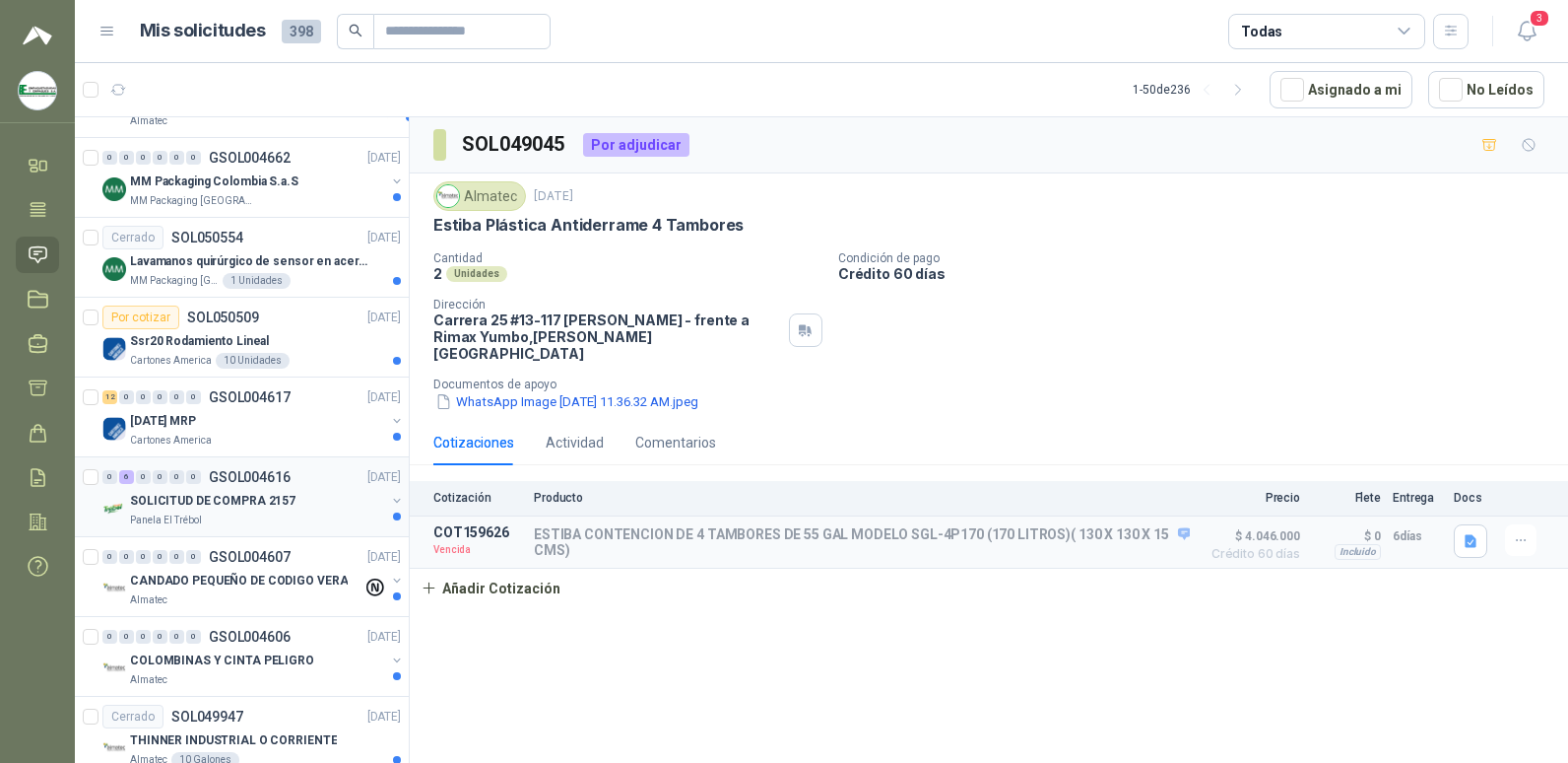
scroll to position [1001, 0]
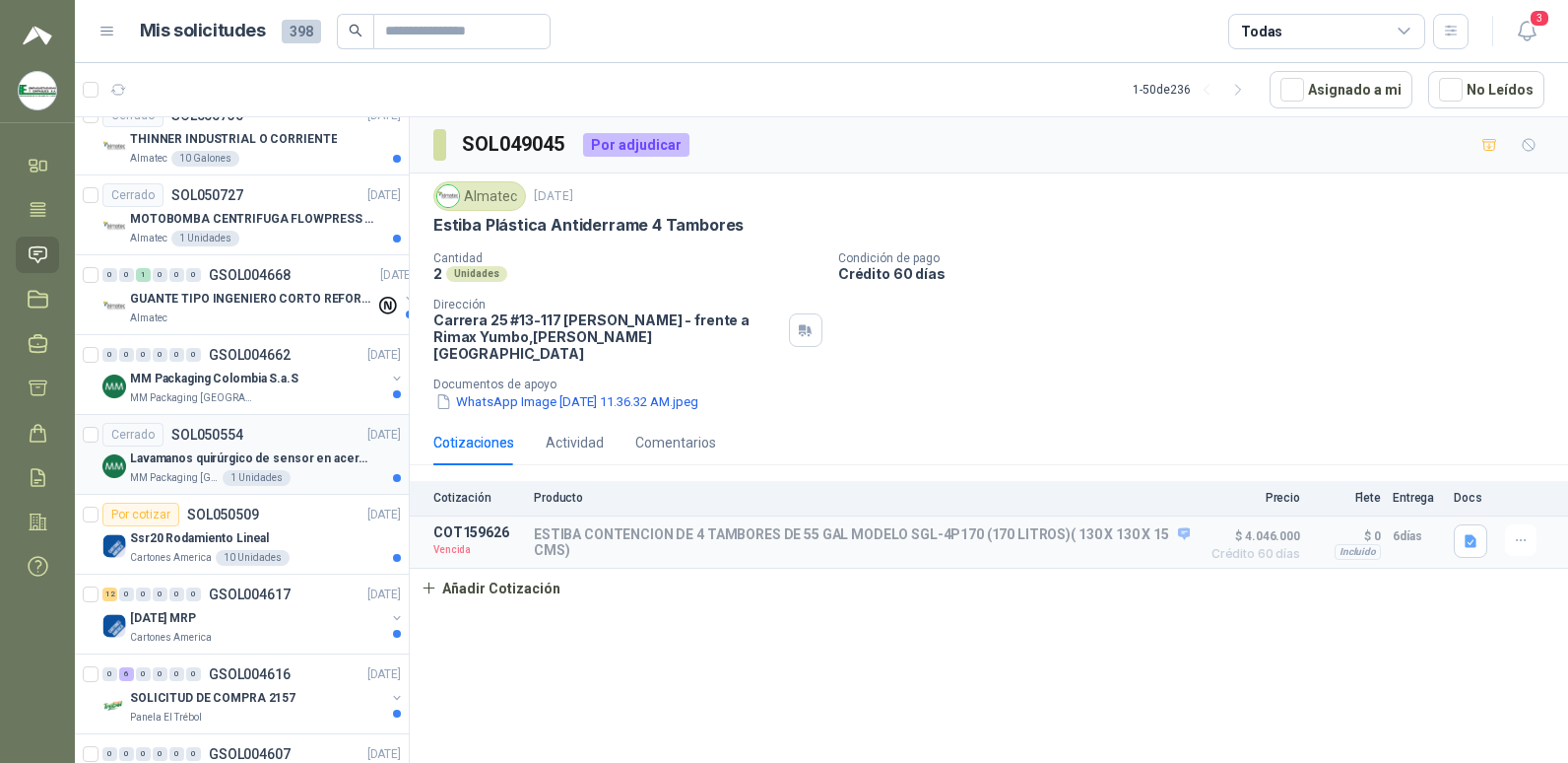
click at [307, 427] on div "Cerrado SOL050554 [DATE]" at bounding box center [252, 434] width 298 height 24
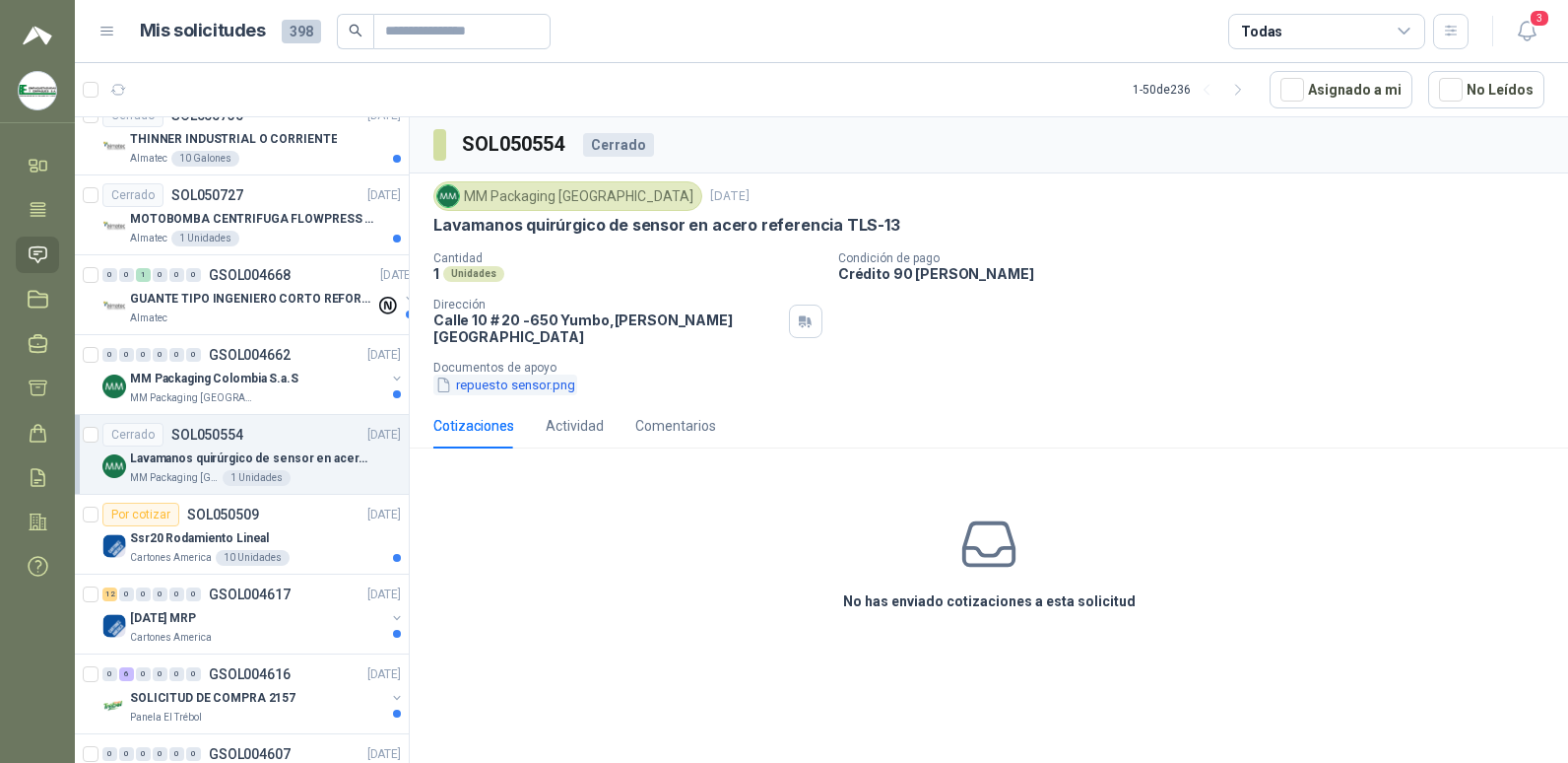
click at [518, 375] on button "repuesto sensor.png" at bounding box center [505, 384] width 144 height 21
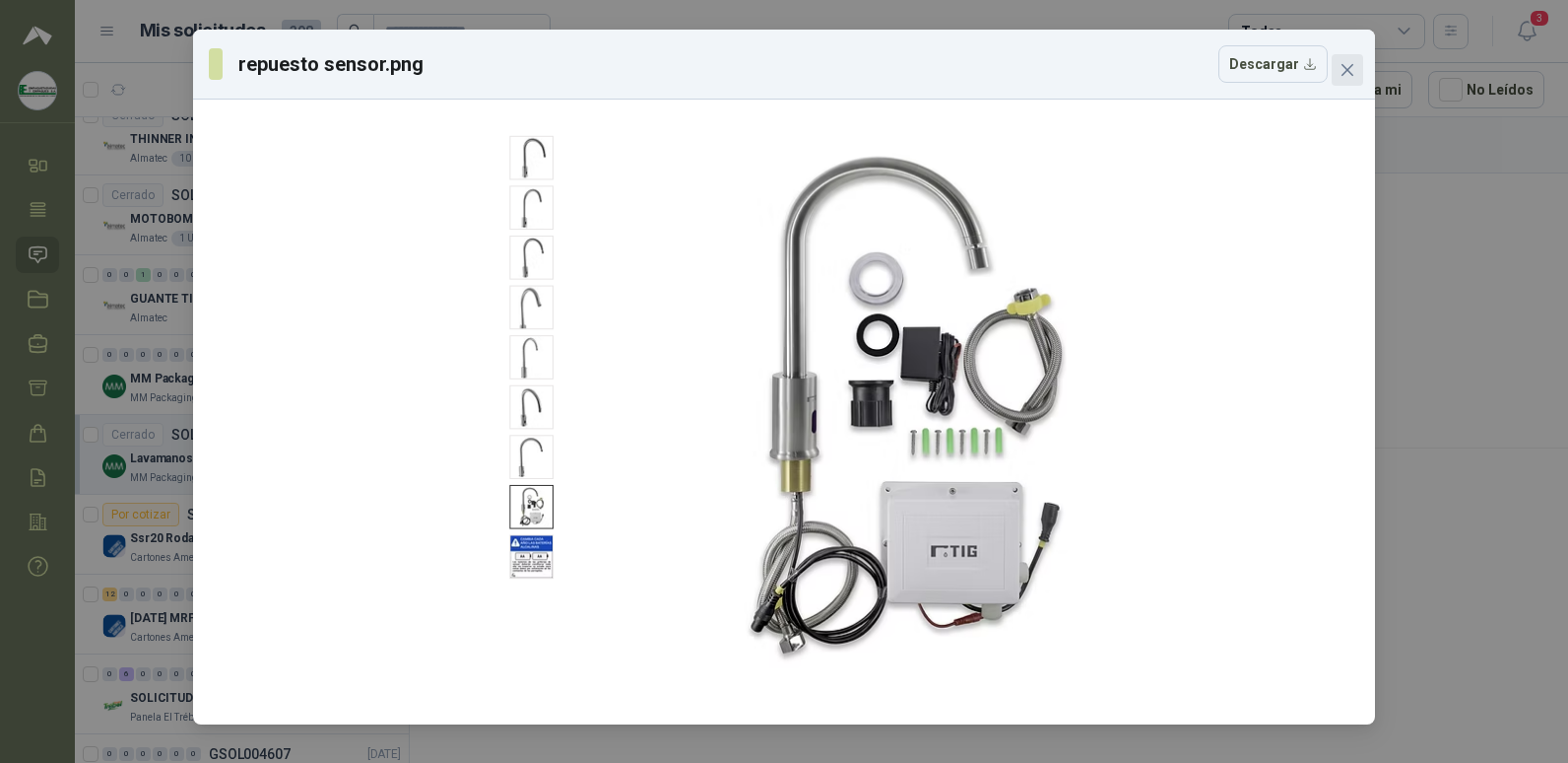
click at [1353, 64] on icon "close" at bounding box center [1347, 70] width 16 height 16
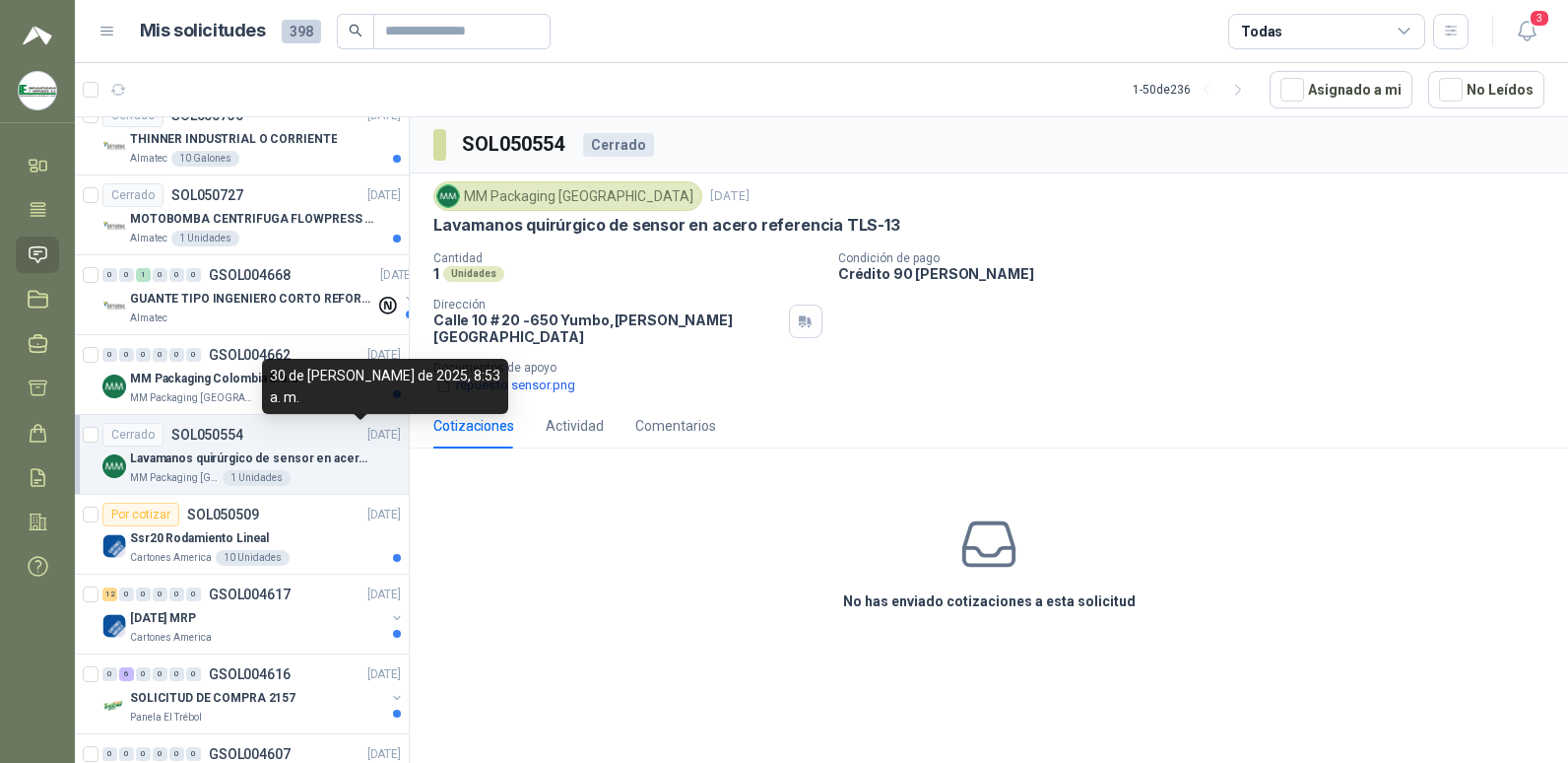
drag, startPoint x: 354, startPoint y: 439, endPoint x: 908, endPoint y: 691, distance: 608.6
click at [908, 691] on div "SOL050554 Cerrado MM Packaging Colombia [DATE] Lavamanos quirúrgico de sensor e…" at bounding box center [989, 442] width 1159 height 652
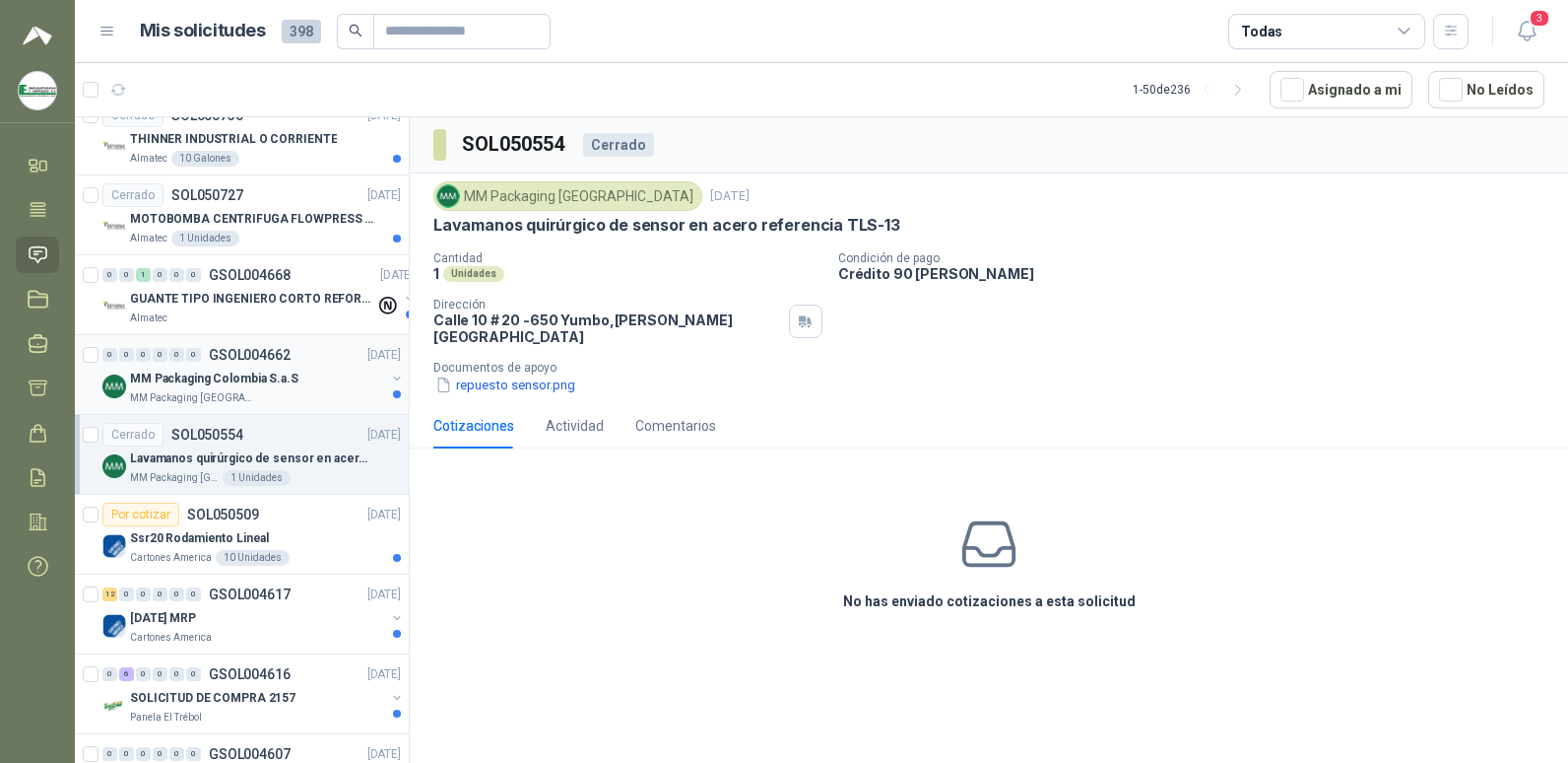
click at [250, 363] on div "0 0 0 0 0 0 GSOL004662 [DATE]" at bounding box center [254, 355] width 302 height 24
